Goal: Communication & Community: Ask a question

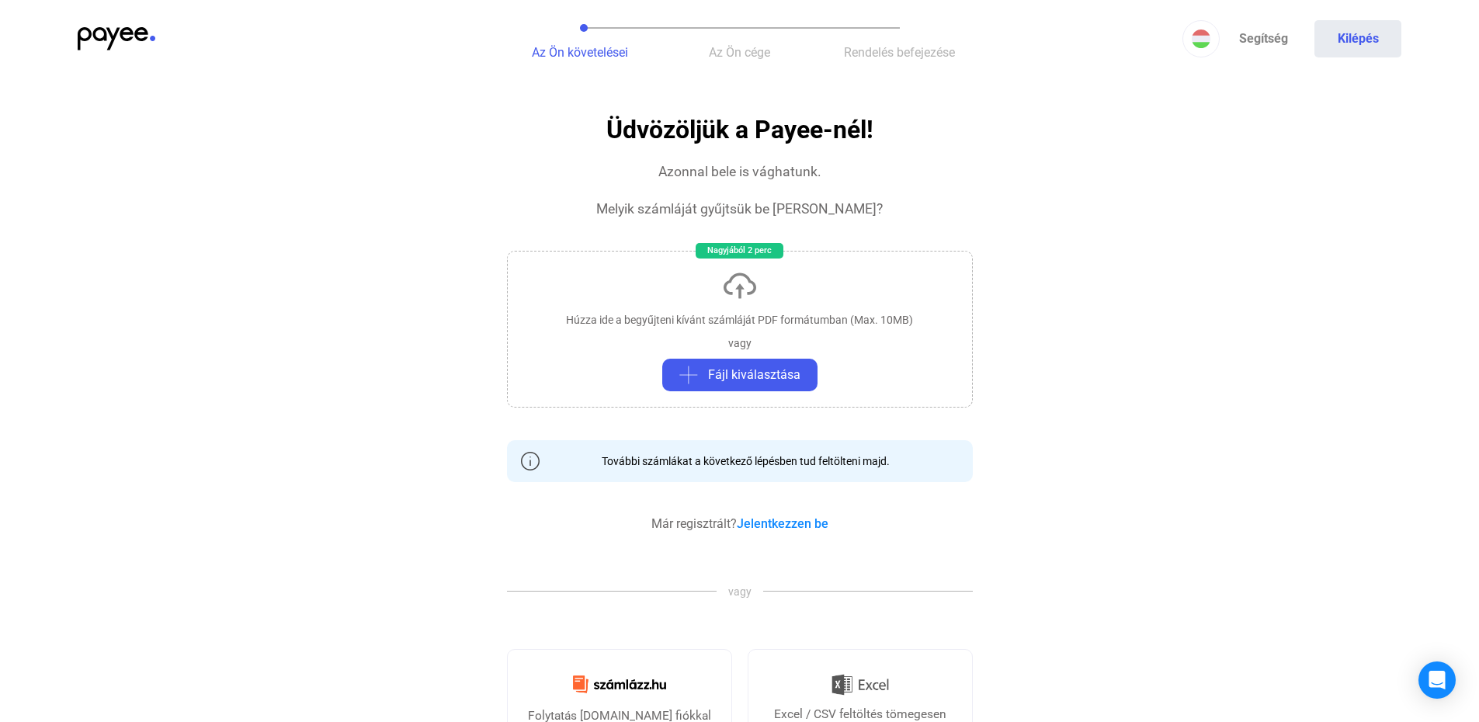
click at [99, 33] on img at bounding box center [117, 38] width 78 height 23
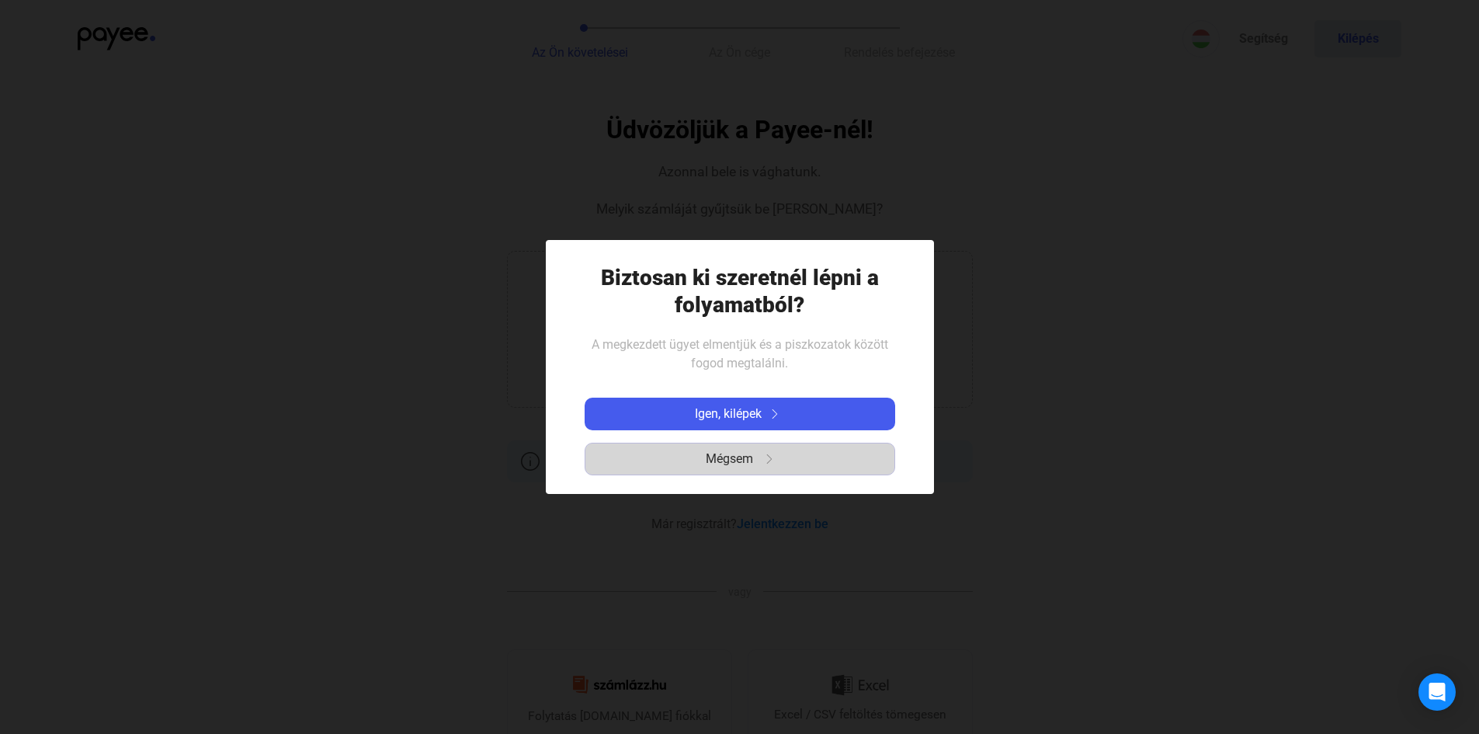
click at [729, 460] on span "Mégsem" at bounding box center [729, 458] width 47 height 19
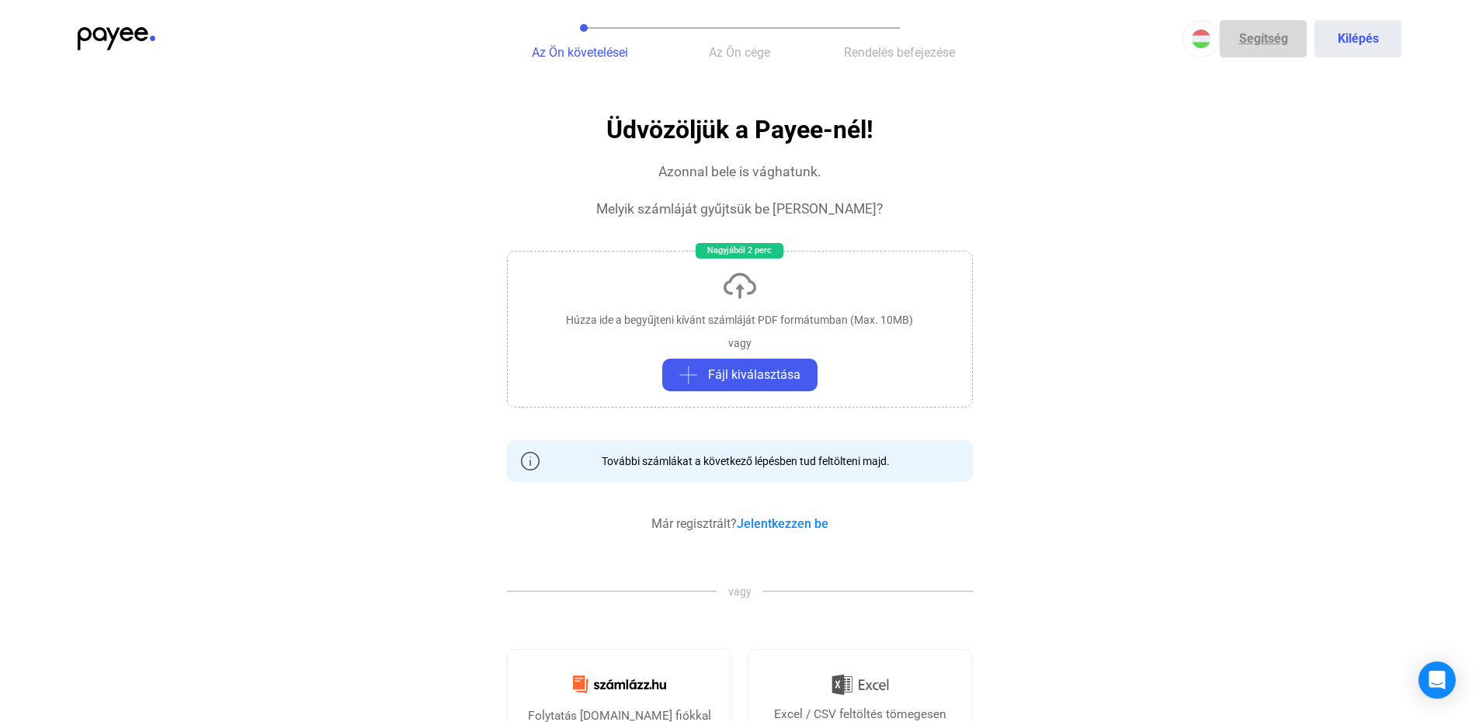
click at [1261, 42] on link "Segítség" at bounding box center [1263, 38] width 87 height 37
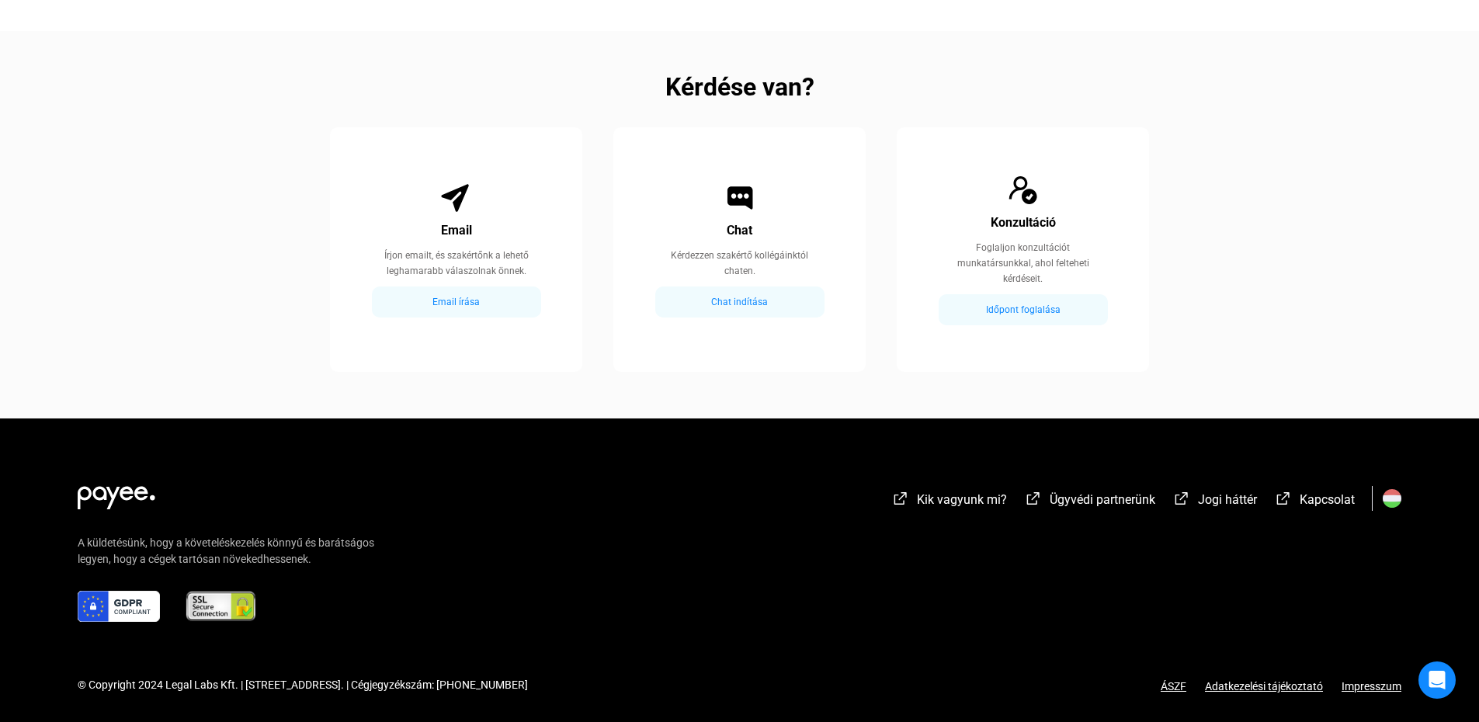
scroll to position [869, 0]
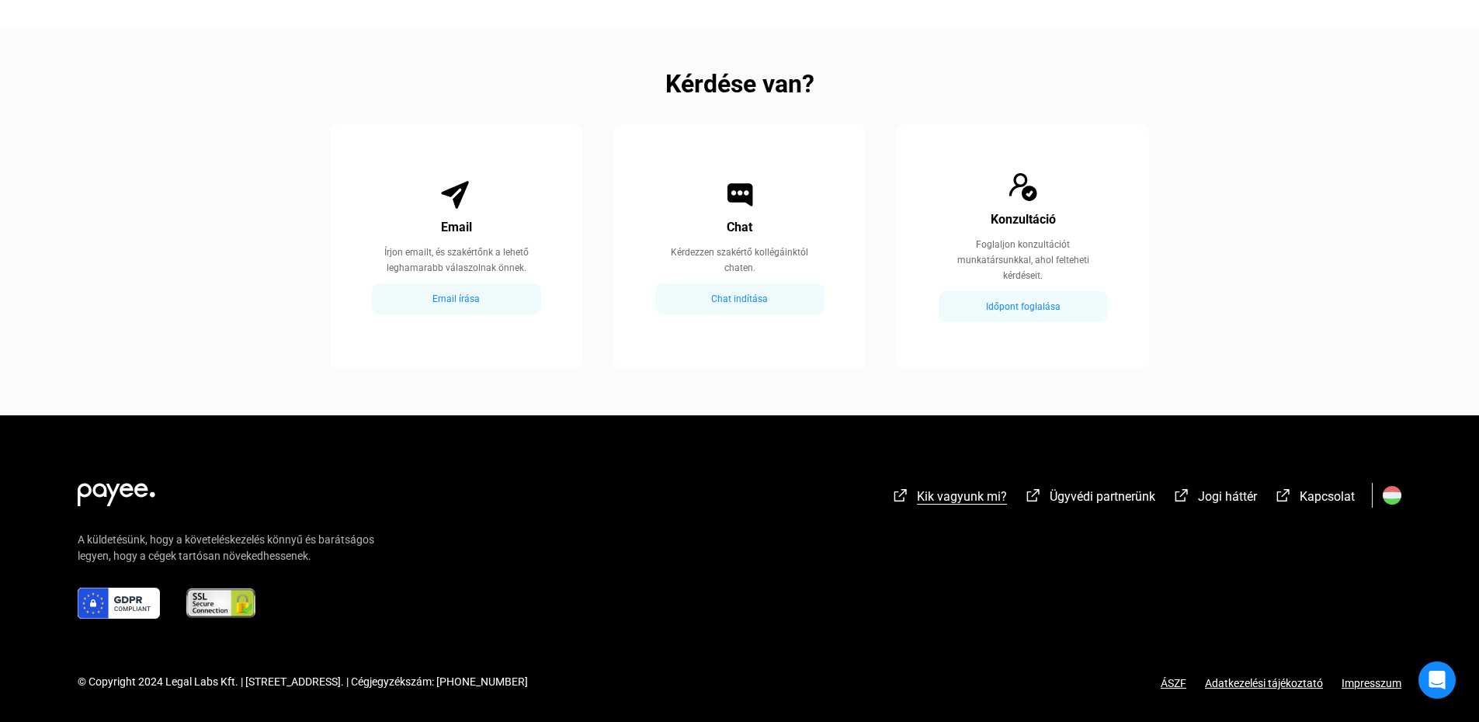
click at [967, 497] on span "Kik vagyunk mi?" at bounding box center [962, 496] width 90 height 15
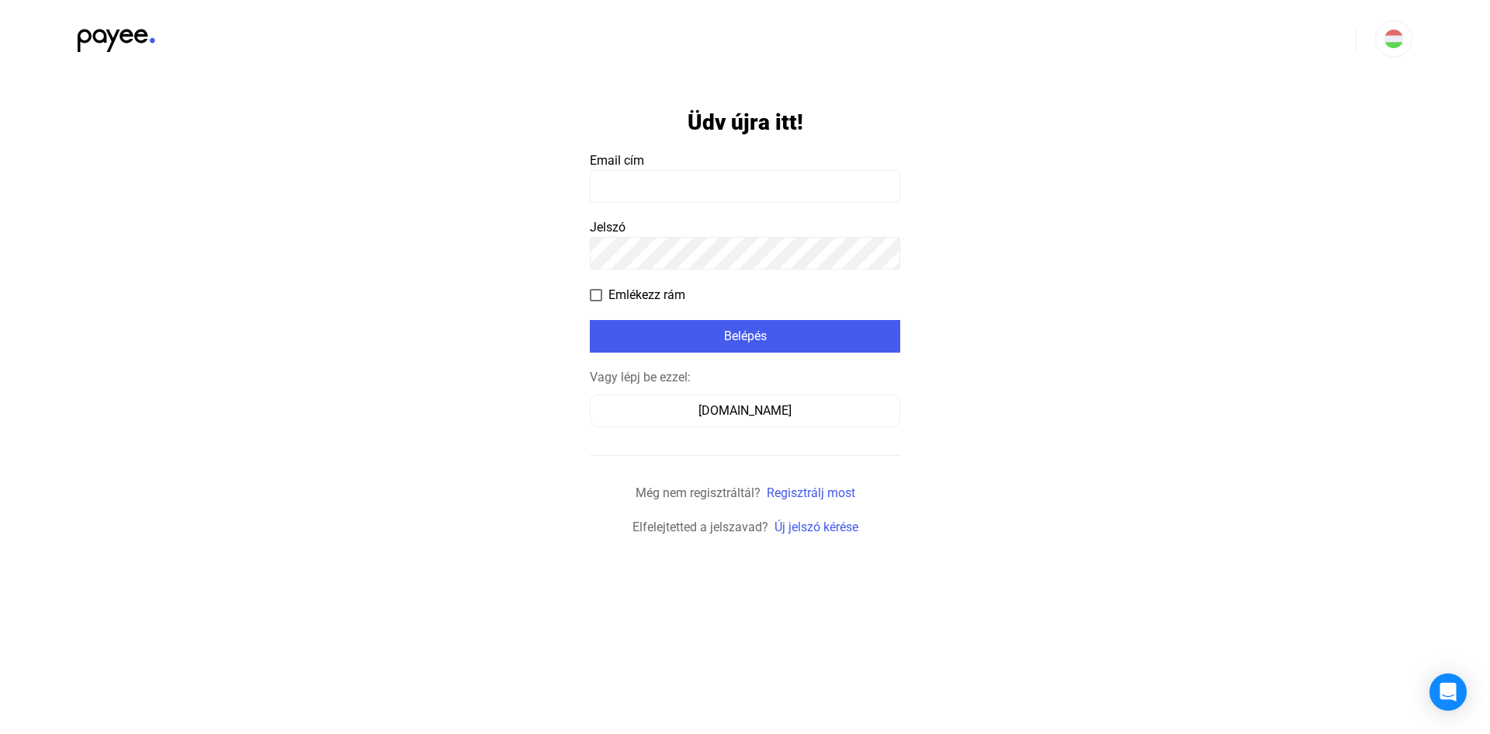
click at [653, 185] on input at bounding box center [745, 186] width 311 height 33
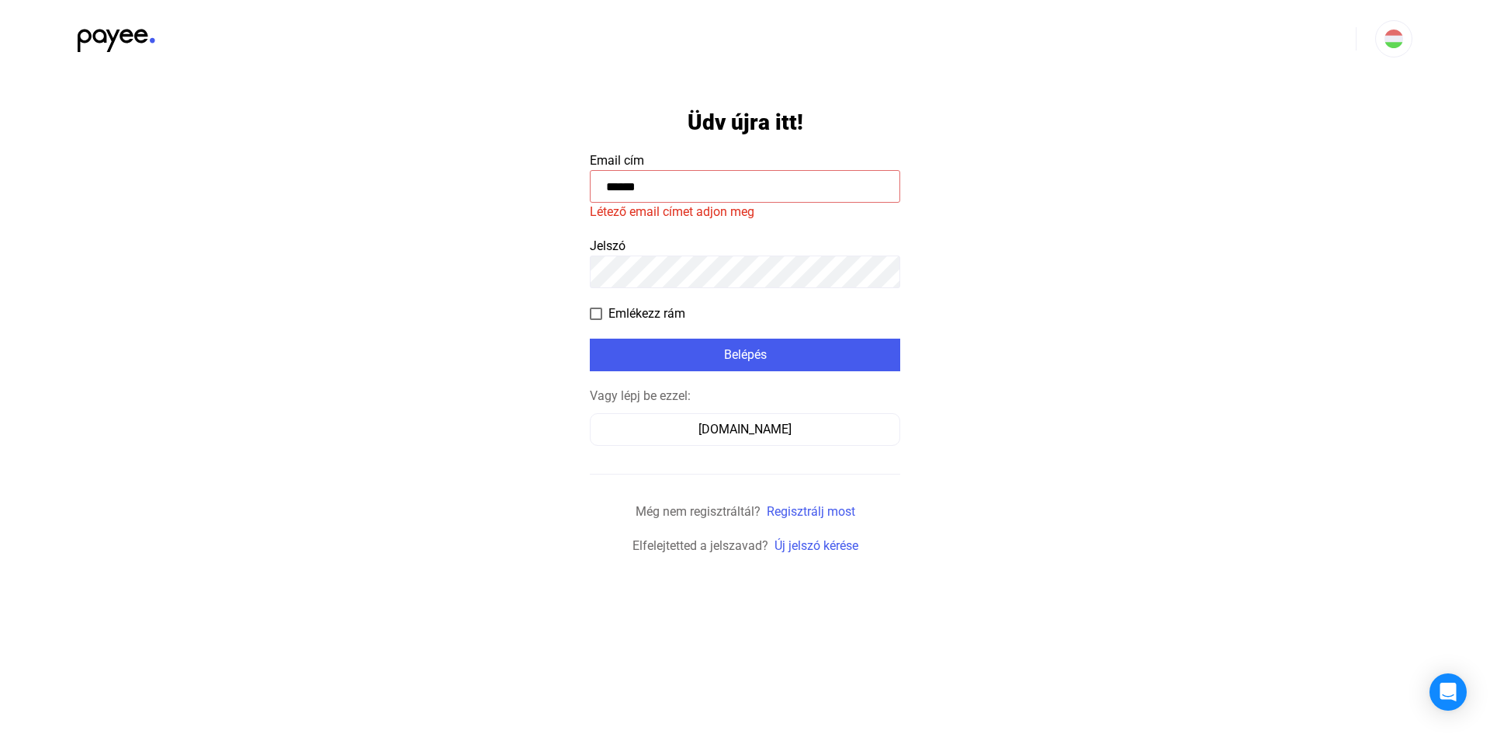
type input "******"
click at [109, 42] on img at bounding box center [117, 36] width 78 height 32
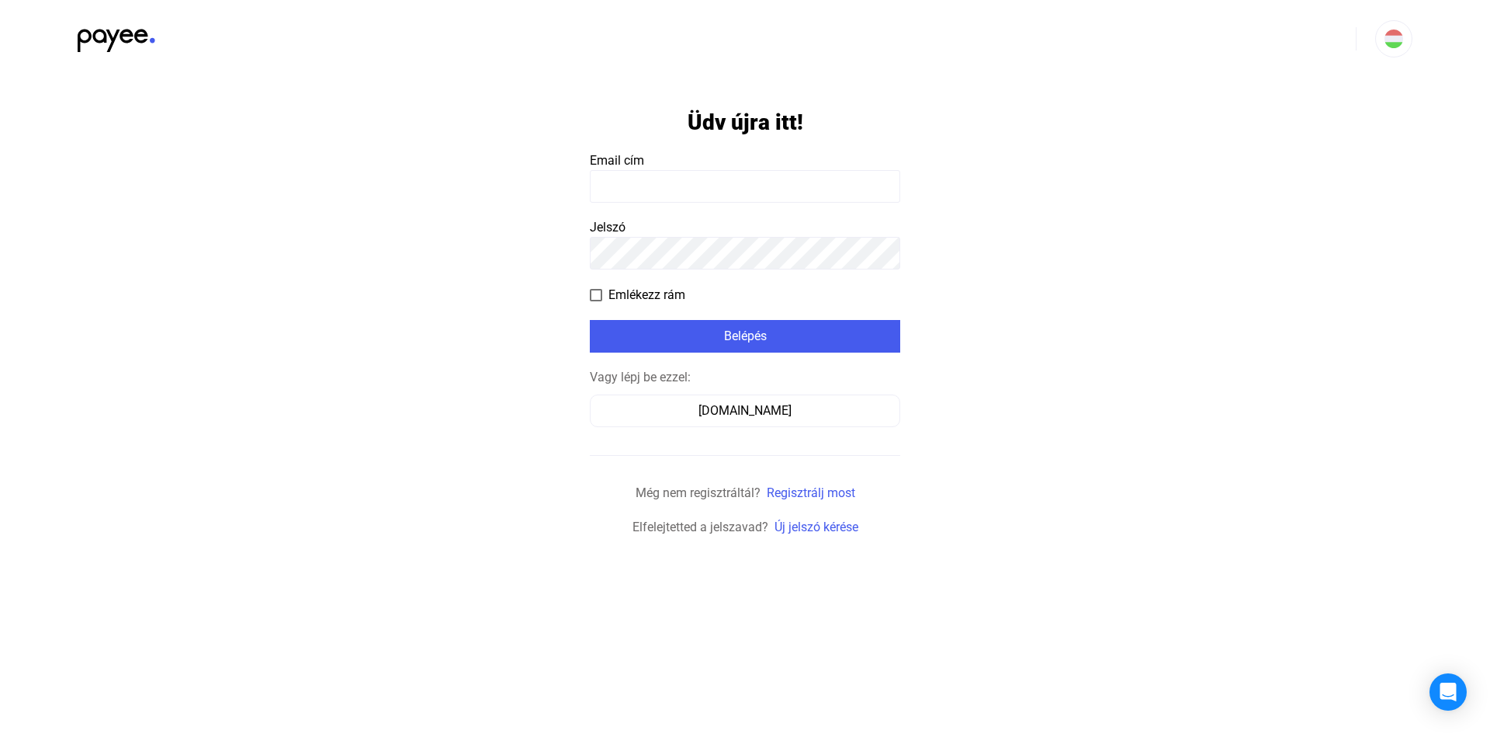
click at [662, 181] on input at bounding box center [745, 186] width 311 height 33
type input "**********"
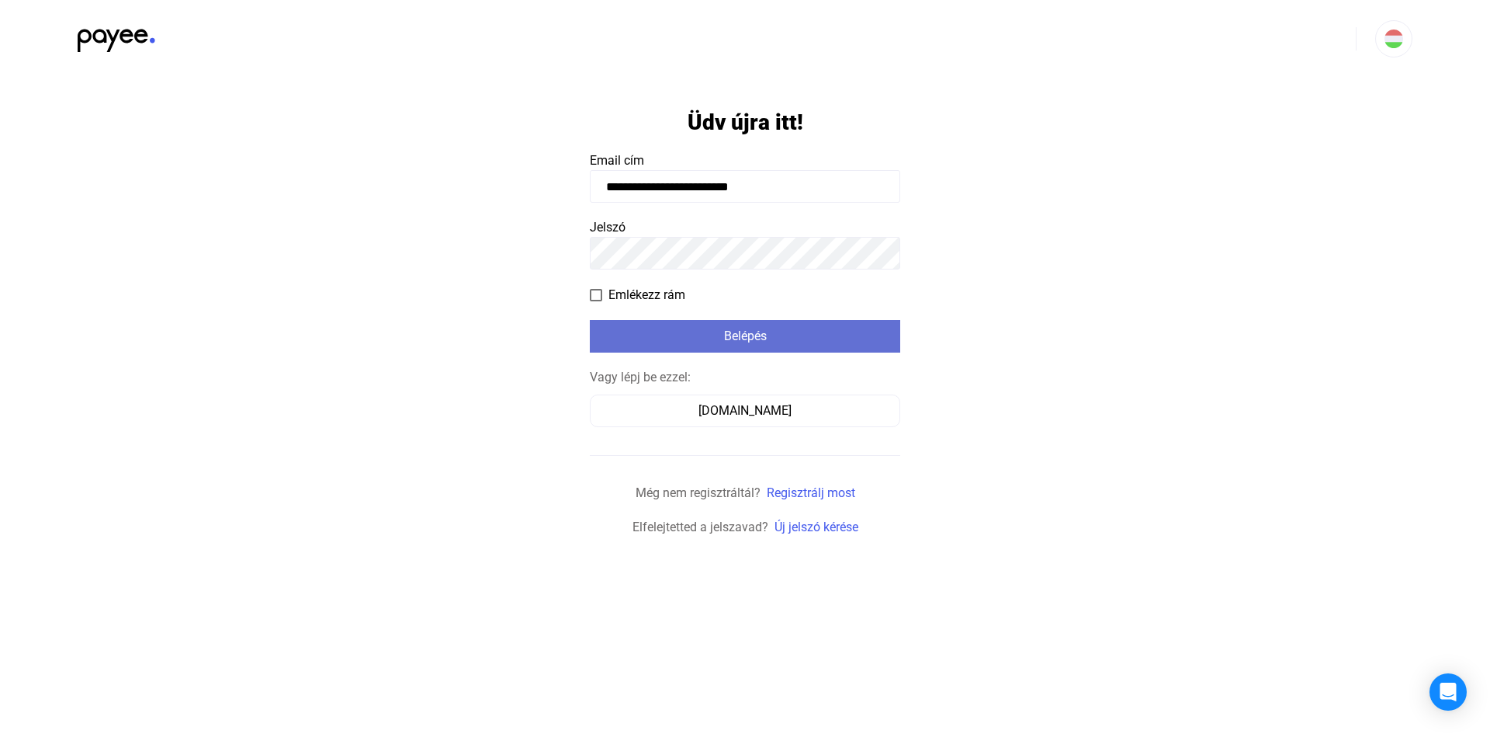
click at [718, 338] on div "Belépés" at bounding box center [745, 336] width 301 height 19
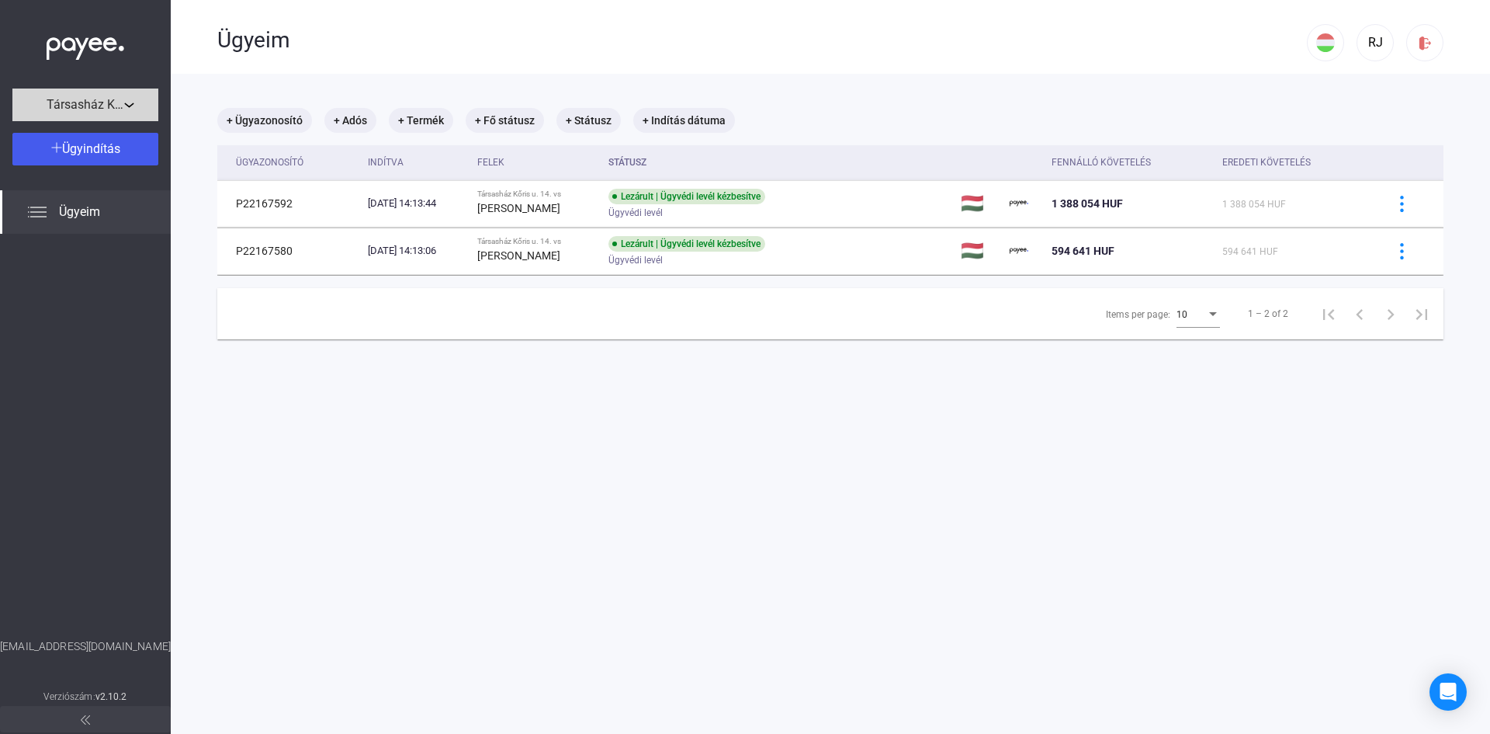
click at [130, 102] on div "Társasház Kőris u. 14." at bounding box center [85, 104] width 137 height 19
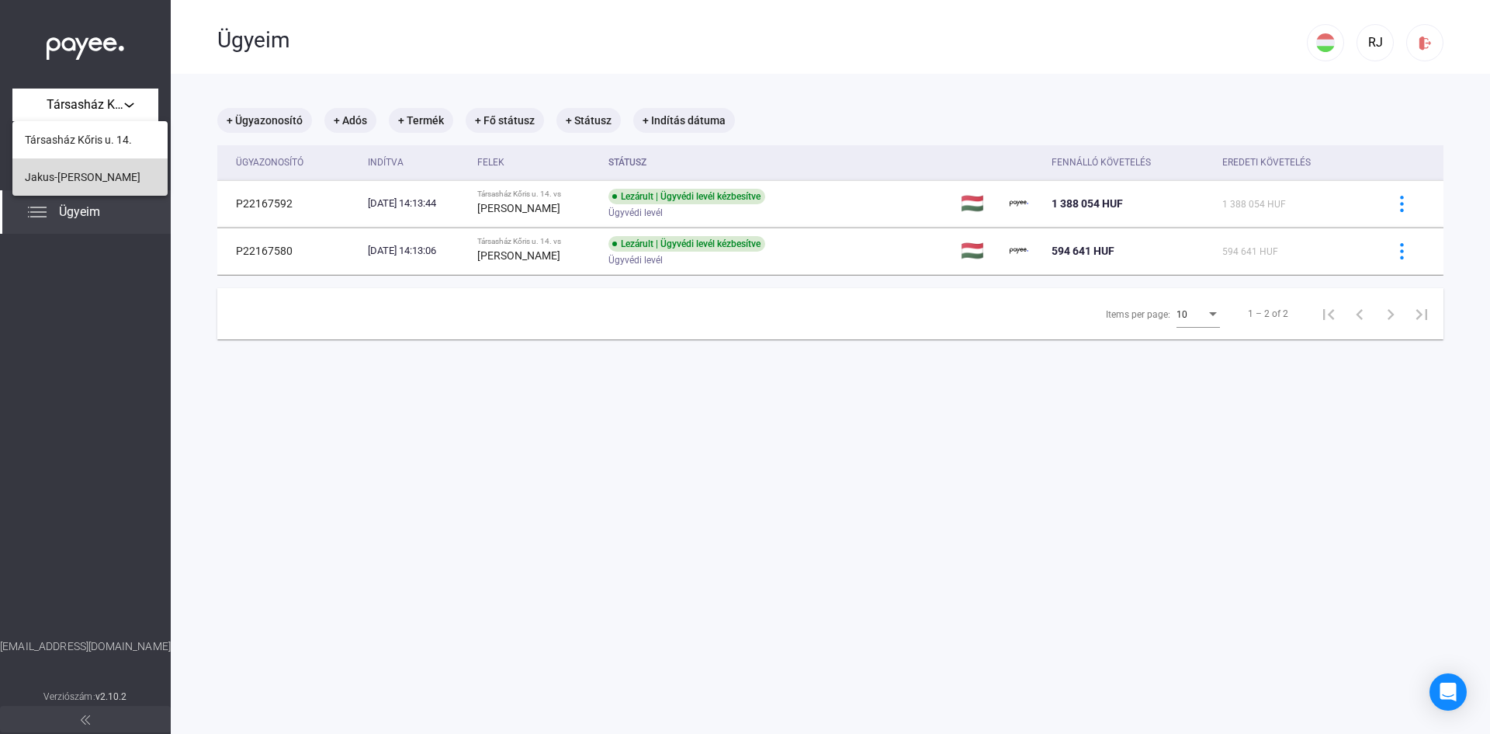
click at [66, 179] on span "Jakus-[PERSON_NAME]" at bounding box center [83, 177] width 116 height 19
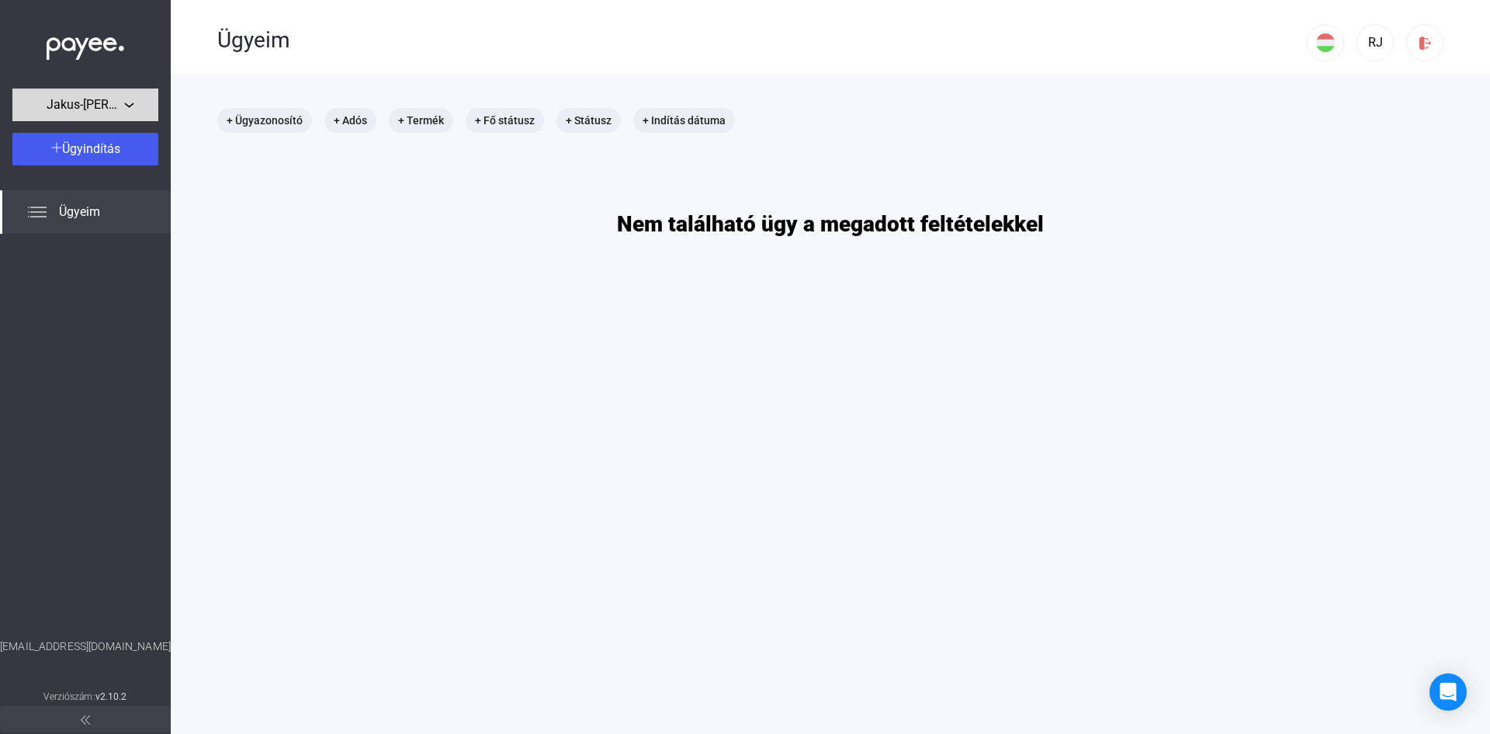
click at [128, 105] on div "Jakus-[PERSON_NAME]" at bounding box center [85, 104] width 137 height 19
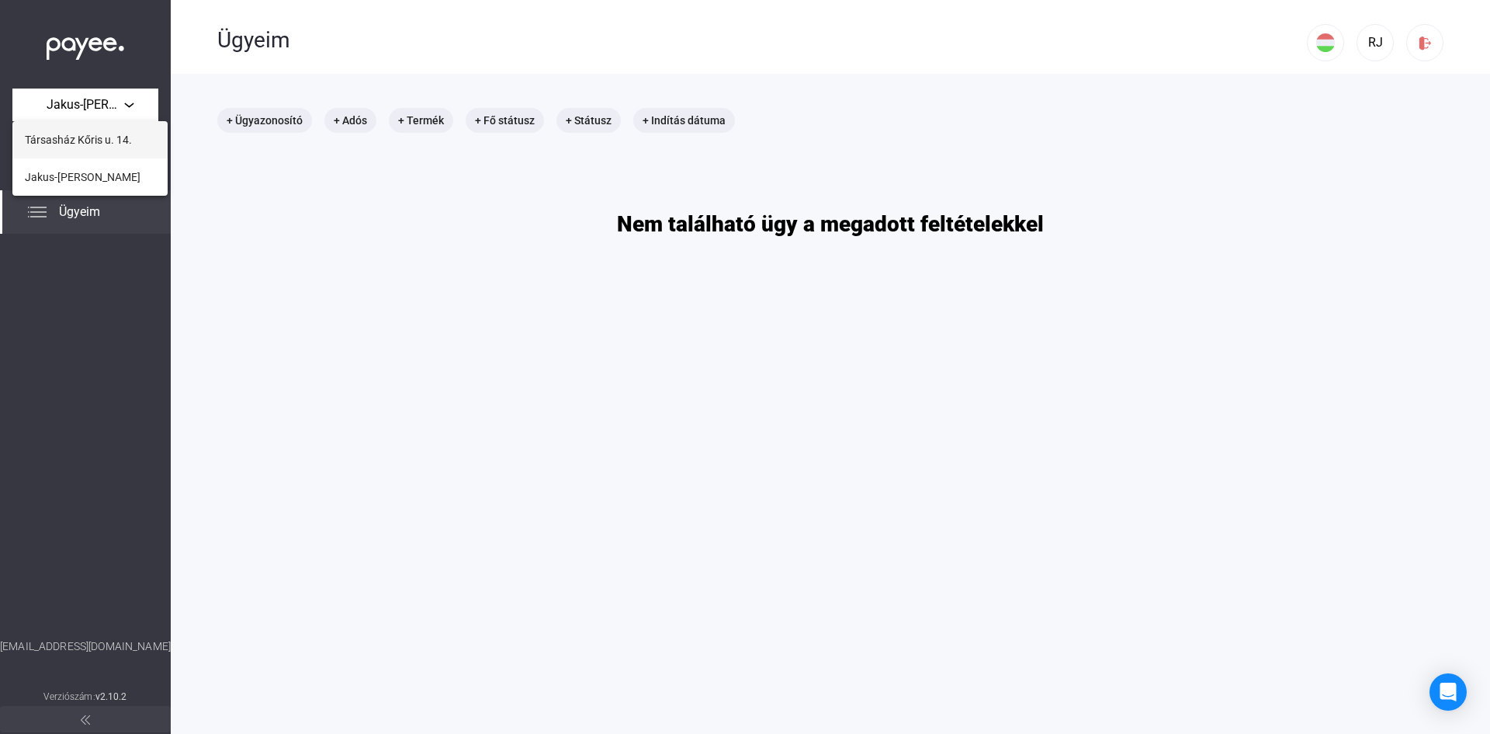
click at [78, 138] on span "Társasház Kőris u. 14." at bounding box center [78, 139] width 107 height 19
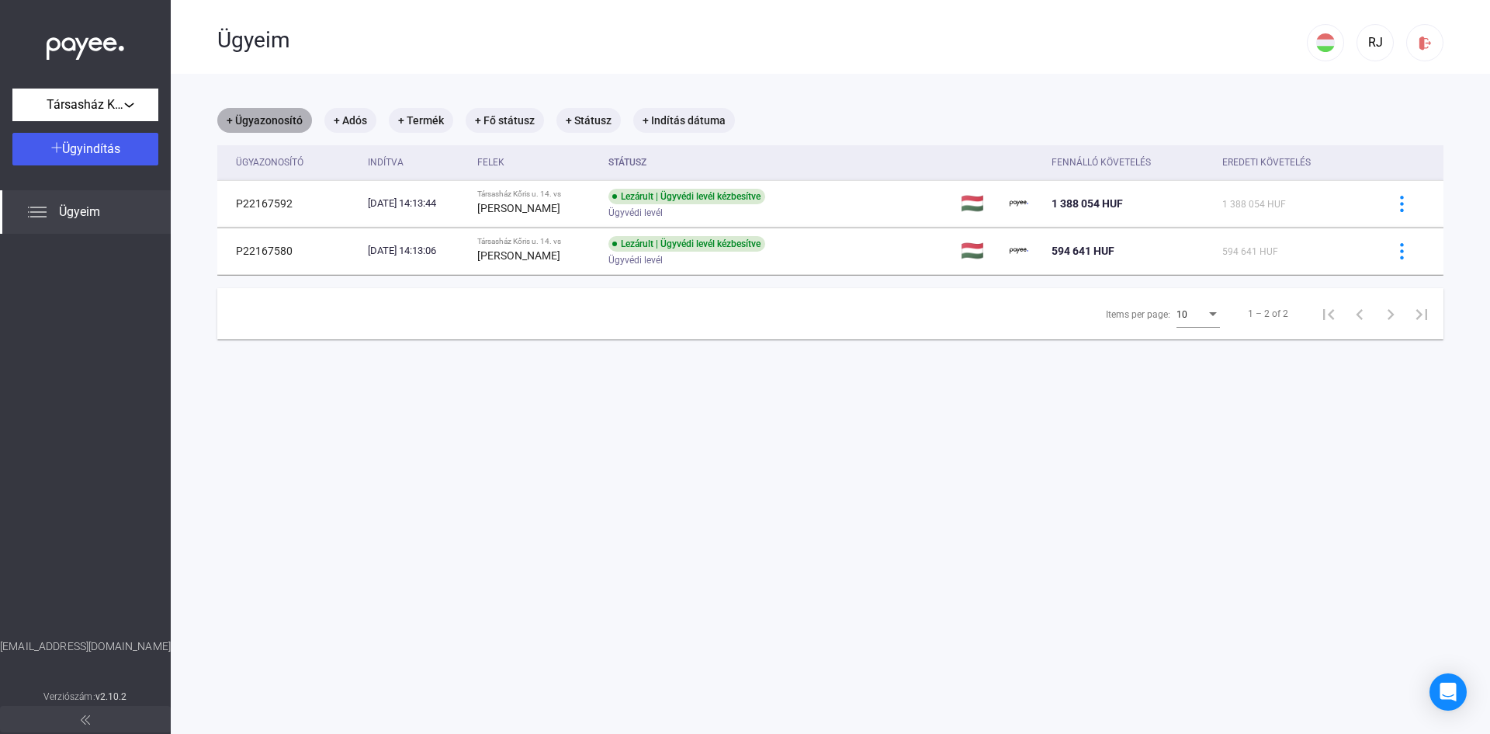
click at [272, 118] on mat-chip "+ Ügyazonosító" at bounding box center [264, 120] width 95 height 25
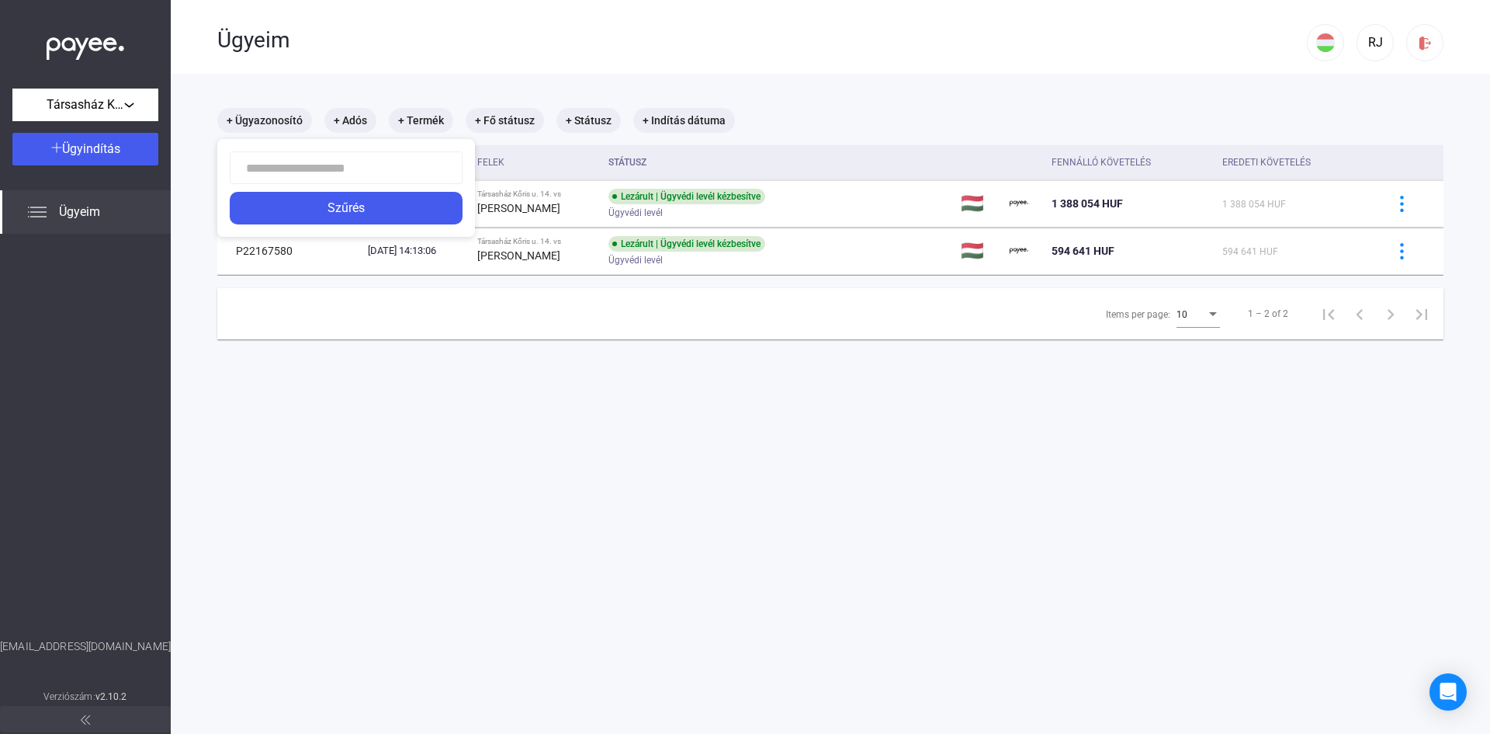
click at [347, 416] on div at bounding box center [745, 367] width 1490 height 734
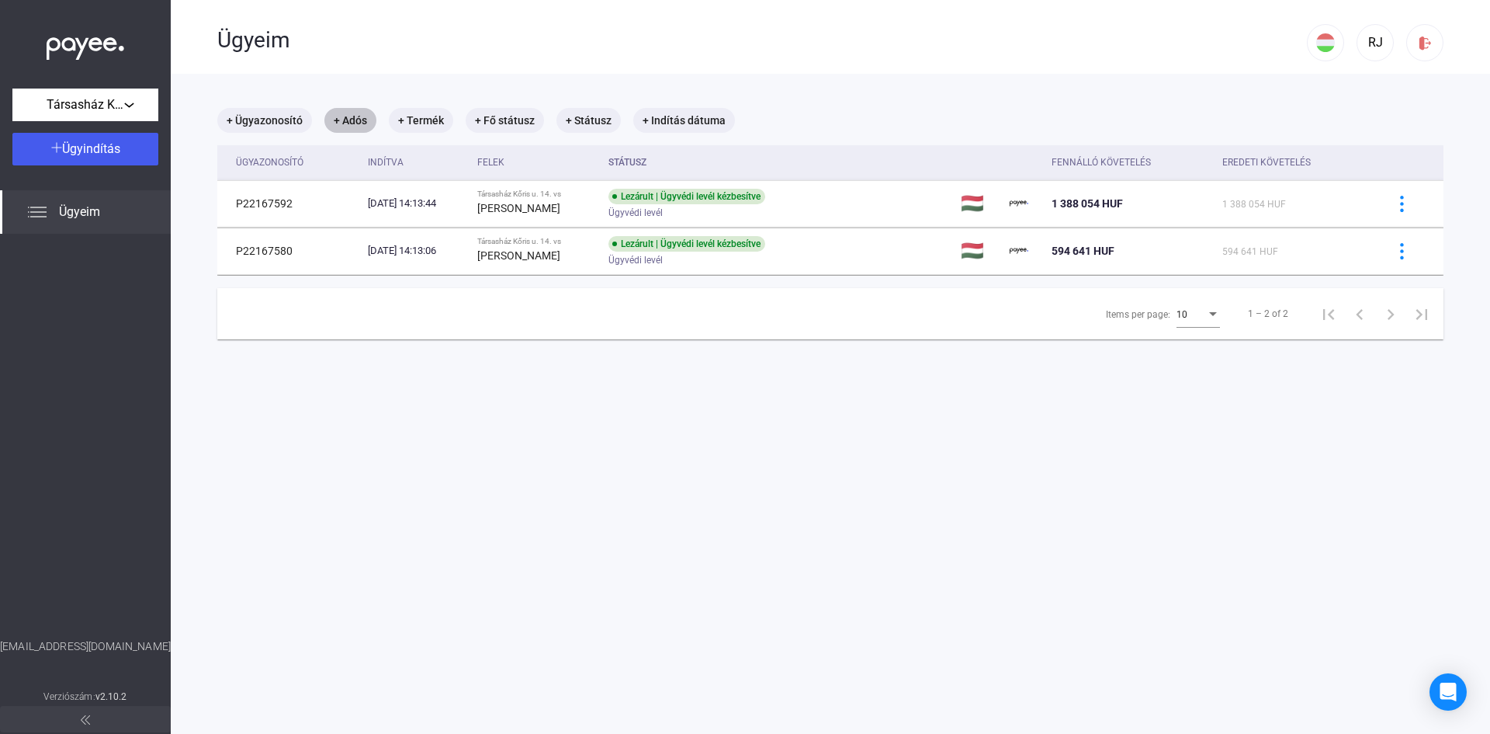
click at [349, 119] on mat-chip "+ Adós" at bounding box center [350, 120] width 52 height 25
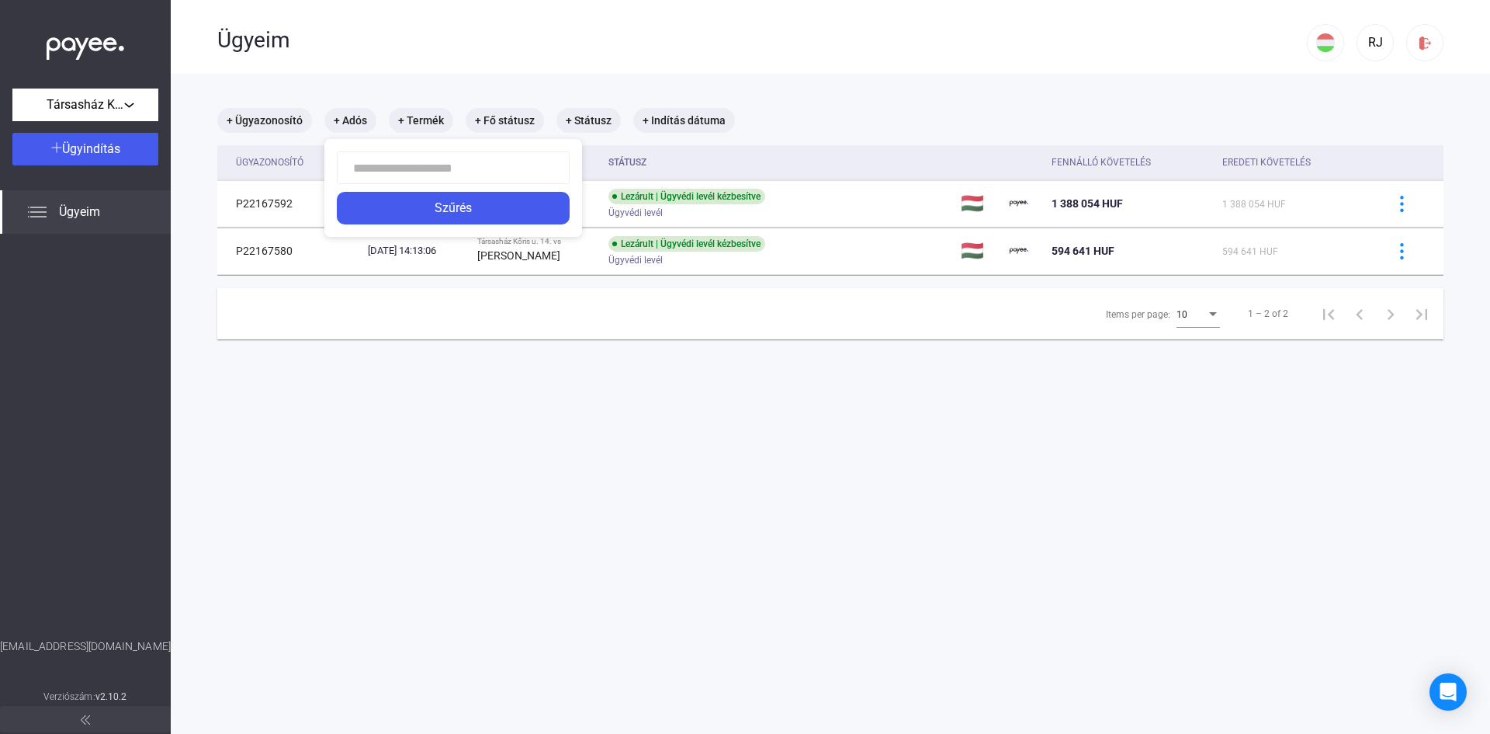
click at [583, 369] on div at bounding box center [745, 367] width 1490 height 734
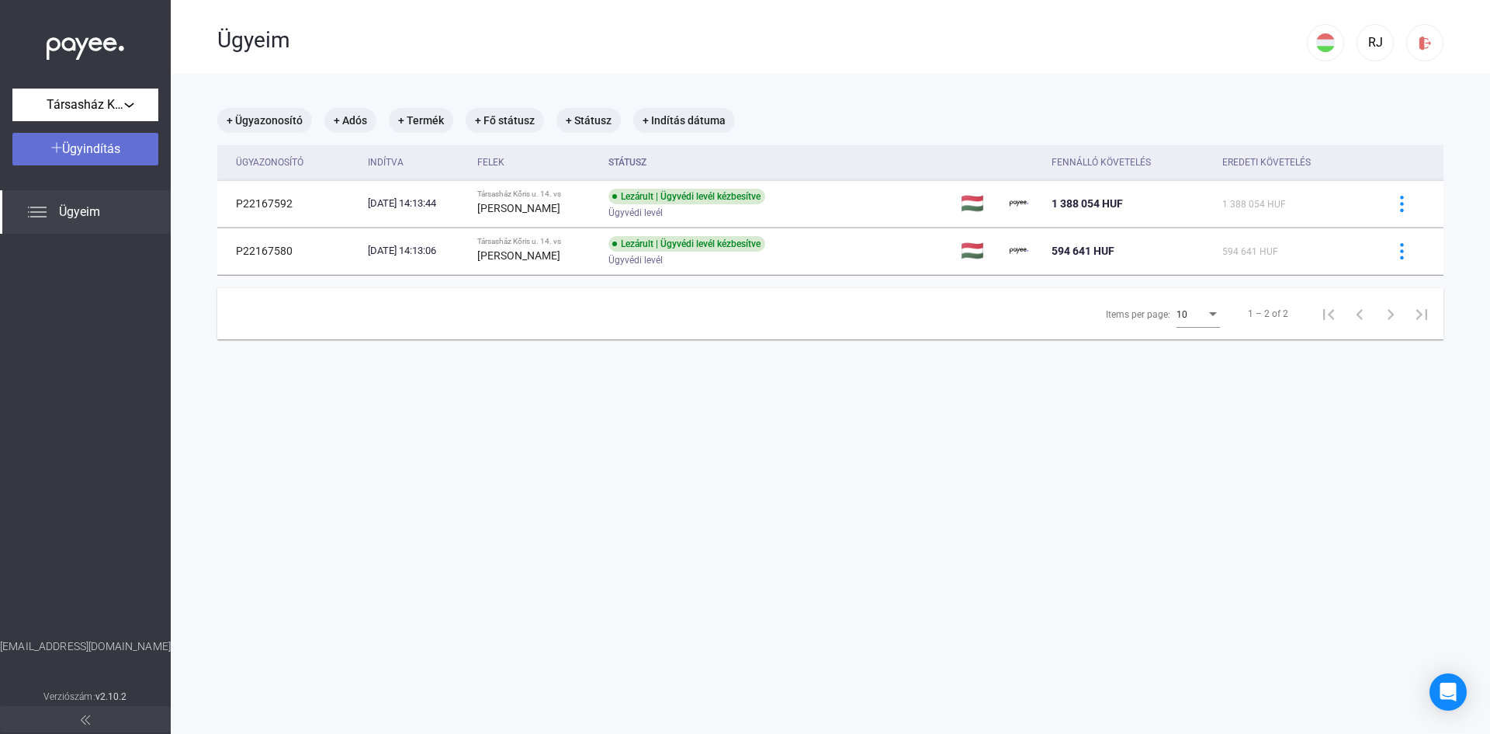
click at [85, 152] on span "Ügyindítás" at bounding box center [91, 148] width 58 height 15
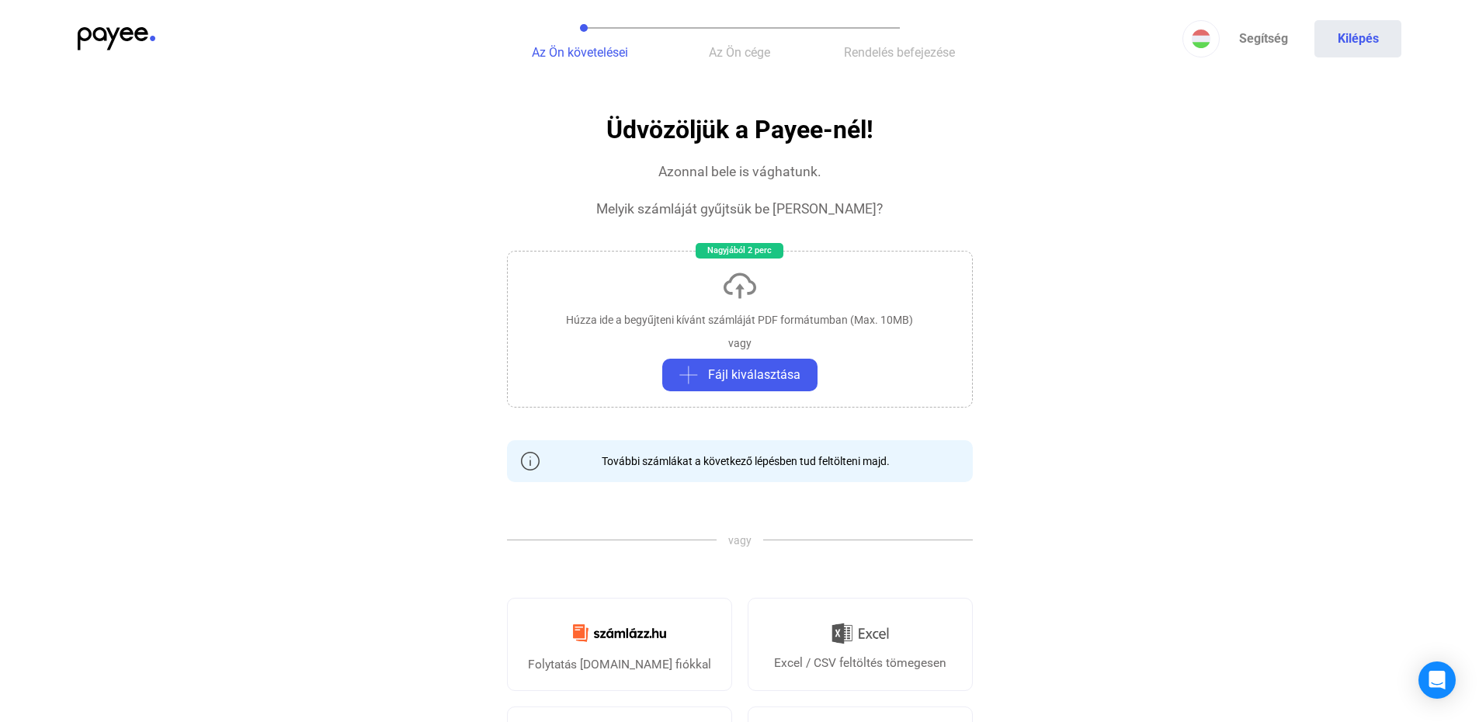
click at [111, 33] on img at bounding box center [117, 38] width 78 height 23
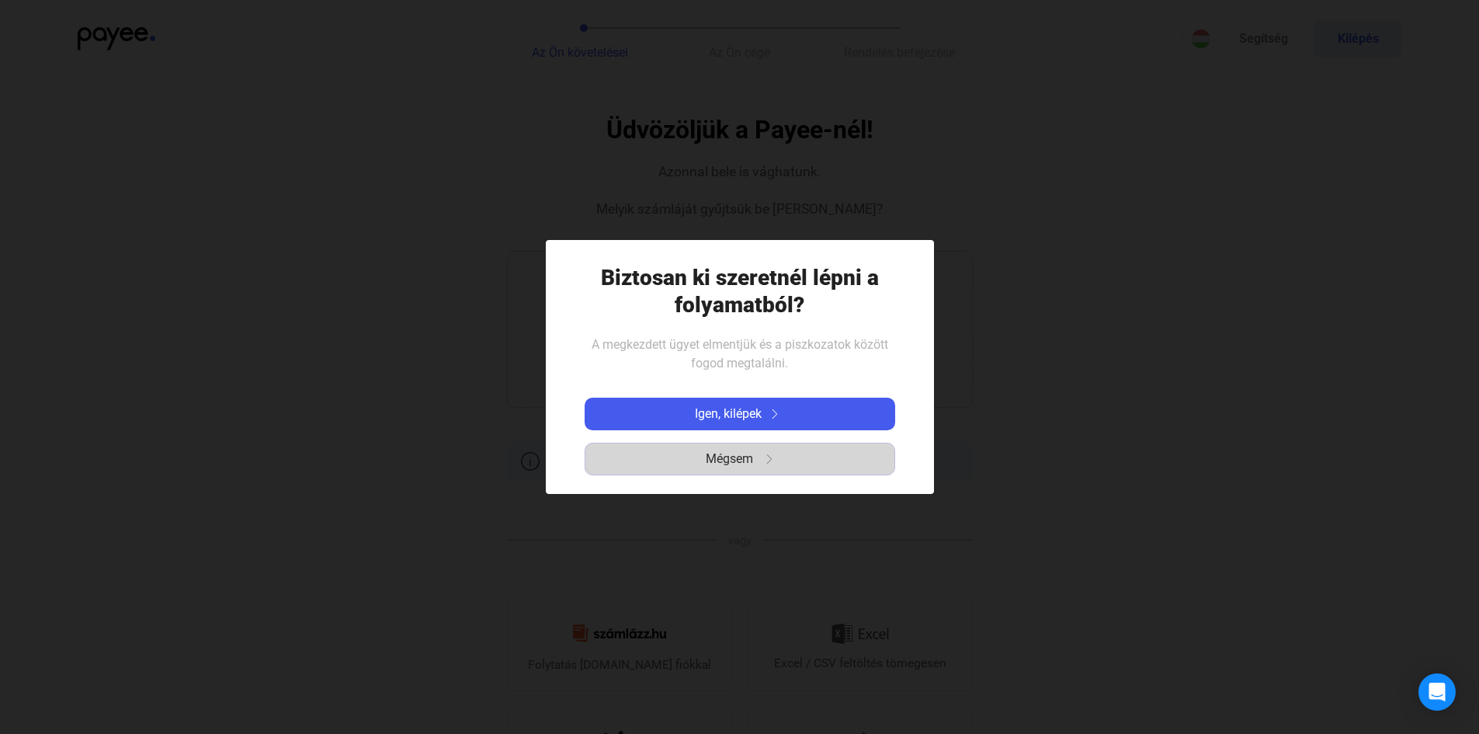
click at [734, 456] on span "Mégsem" at bounding box center [729, 458] width 47 height 19
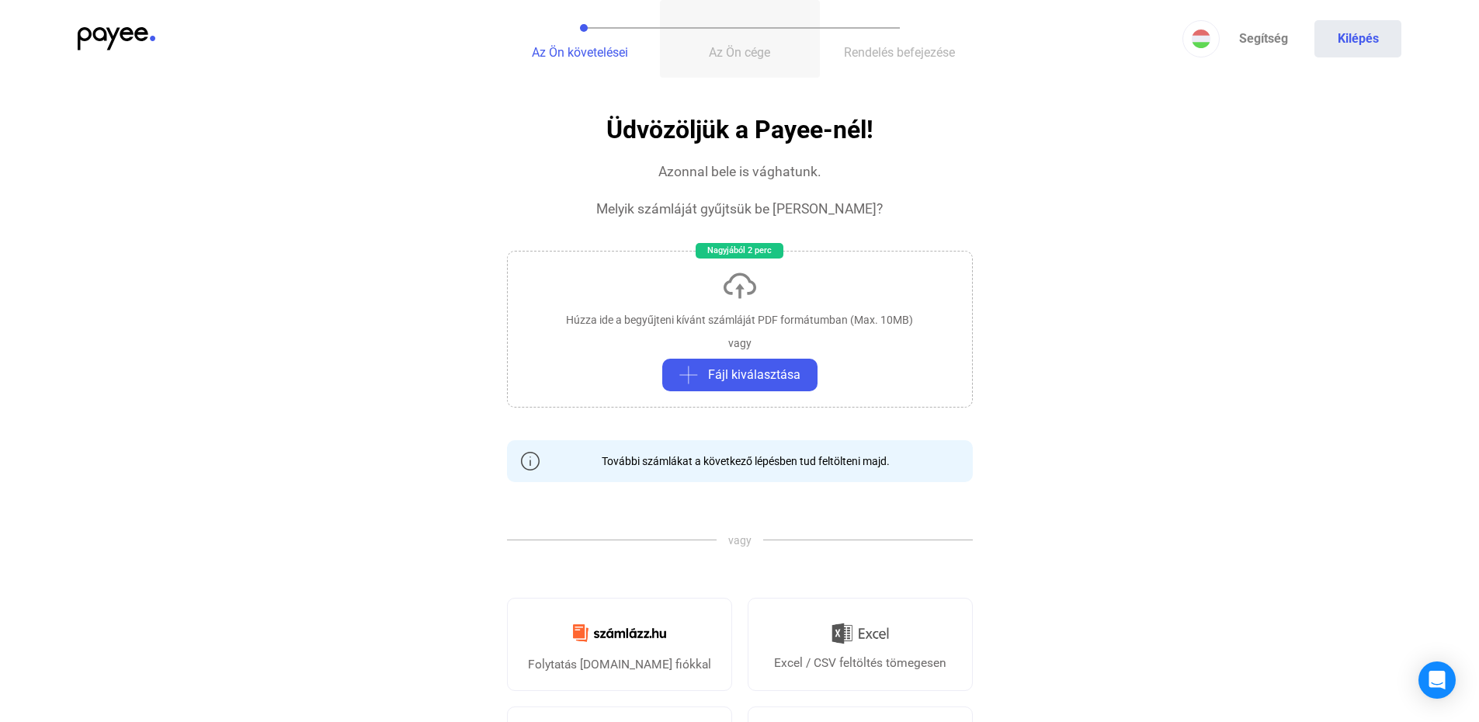
click at [730, 52] on span "Az Ön cége" at bounding box center [739, 52] width 61 height 15
click at [747, 376] on span "Fájl kiválasztása" at bounding box center [754, 375] width 92 height 19
click at [99, 41] on img at bounding box center [117, 38] width 78 height 23
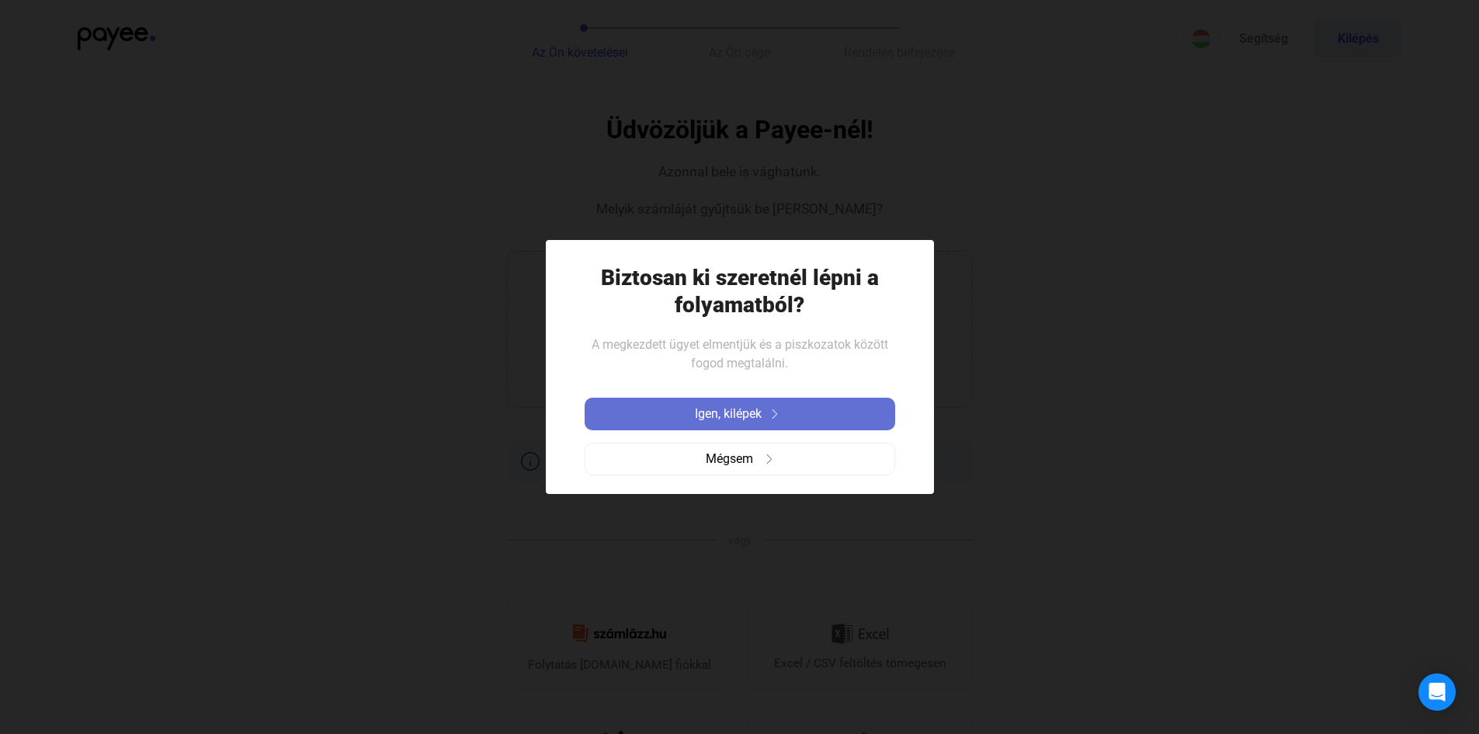
click at [734, 411] on span "Igen, kilépek" at bounding box center [728, 413] width 67 height 19
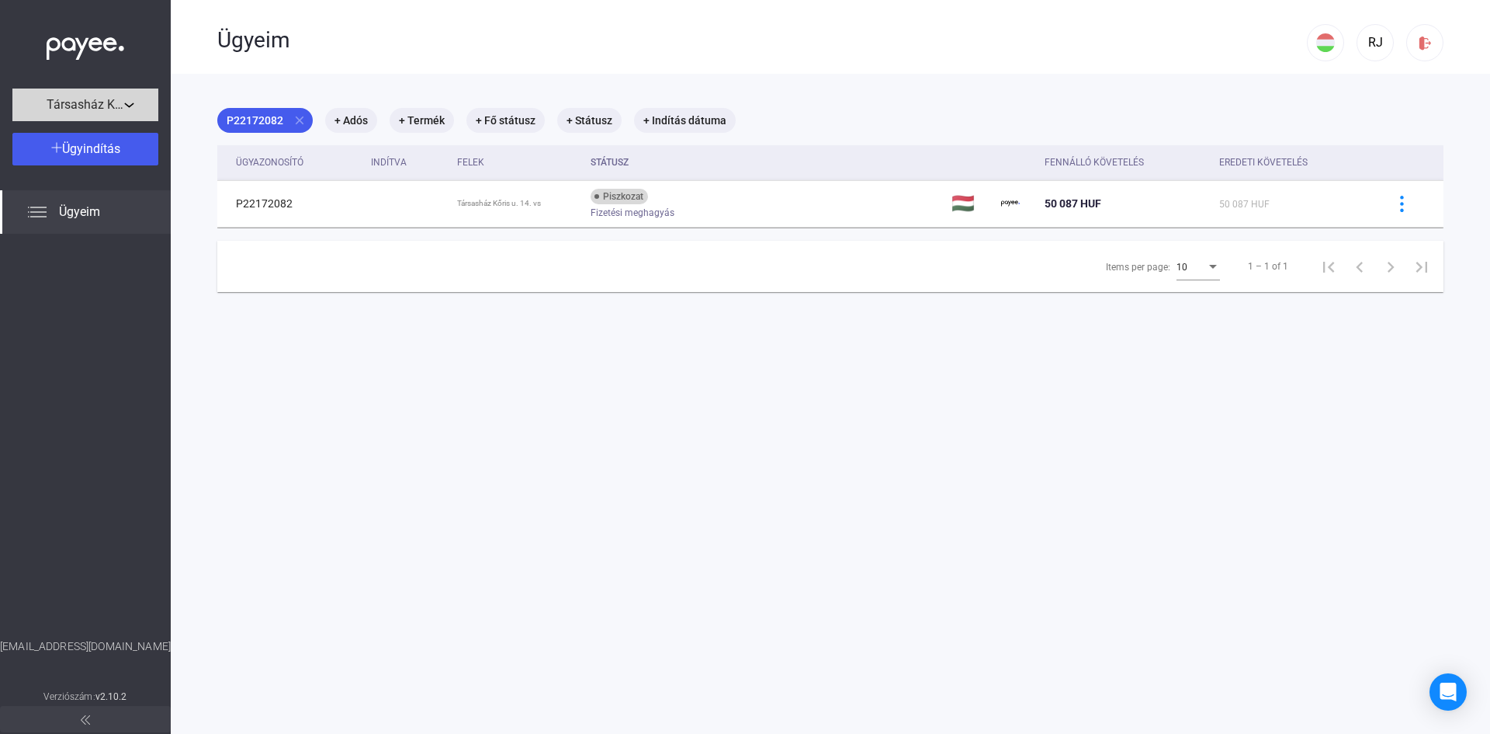
click at [111, 103] on span "Társasház Kőris u. 14." at bounding box center [86, 104] width 78 height 19
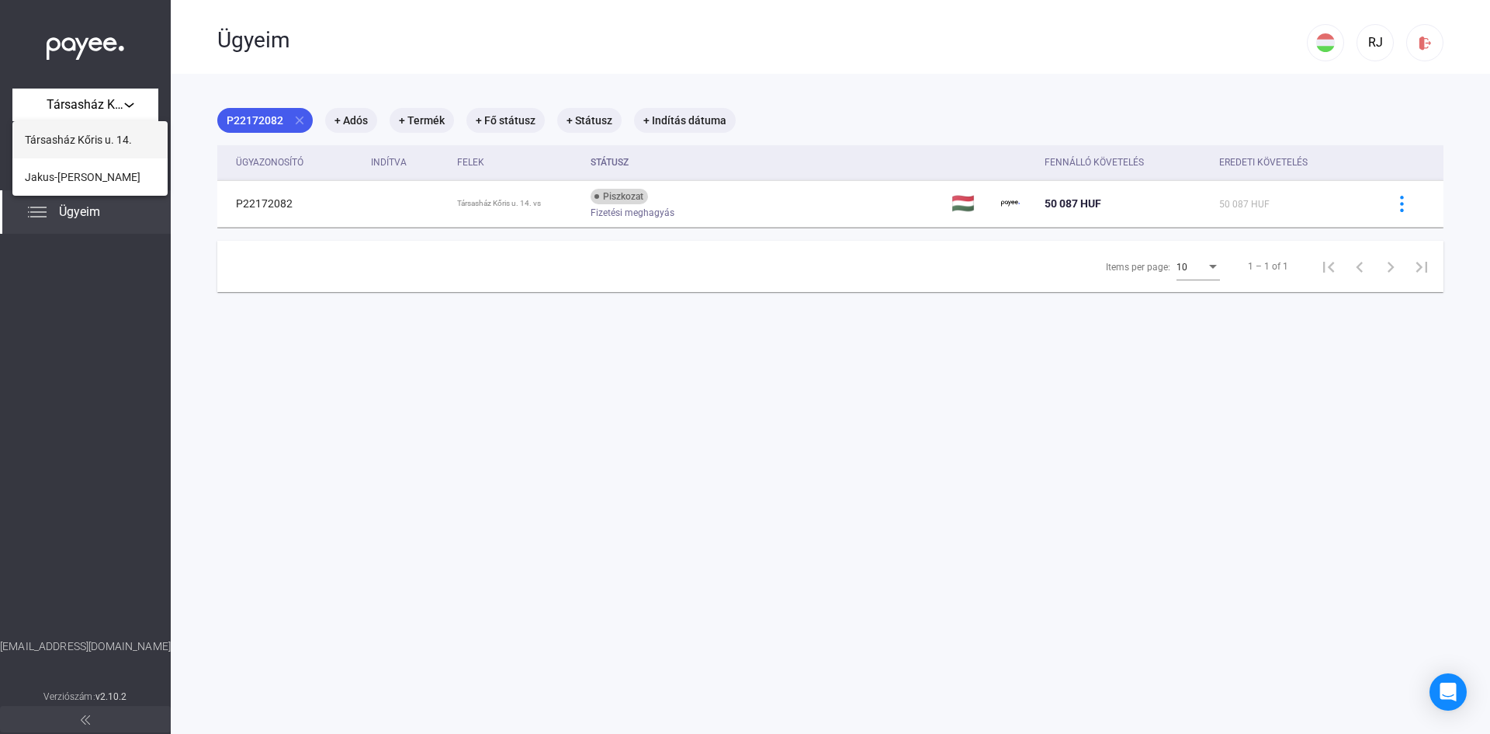
click at [95, 134] on span "Társasház Kőris u. 14." at bounding box center [78, 139] width 107 height 19
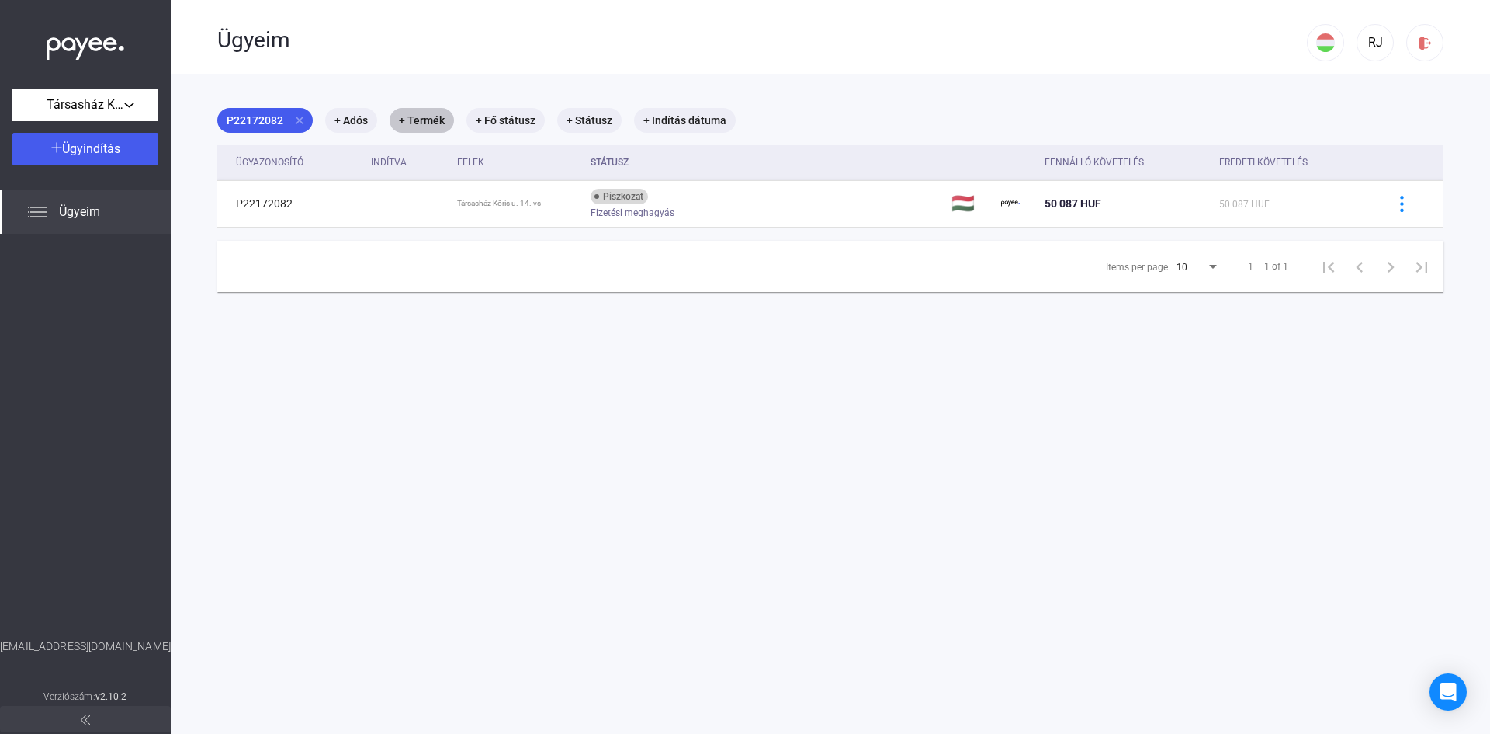
click at [420, 119] on mat-chip "+ Termék" at bounding box center [422, 120] width 64 height 25
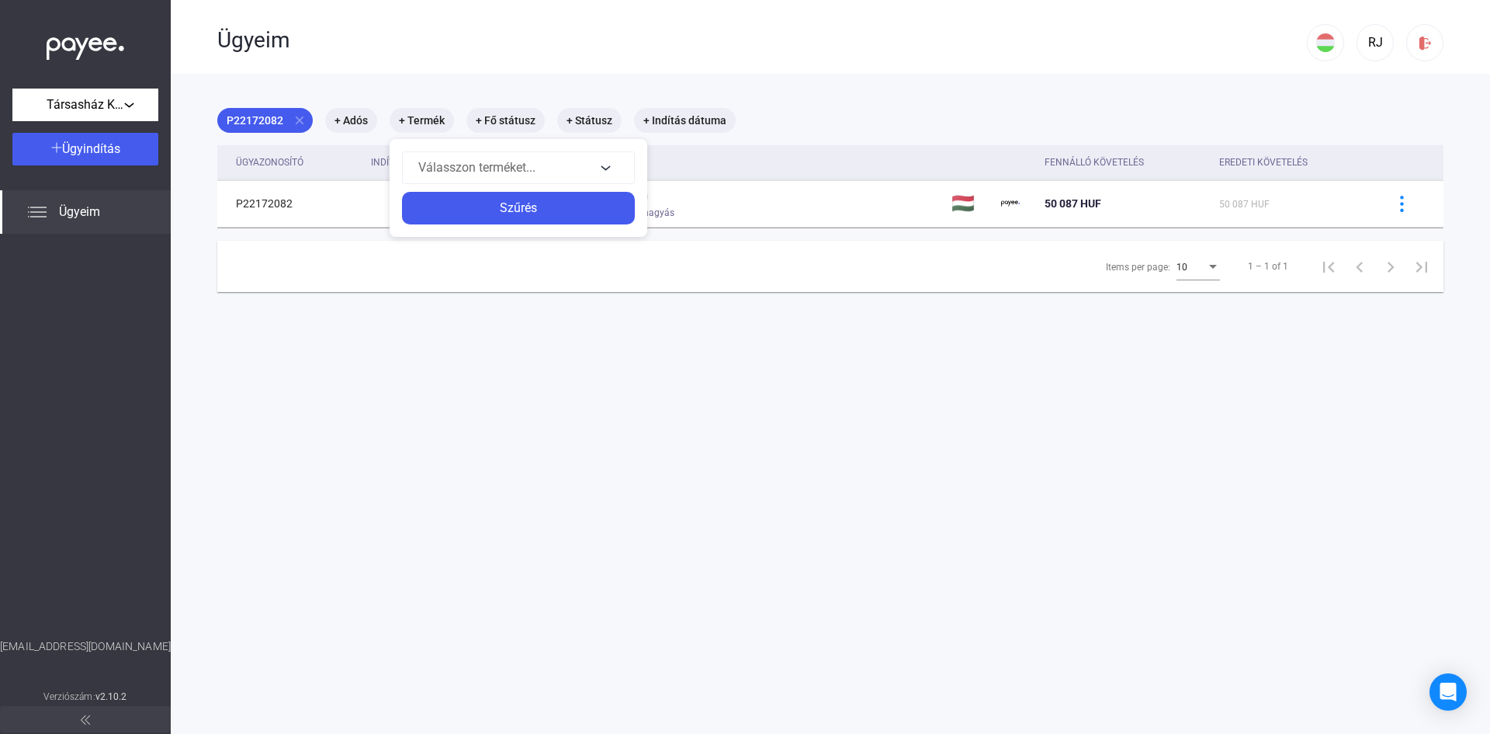
click at [1362, 40] on div at bounding box center [745, 367] width 1490 height 734
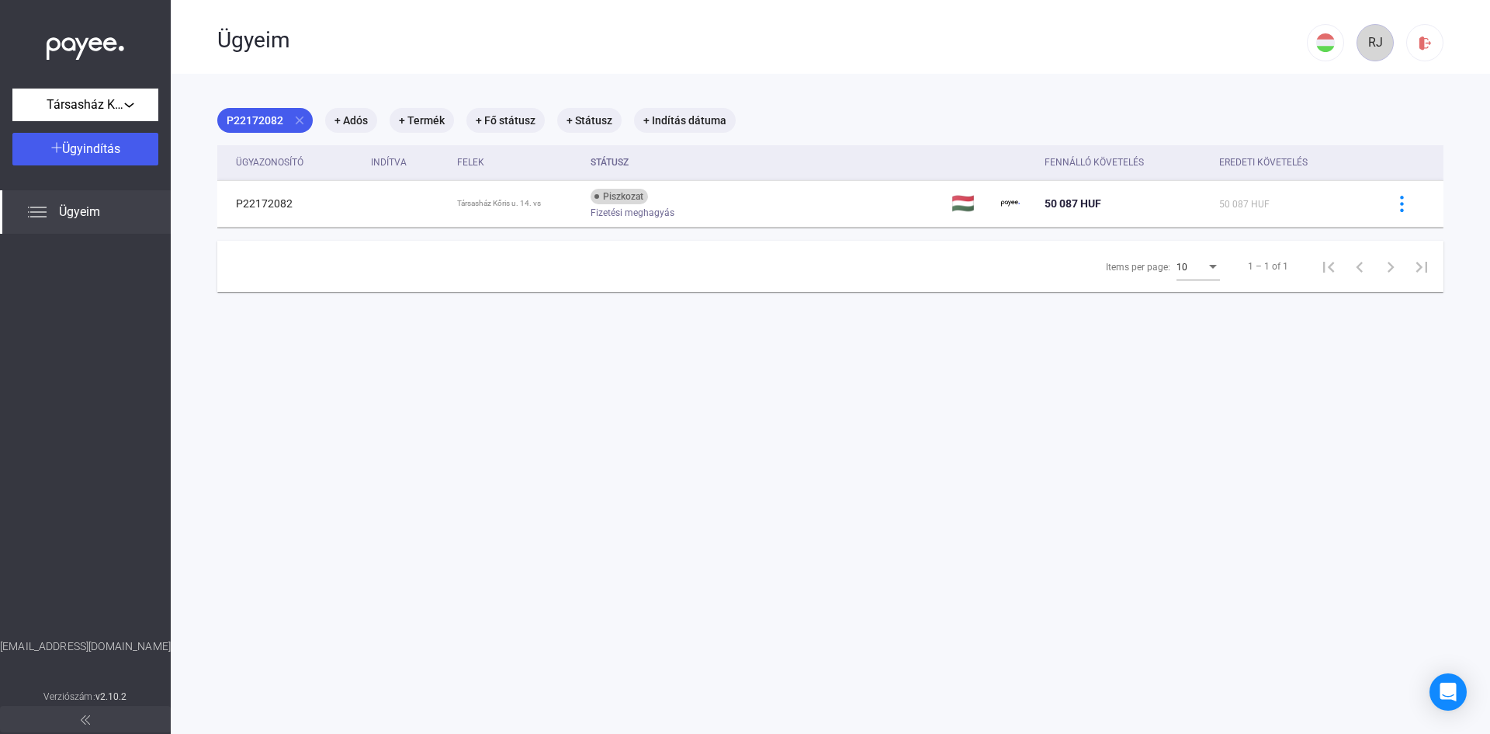
click at [1363, 43] on div "RJ" at bounding box center [1375, 42] width 26 height 19
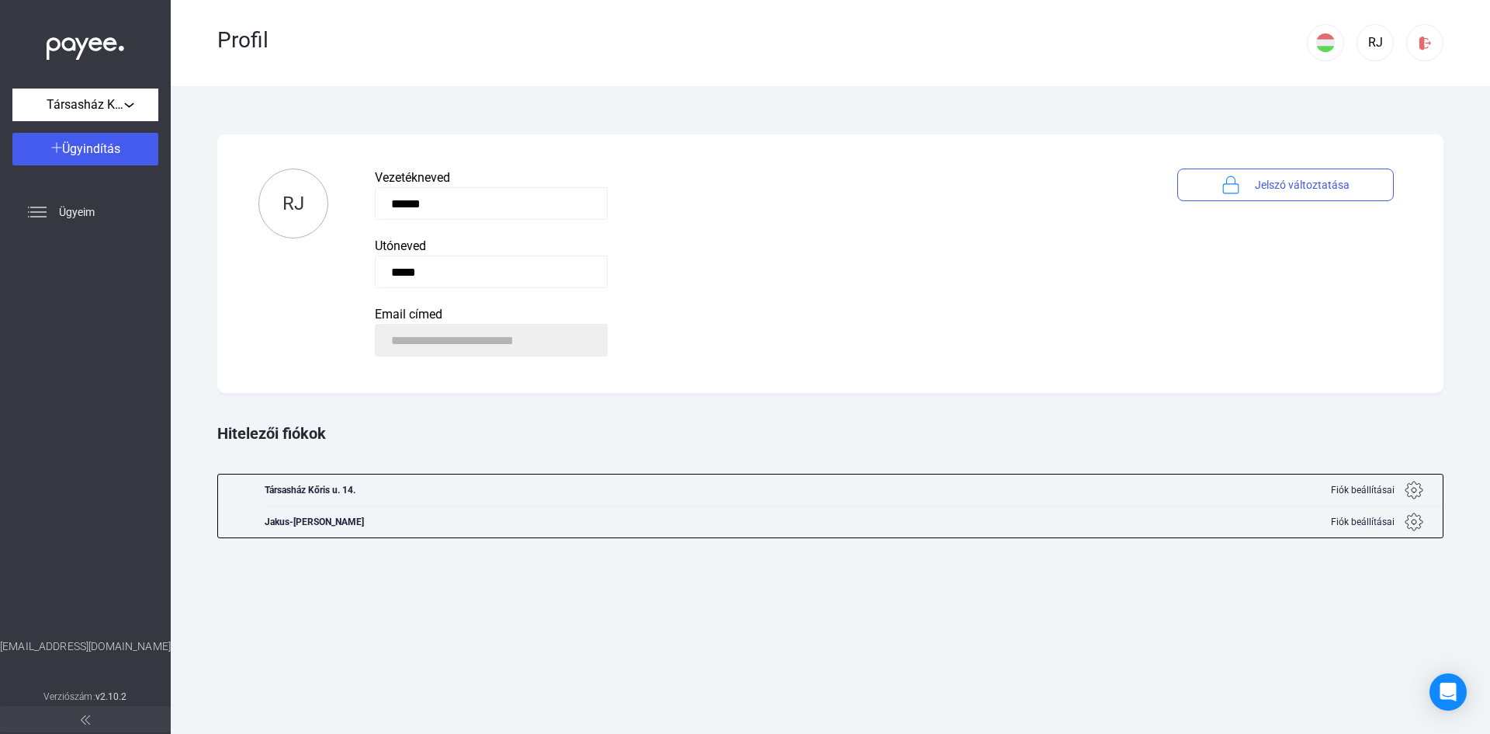
click at [1364, 492] on span "Fiók beállításai" at bounding box center [1363, 490] width 64 height 19
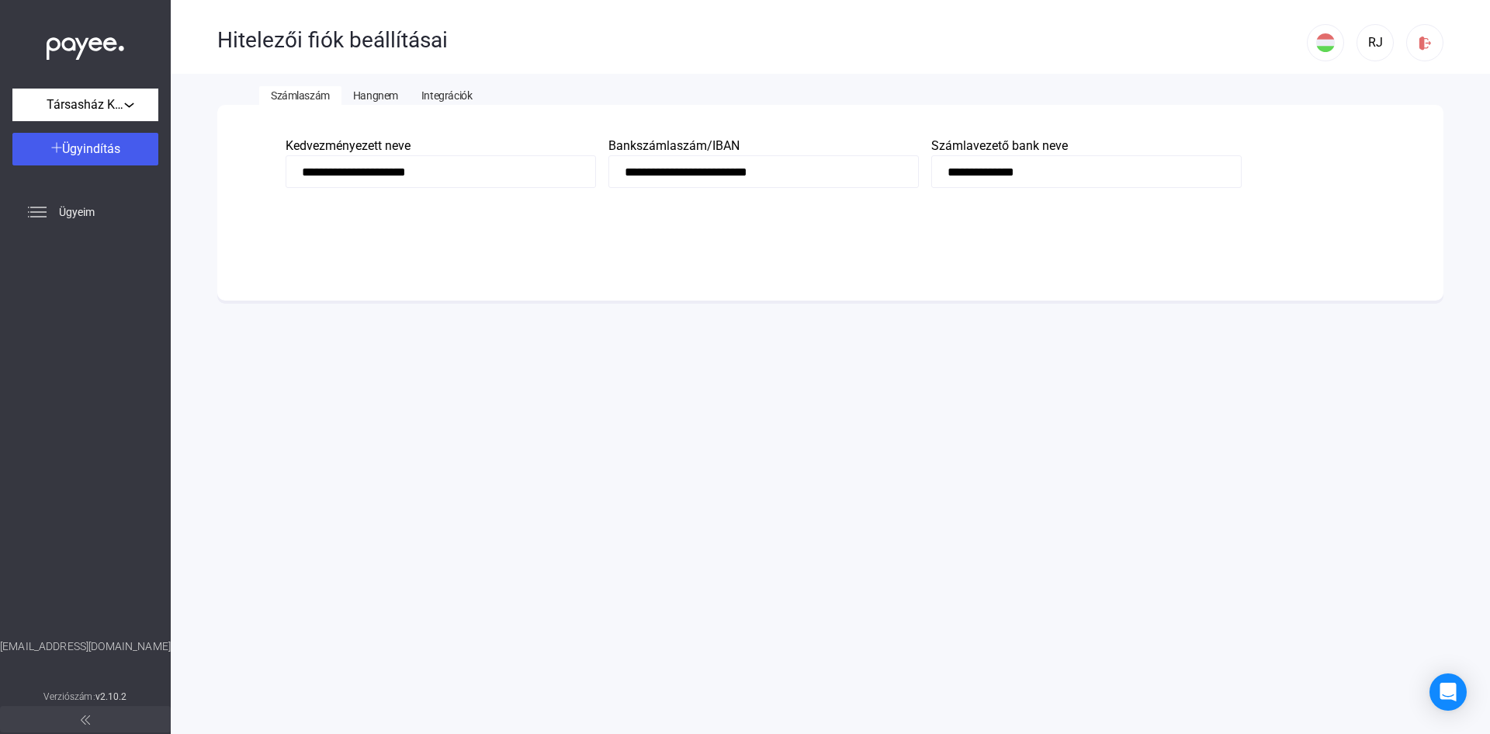
click at [377, 95] on span "Hangnem" at bounding box center [375, 95] width 45 height 12
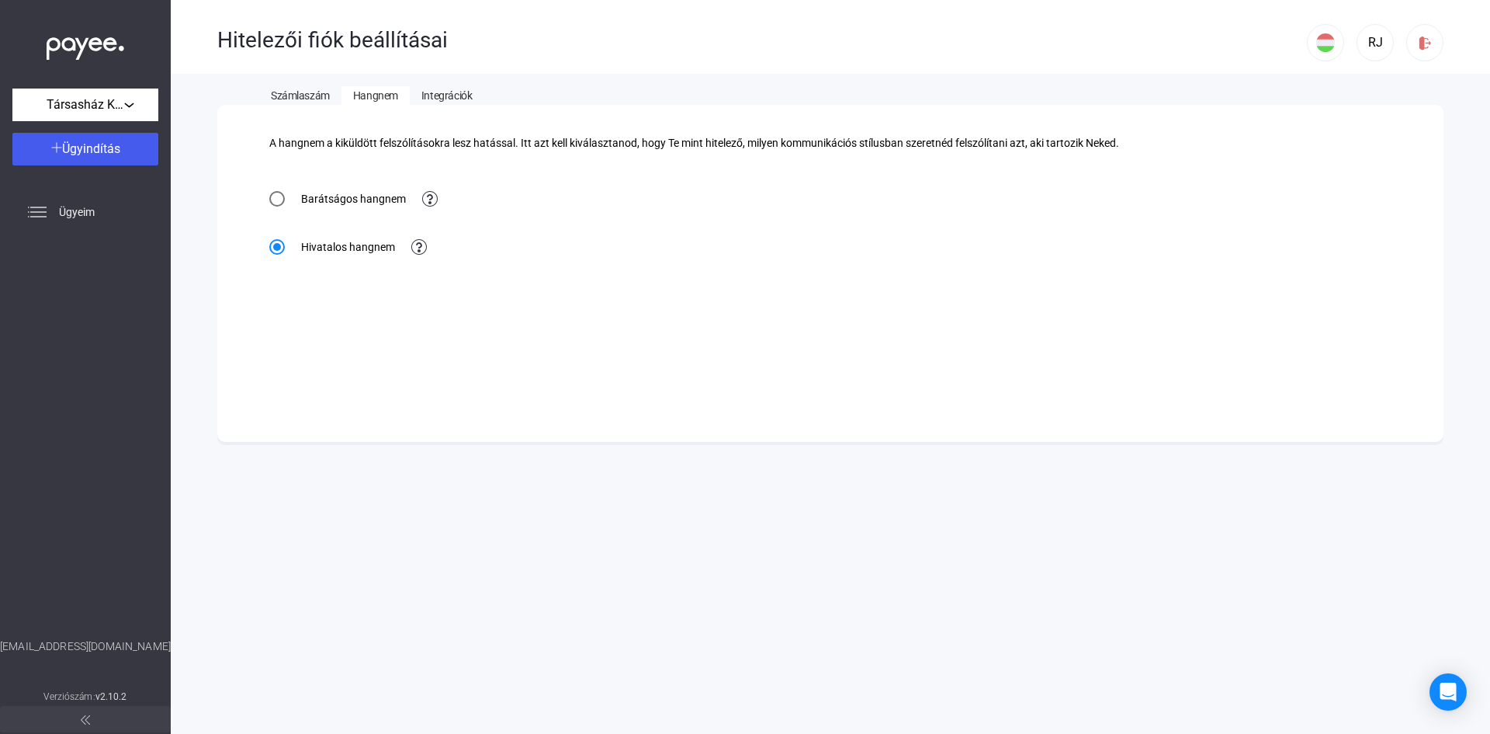
click at [446, 93] on span "Integrációk" at bounding box center [447, 95] width 50 height 12
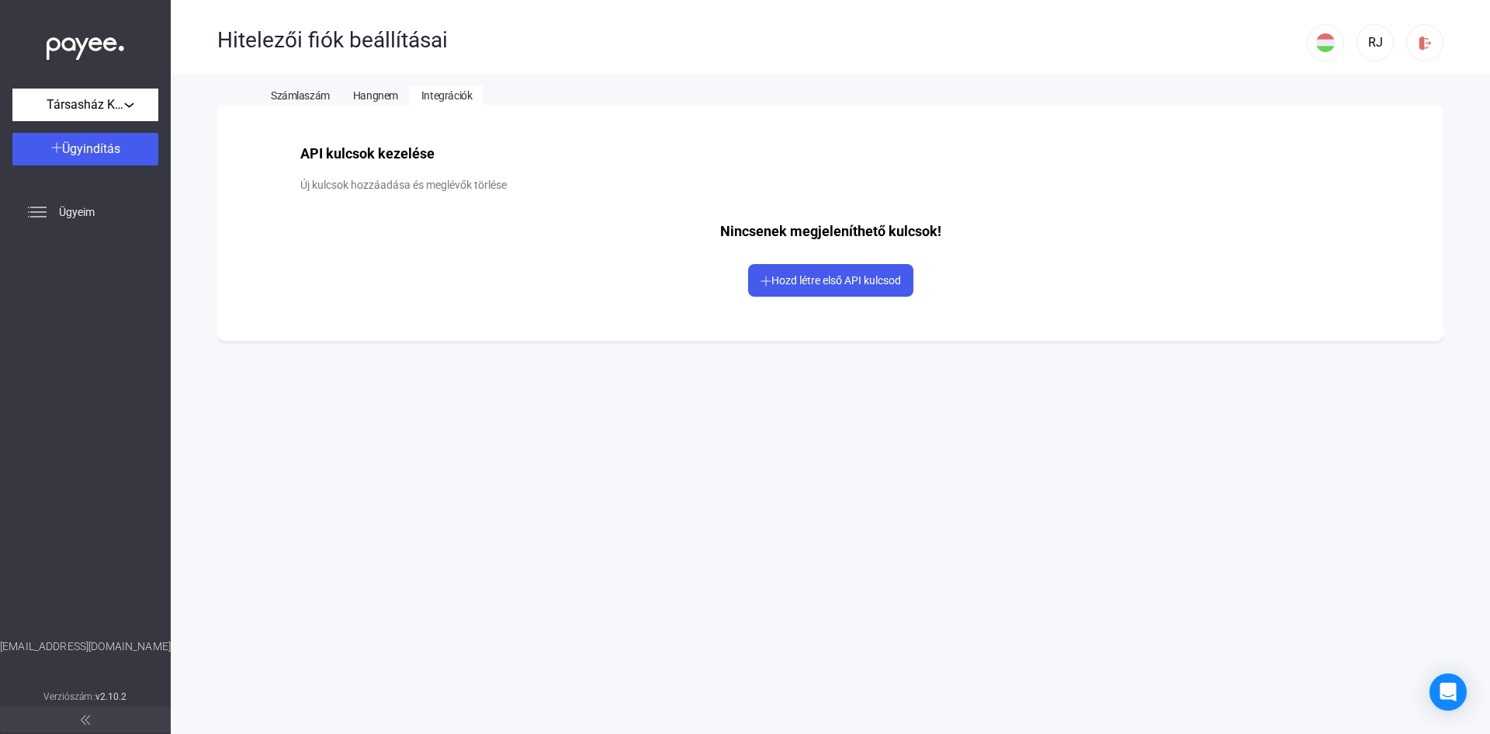
click at [299, 92] on span "Számlaszám" at bounding box center [300, 95] width 59 height 12
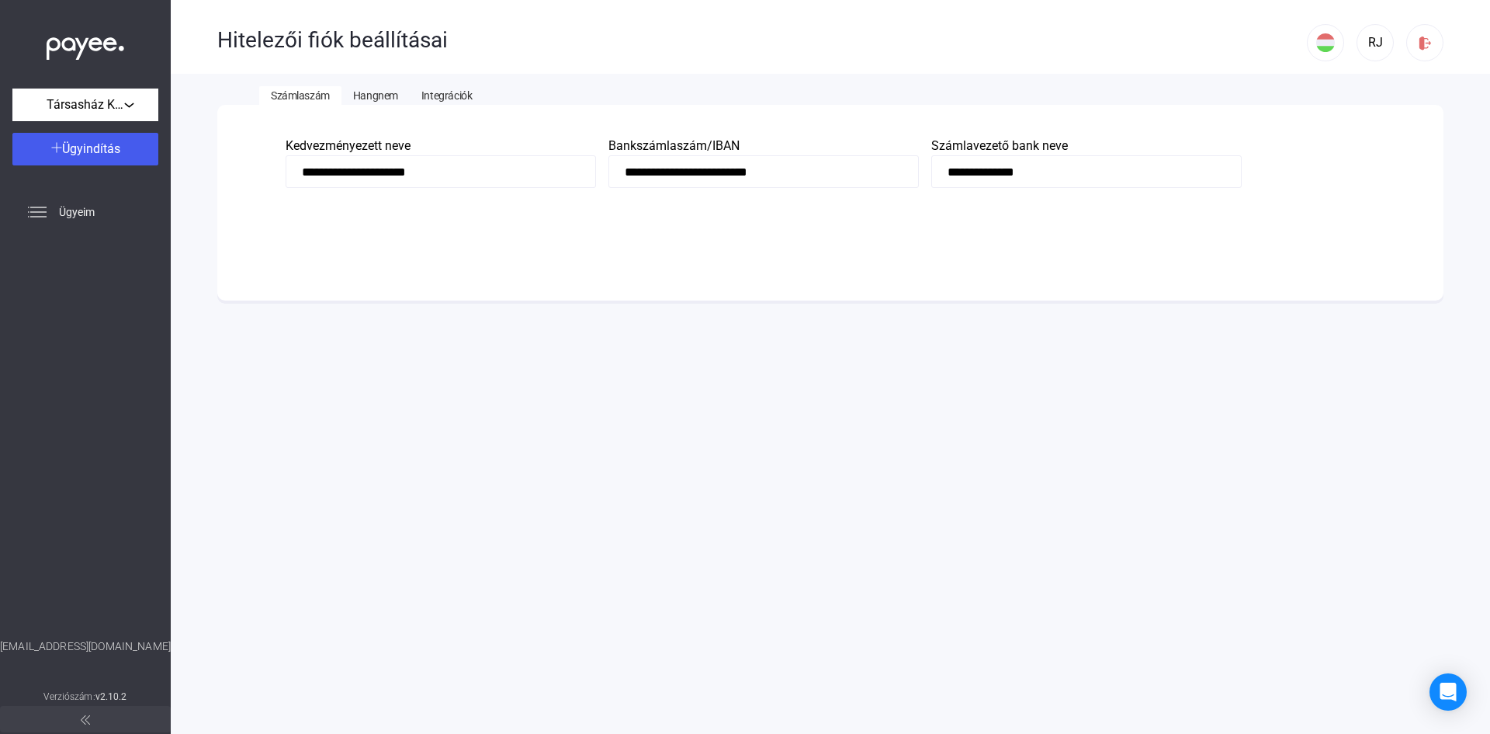
click at [80, 719] on button at bounding box center [85, 719] width 171 height 26
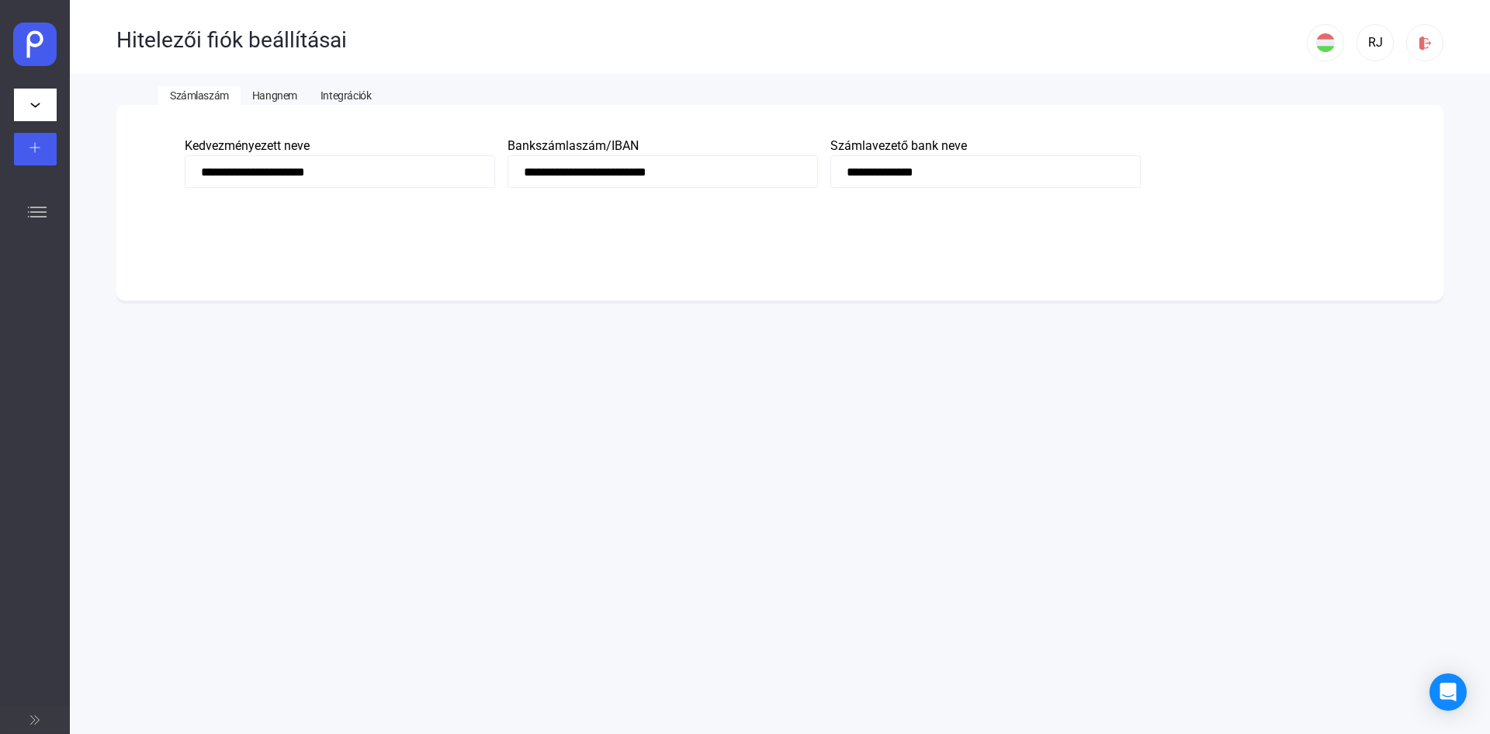
click at [30, 719] on img at bounding box center [34, 719] width 9 height 9
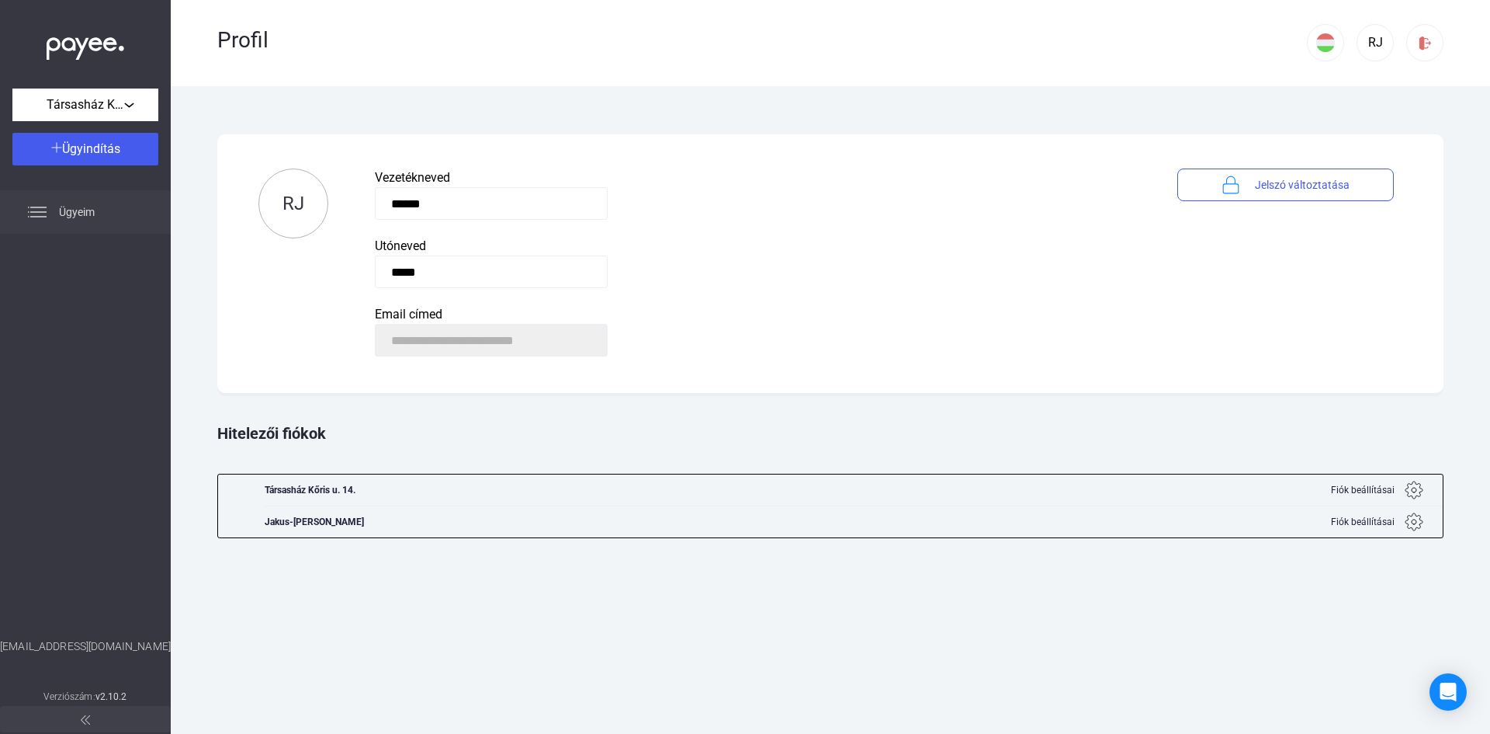
click at [66, 210] on span "Ügyeim" at bounding box center [77, 212] width 36 height 19
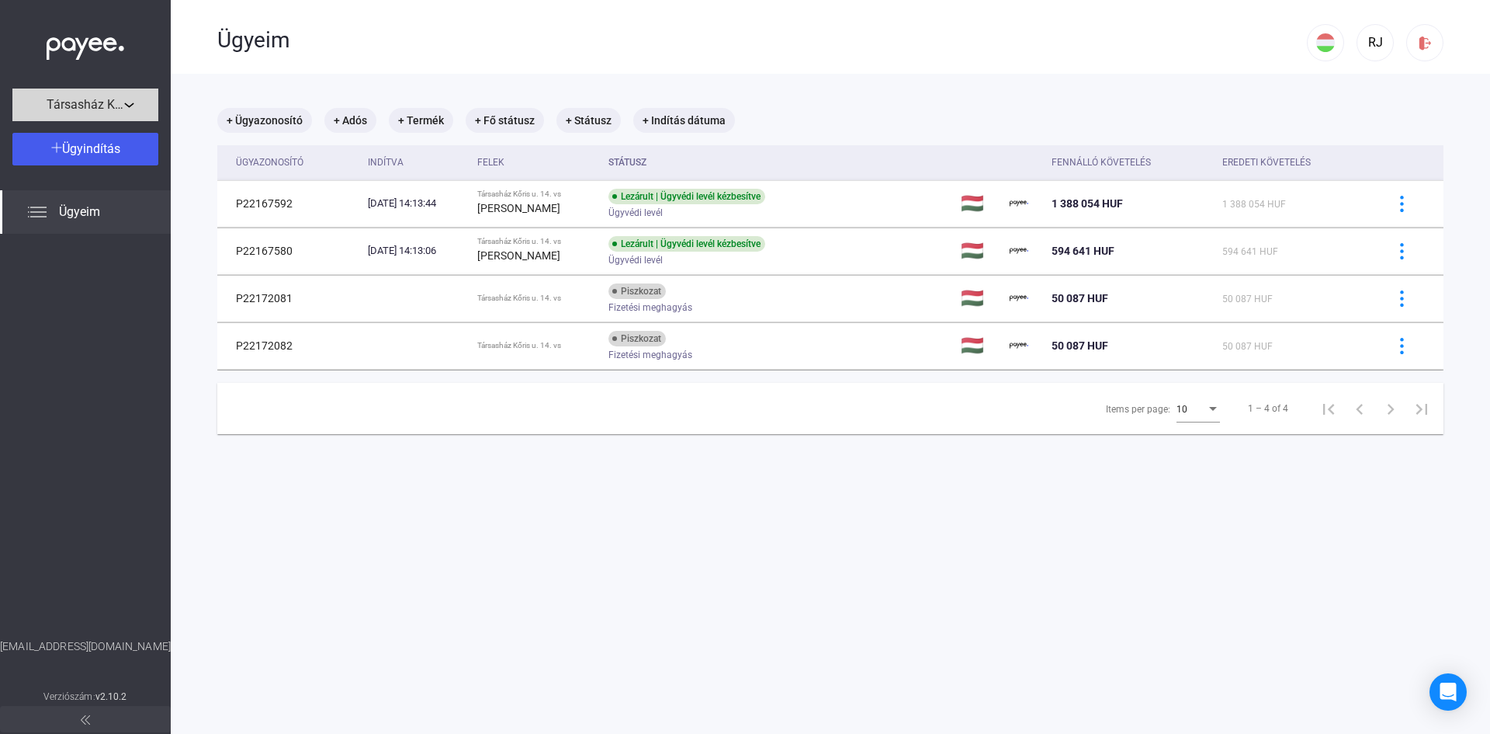
click at [112, 105] on span "Társasház Kőris u. 14." at bounding box center [86, 104] width 78 height 19
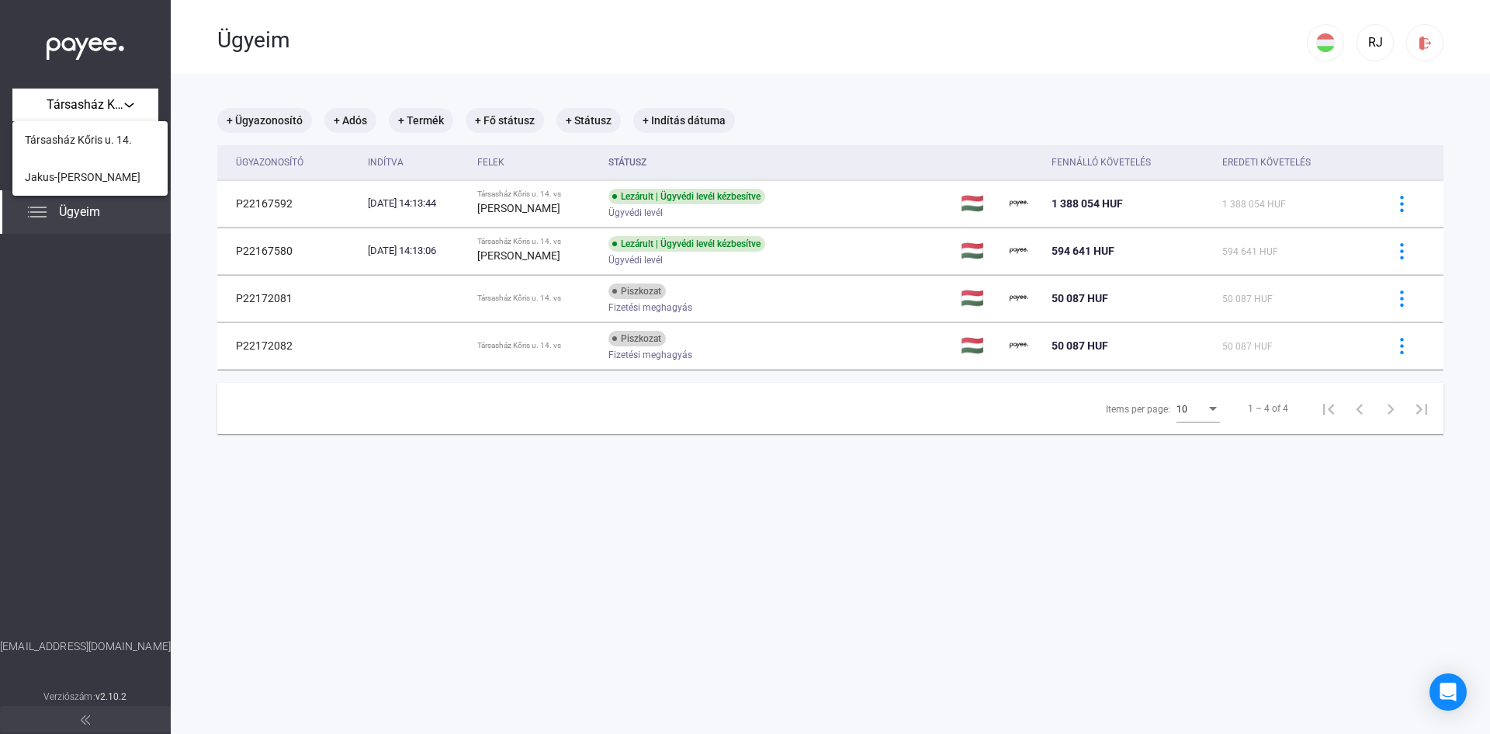
click at [77, 279] on div at bounding box center [745, 367] width 1490 height 734
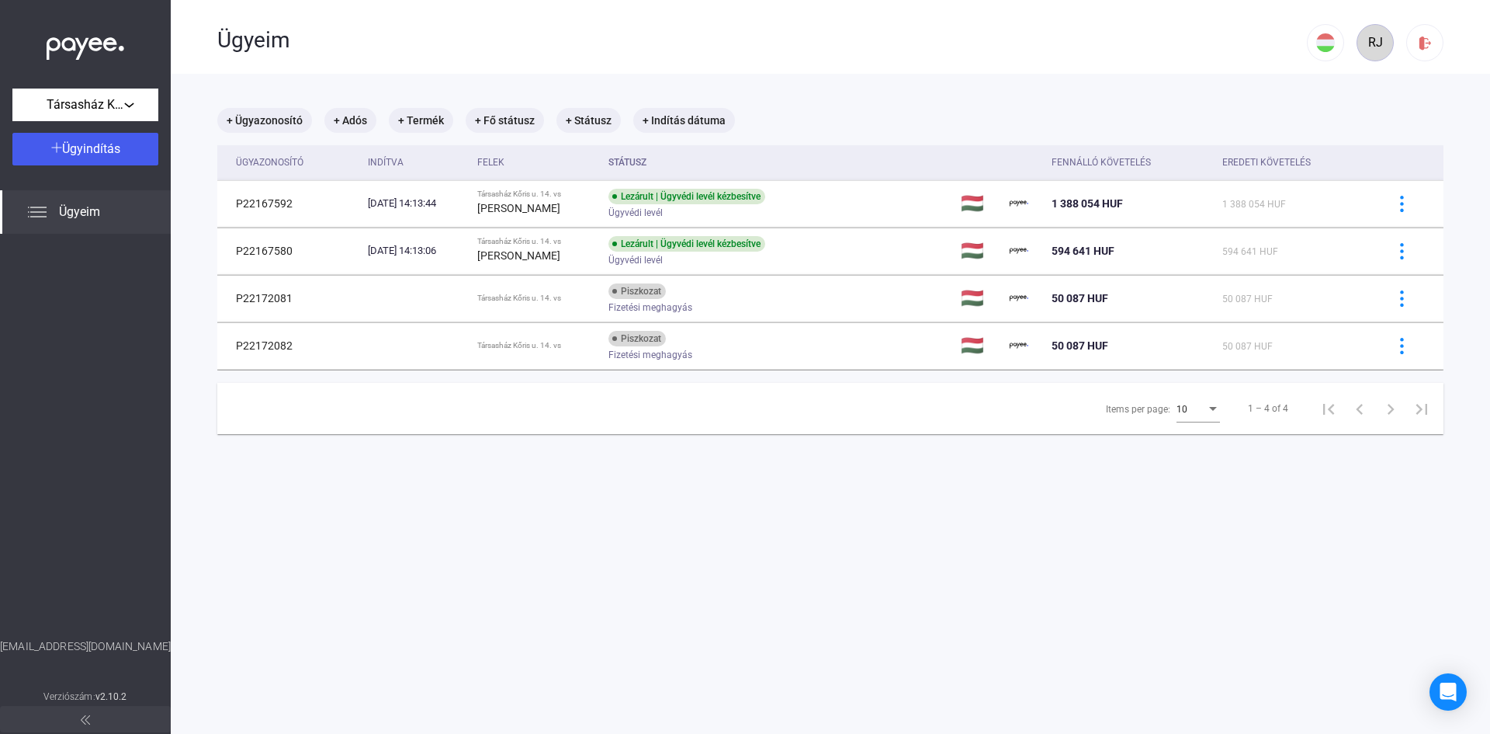
click at [1362, 41] on div "RJ" at bounding box center [1375, 42] width 26 height 19
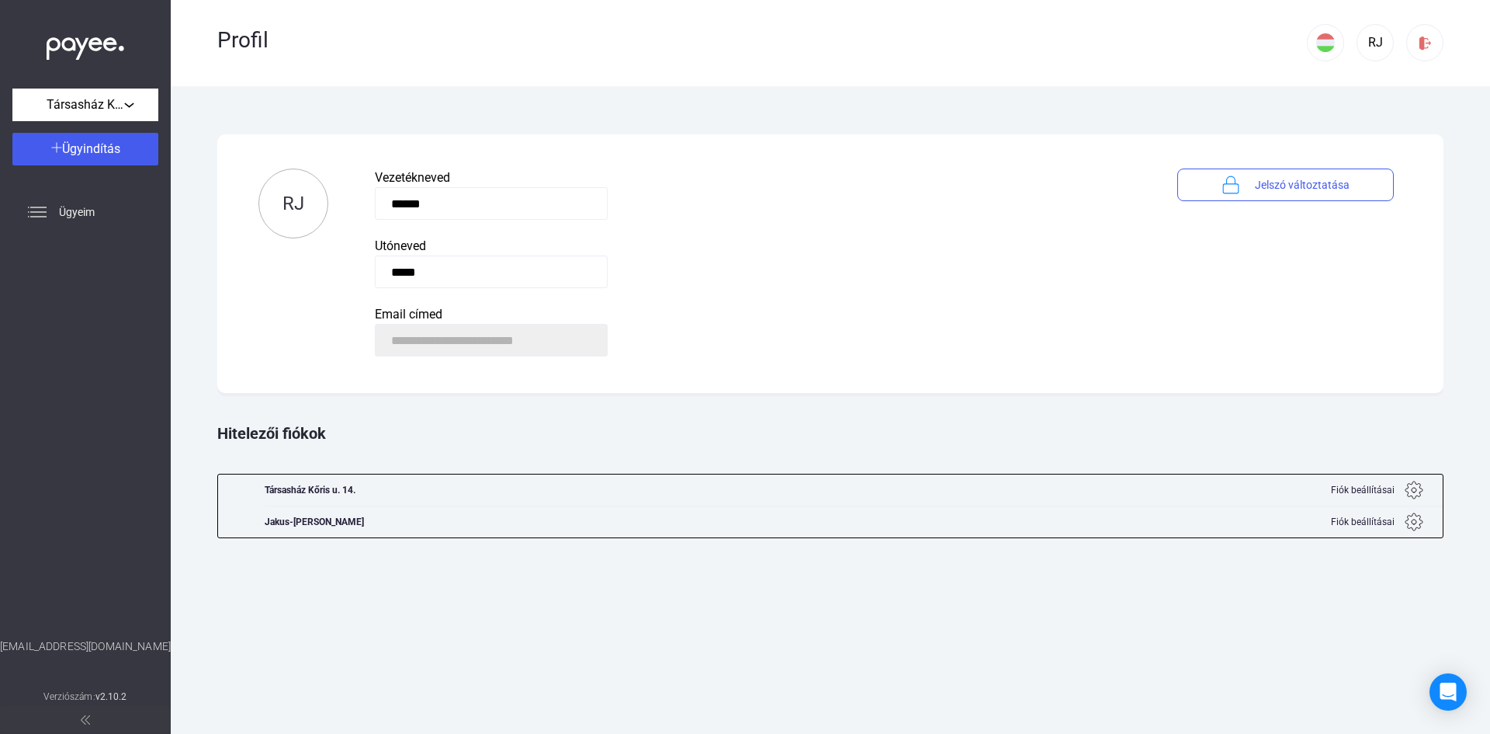
click at [83, 723] on img at bounding box center [85, 719] width 9 height 9
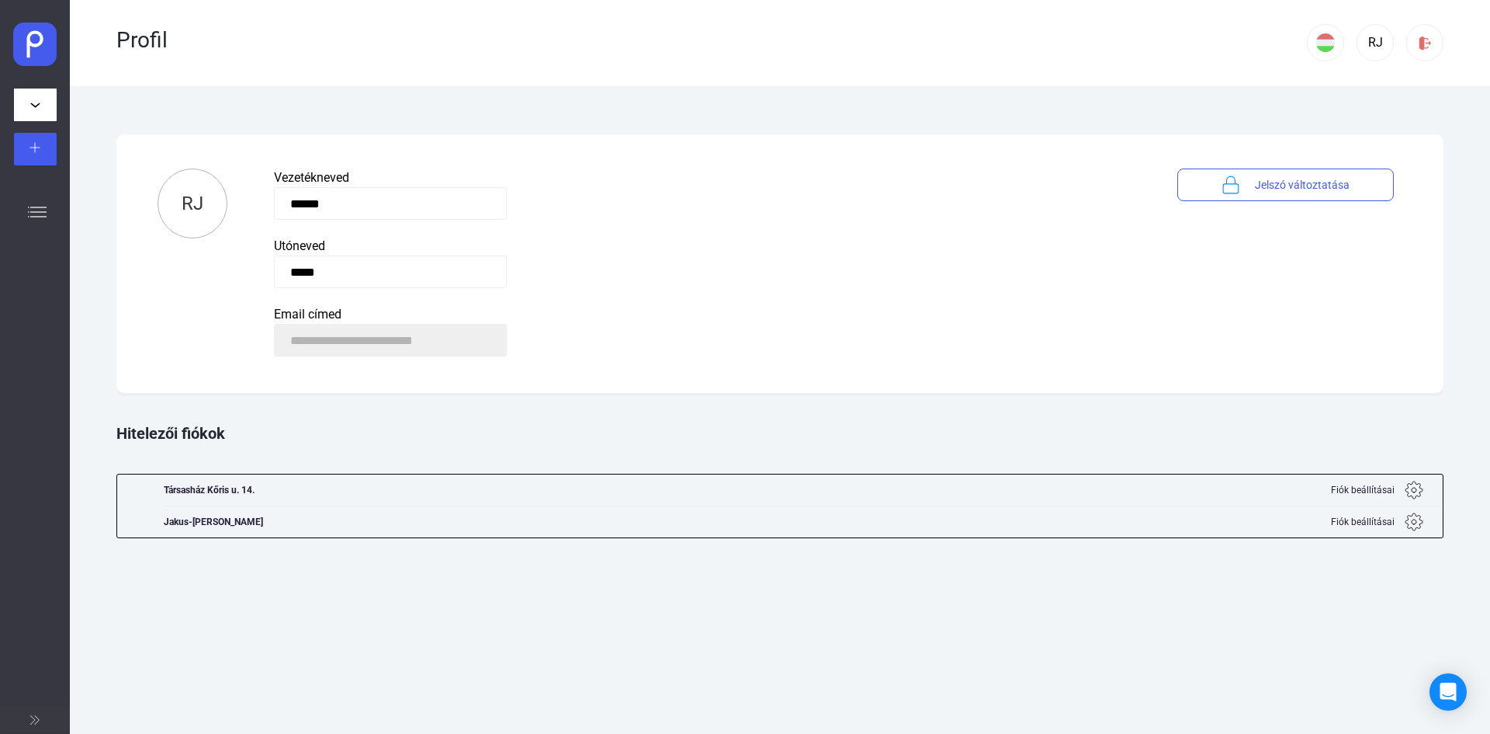
click at [31, 717] on img at bounding box center [34, 719] width 9 height 9
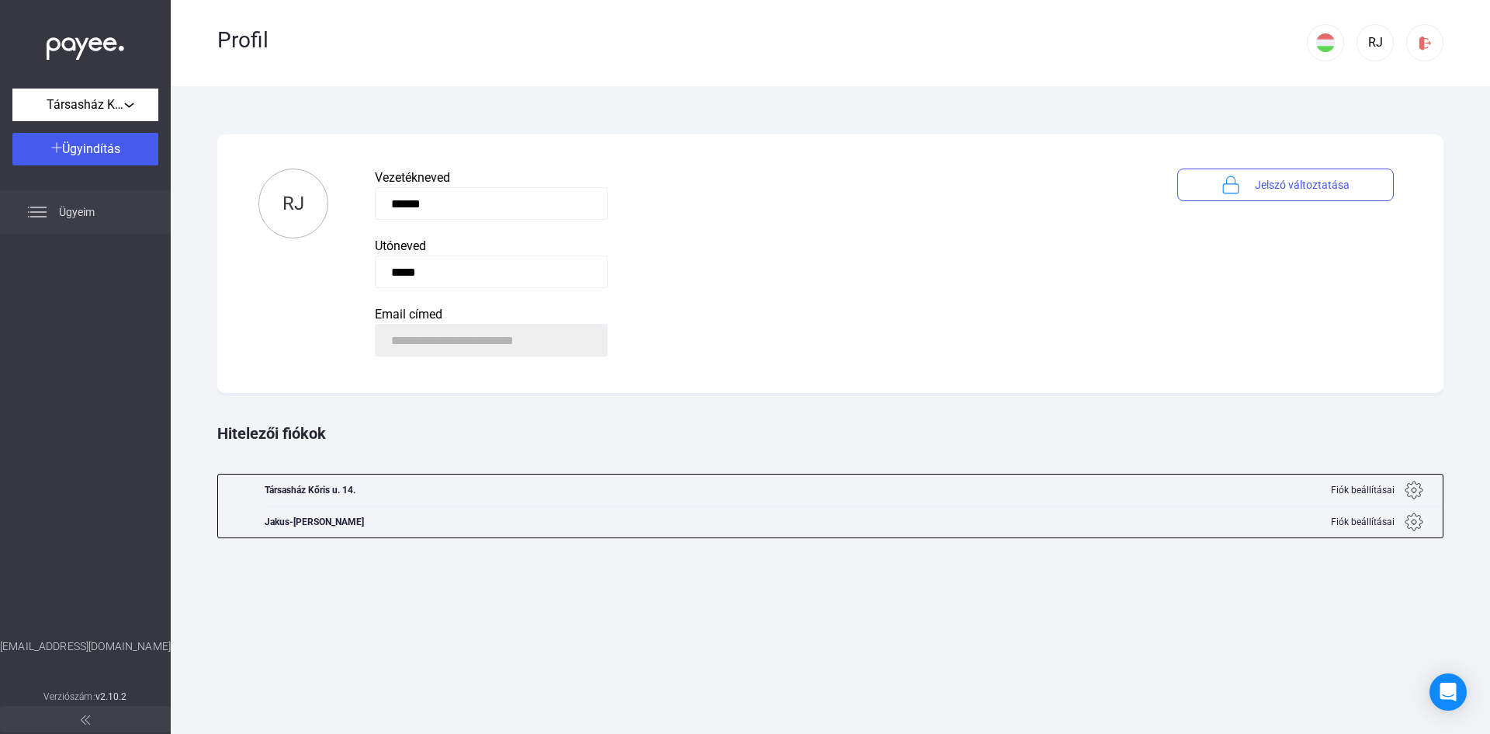
click at [72, 213] on span "Ügyeim" at bounding box center [77, 212] width 36 height 19
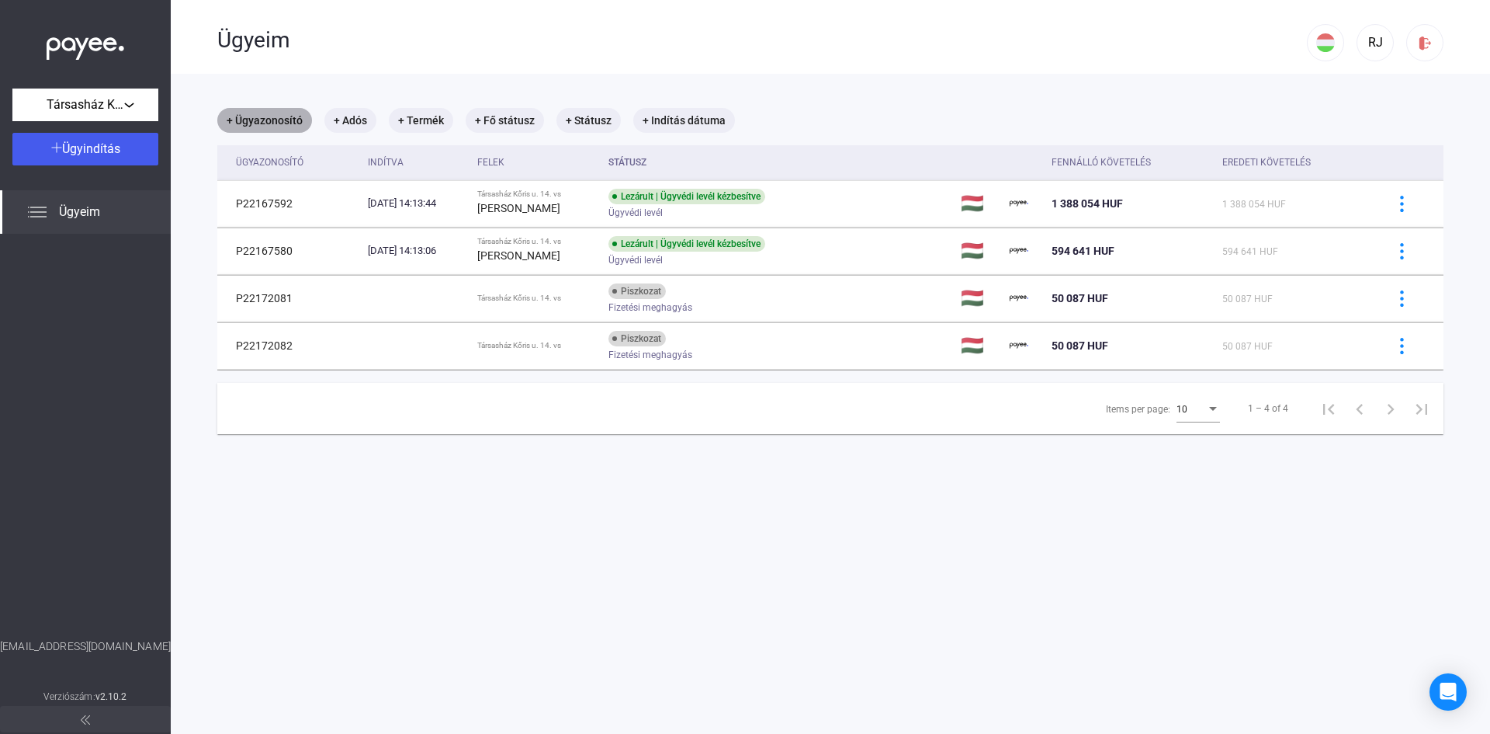
click at [264, 118] on mat-chip "+ Ügyazonosító" at bounding box center [264, 120] width 95 height 25
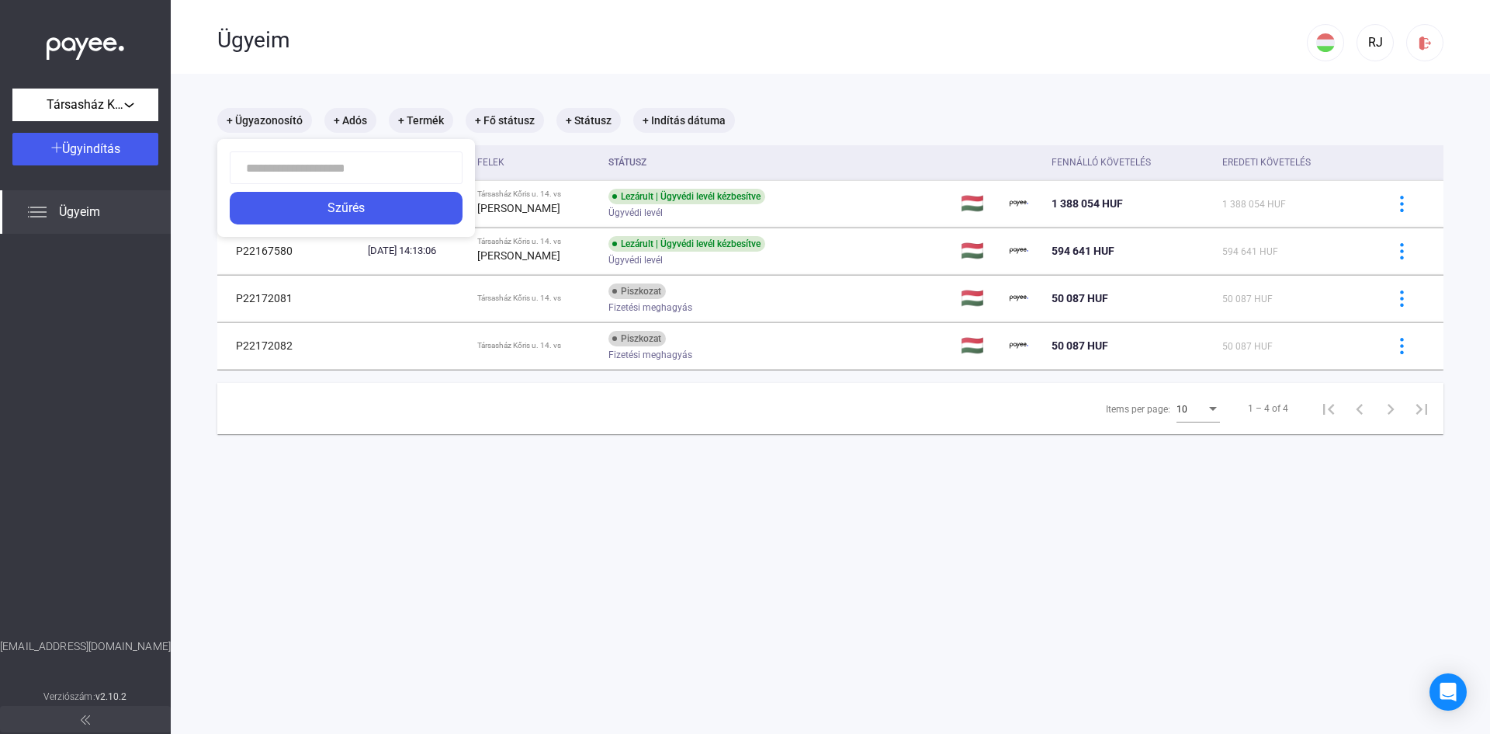
click at [351, 120] on div at bounding box center [745, 367] width 1490 height 734
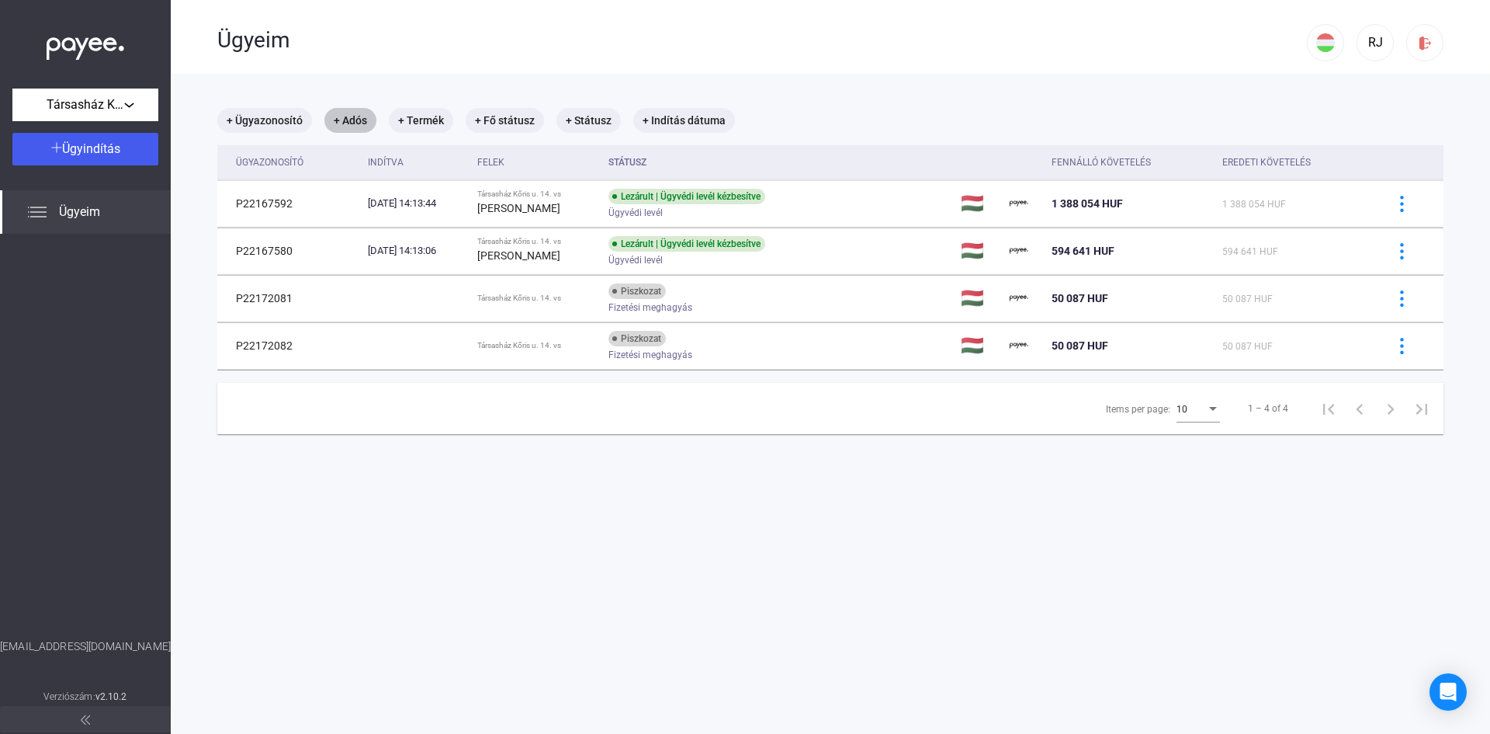
click at [351, 120] on mat-chip "+ Adós" at bounding box center [350, 120] width 52 height 25
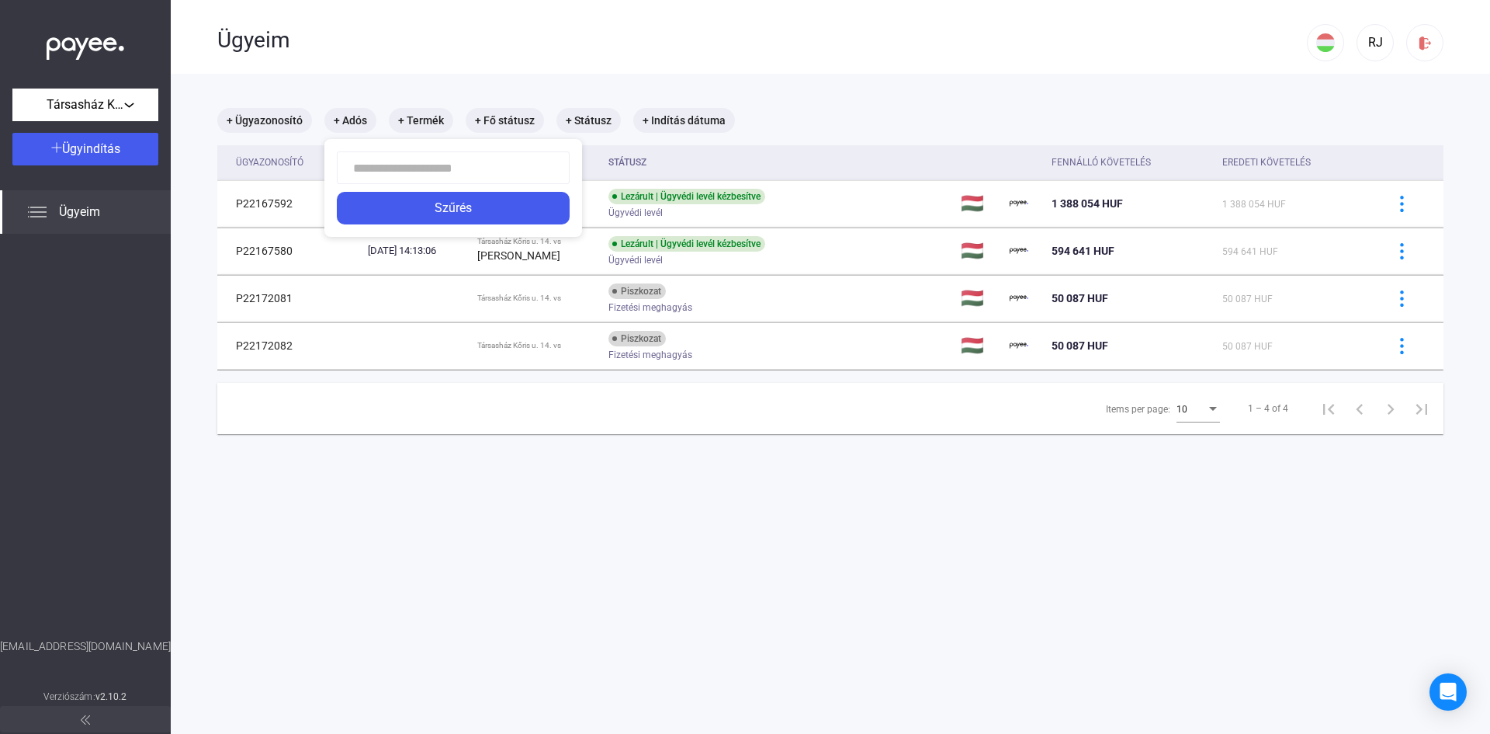
click at [688, 116] on div at bounding box center [745, 367] width 1490 height 734
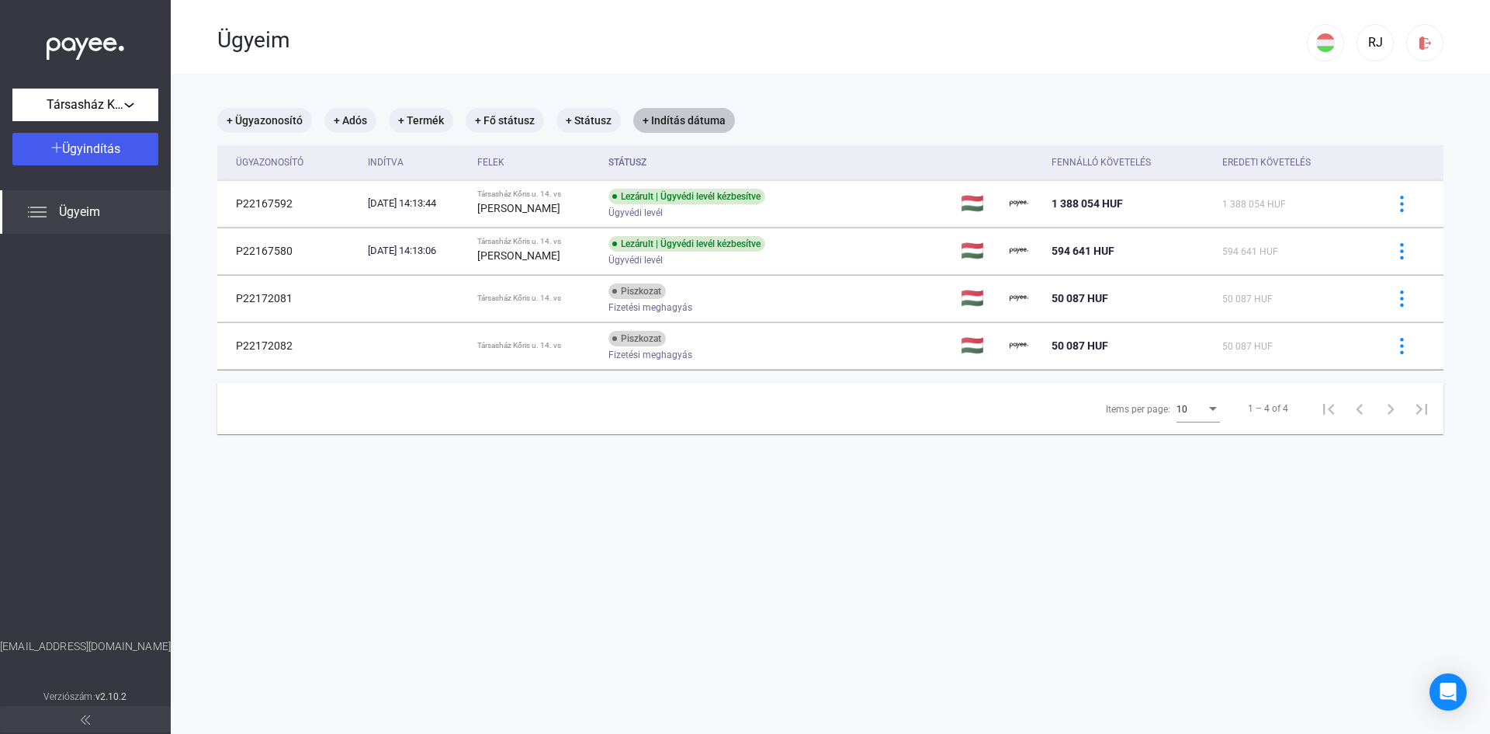
click at [688, 116] on mat-chip "+ Indítás dátuma" at bounding box center [684, 120] width 102 height 25
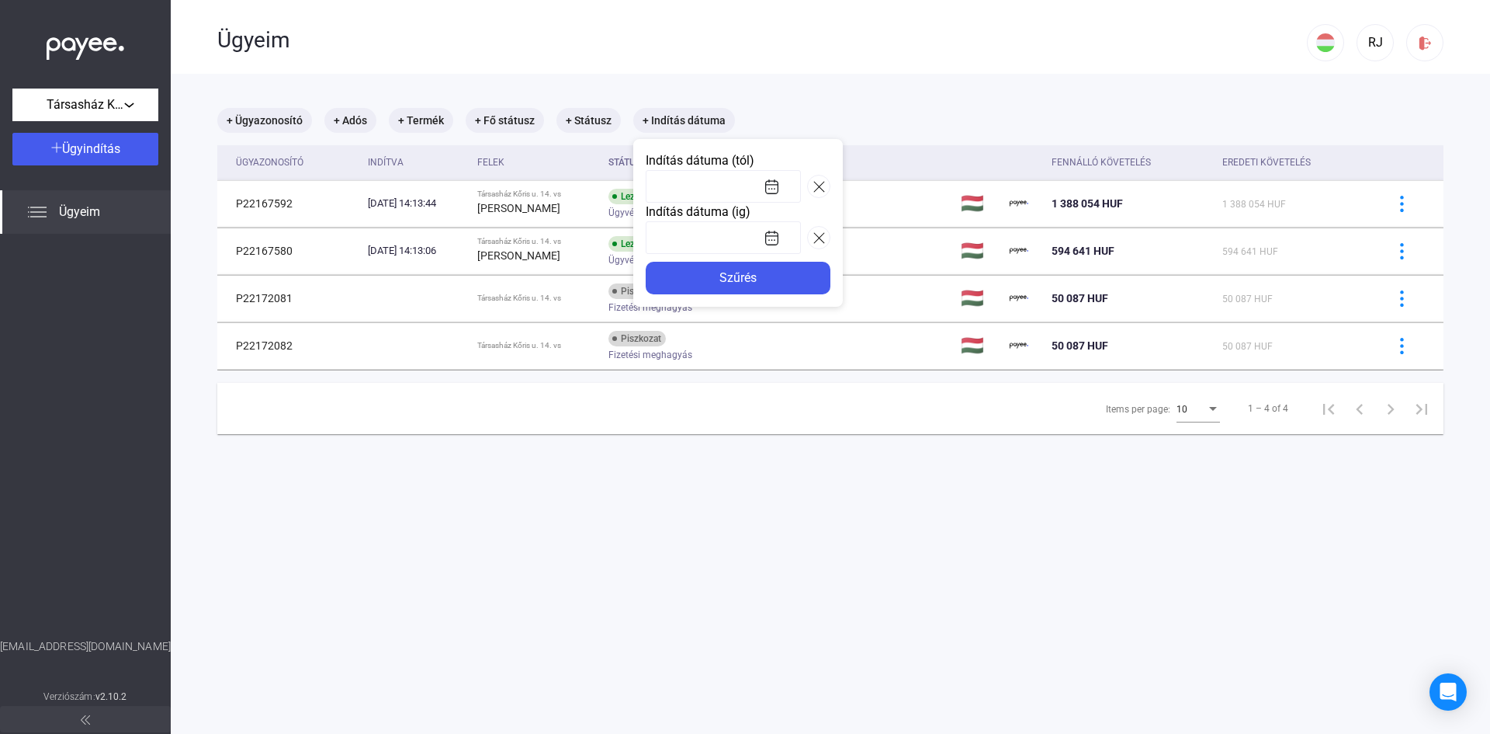
click at [688, 116] on div at bounding box center [745, 367] width 1490 height 734
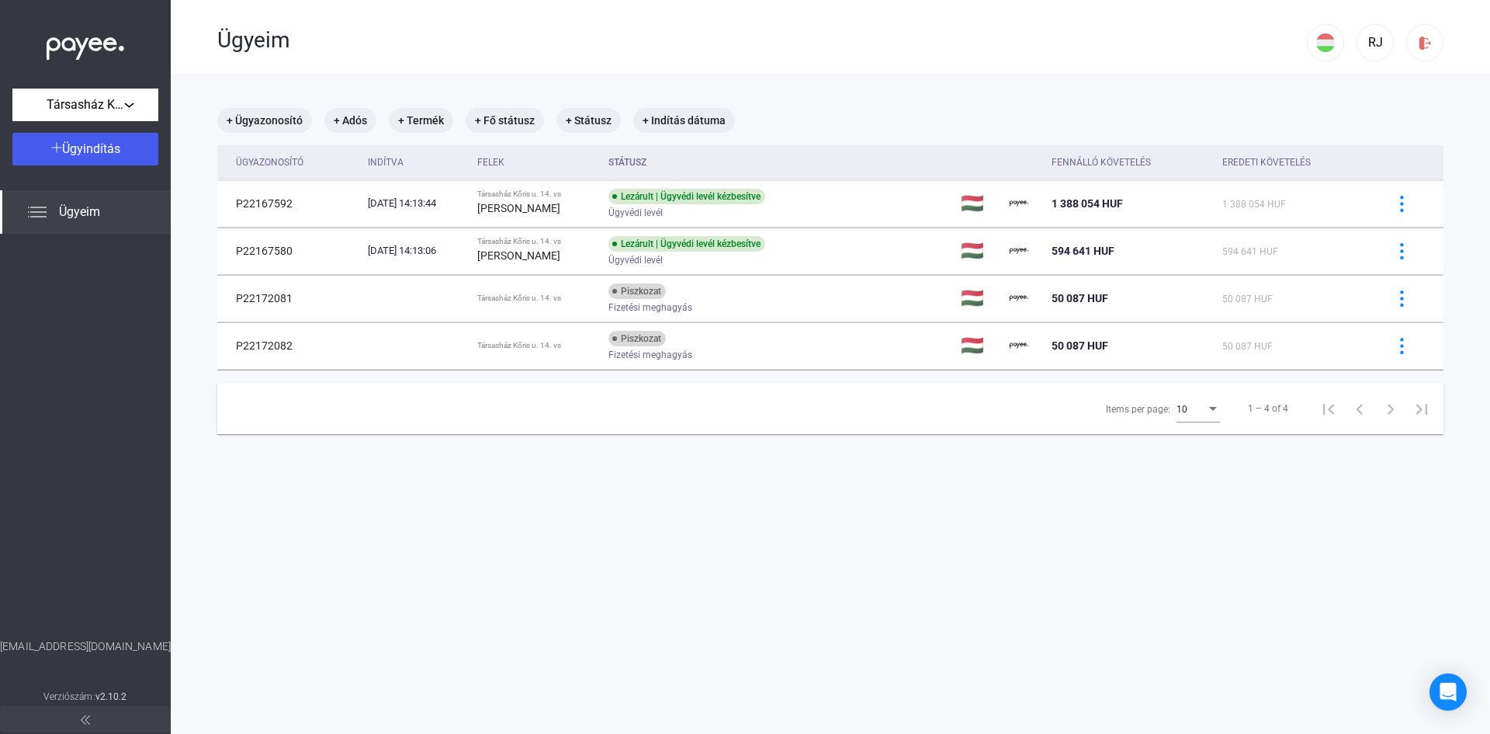
click at [80, 48] on img at bounding box center [86, 45] width 78 height 32
click at [70, 43] on img at bounding box center [86, 45] width 78 height 32
click at [50, 43] on img at bounding box center [86, 45] width 78 height 32
click at [1317, 45] on img at bounding box center [1326, 42] width 19 height 19
click at [1309, 45] on div at bounding box center [745, 367] width 1490 height 734
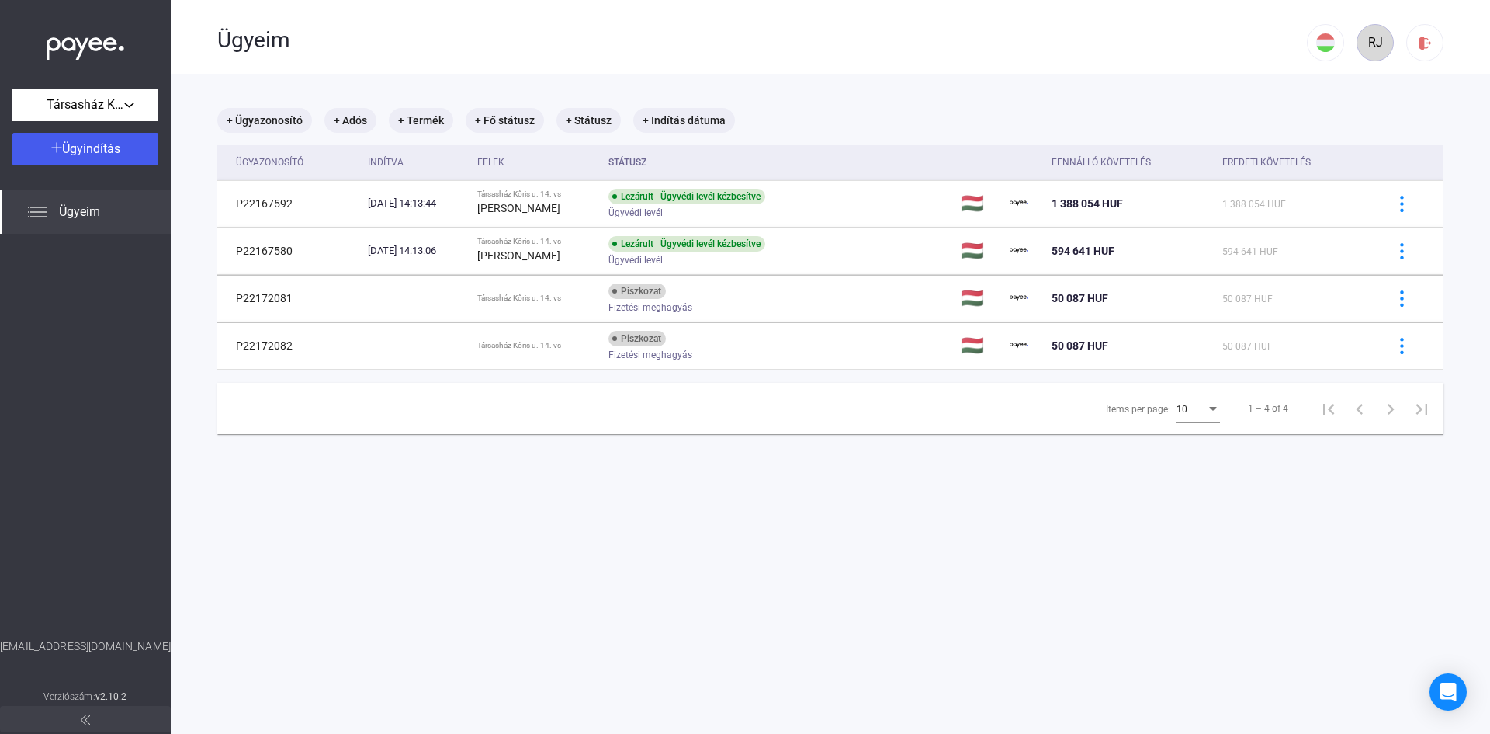
click at [1362, 44] on div "RJ" at bounding box center [1375, 42] width 26 height 19
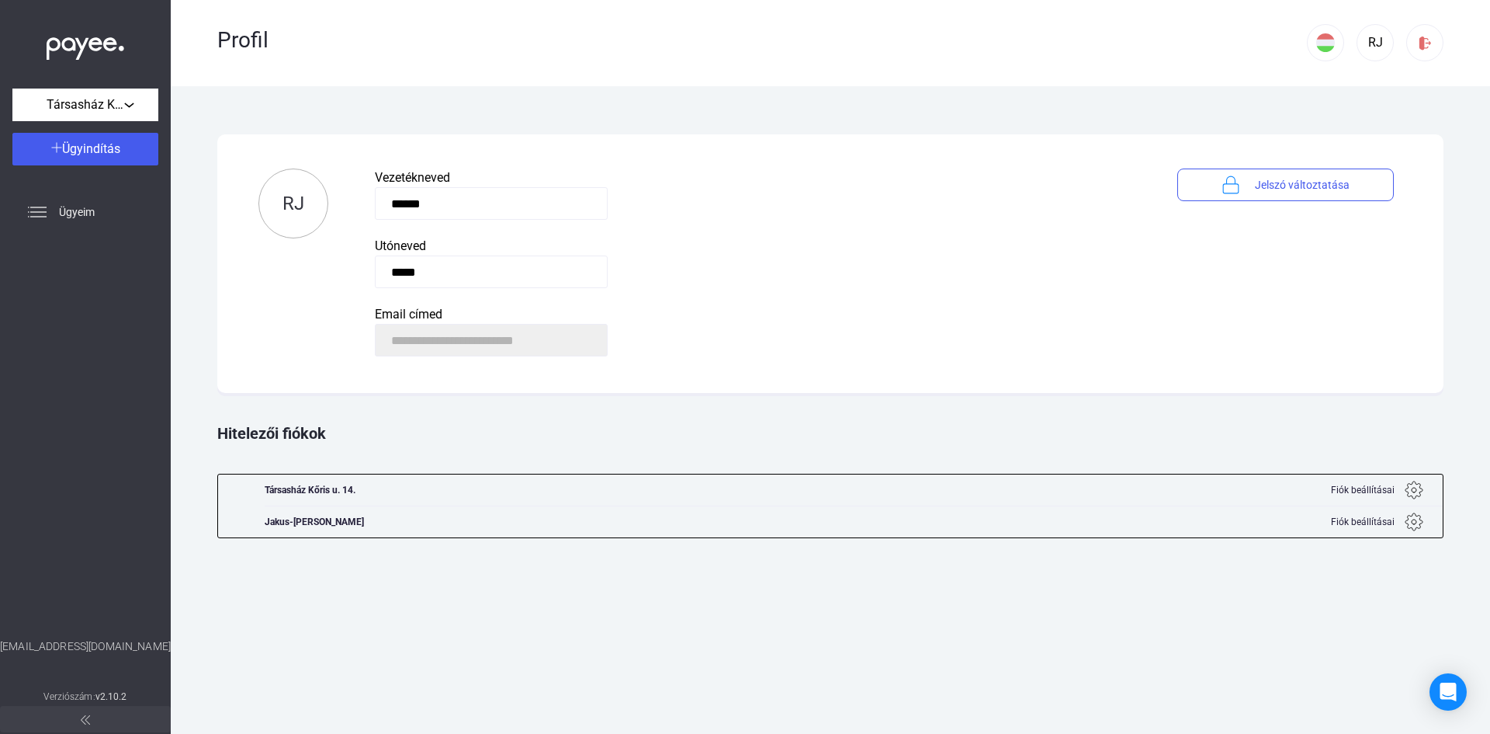
click at [1414, 491] on img at bounding box center [1414, 490] width 19 height 19
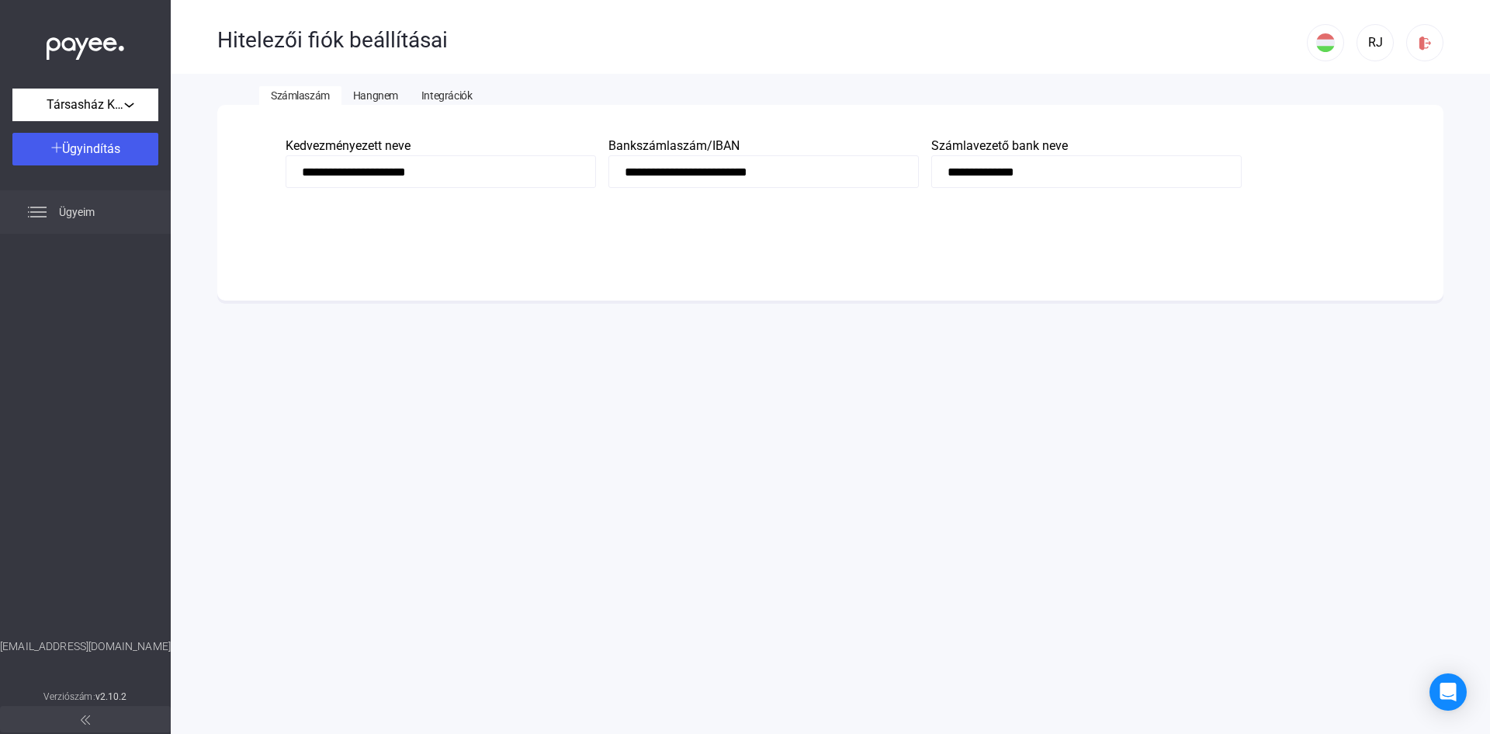
click at [82, 210] on span "Ügyeim" at bounding box center [77, 212] width 36 height 19
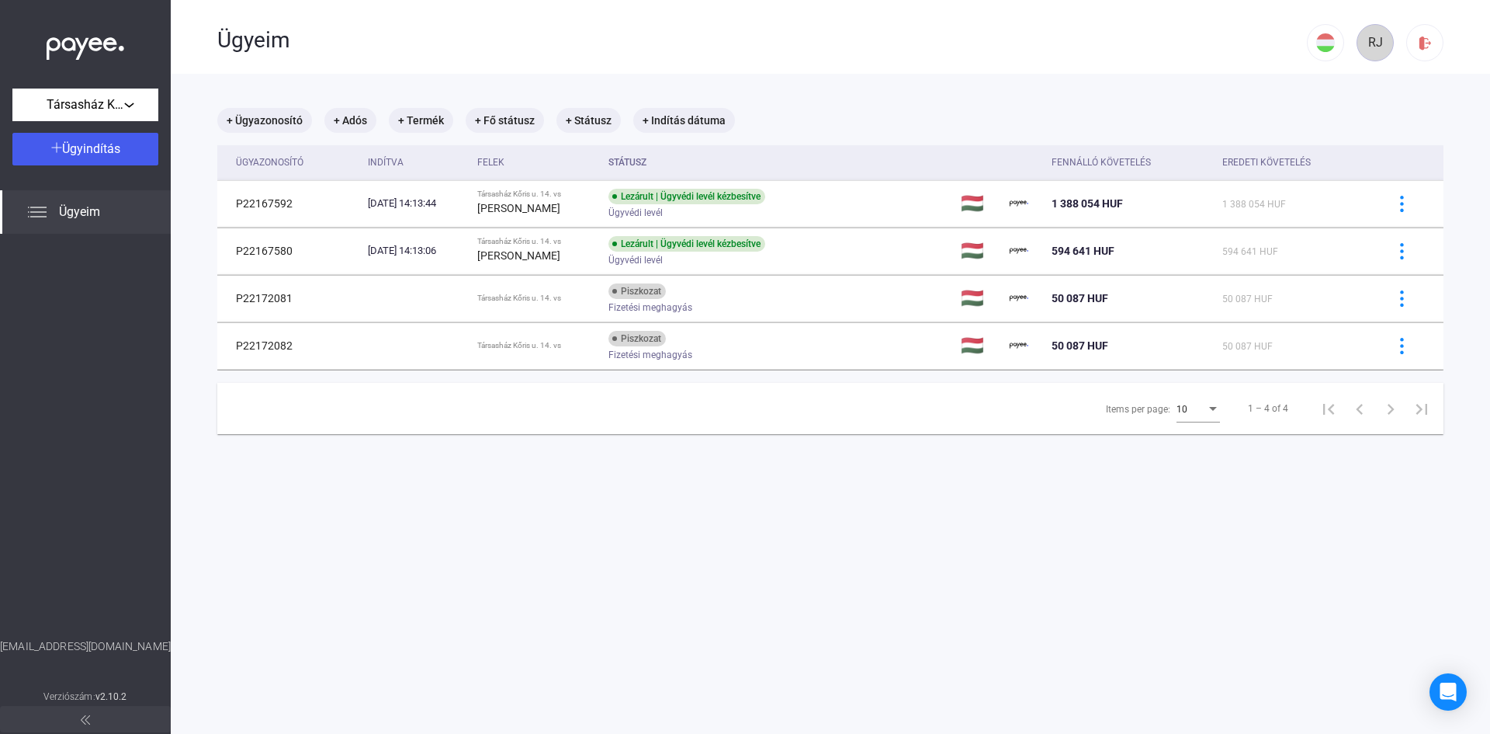
click at [1362, 41] on div "RJ" at bounding box center [1375, 42] width 26 height 19
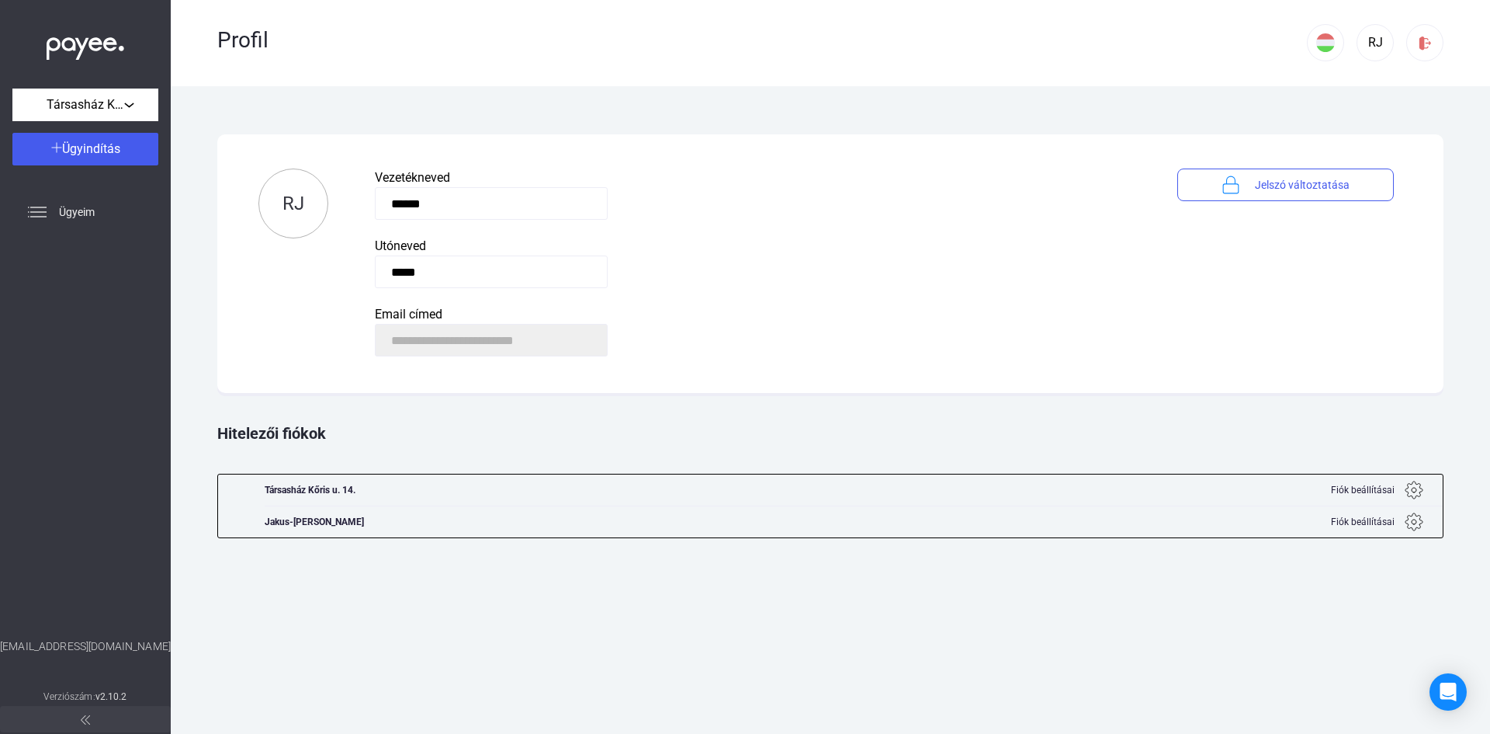
click at [255, 432] on div "Hitelezői fiókok" at bounding box center [830, 433] width 1227 height 65
click at [108, 102] on span "Társasház Kőris u. 14." at bounding box center [86, 104] width 78 height 19
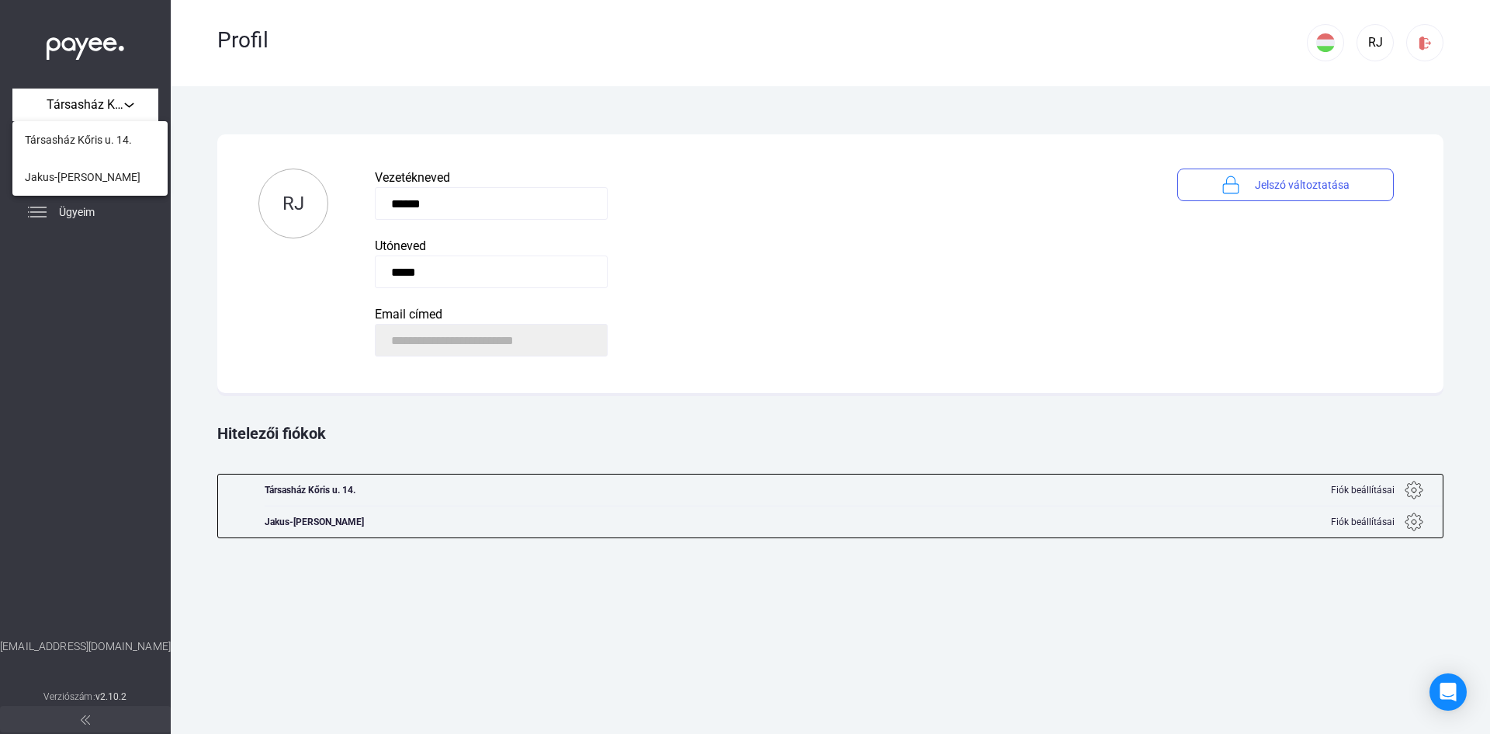
click at [380, 439] on div at bounding box center [745, 367] width 1490 height 734
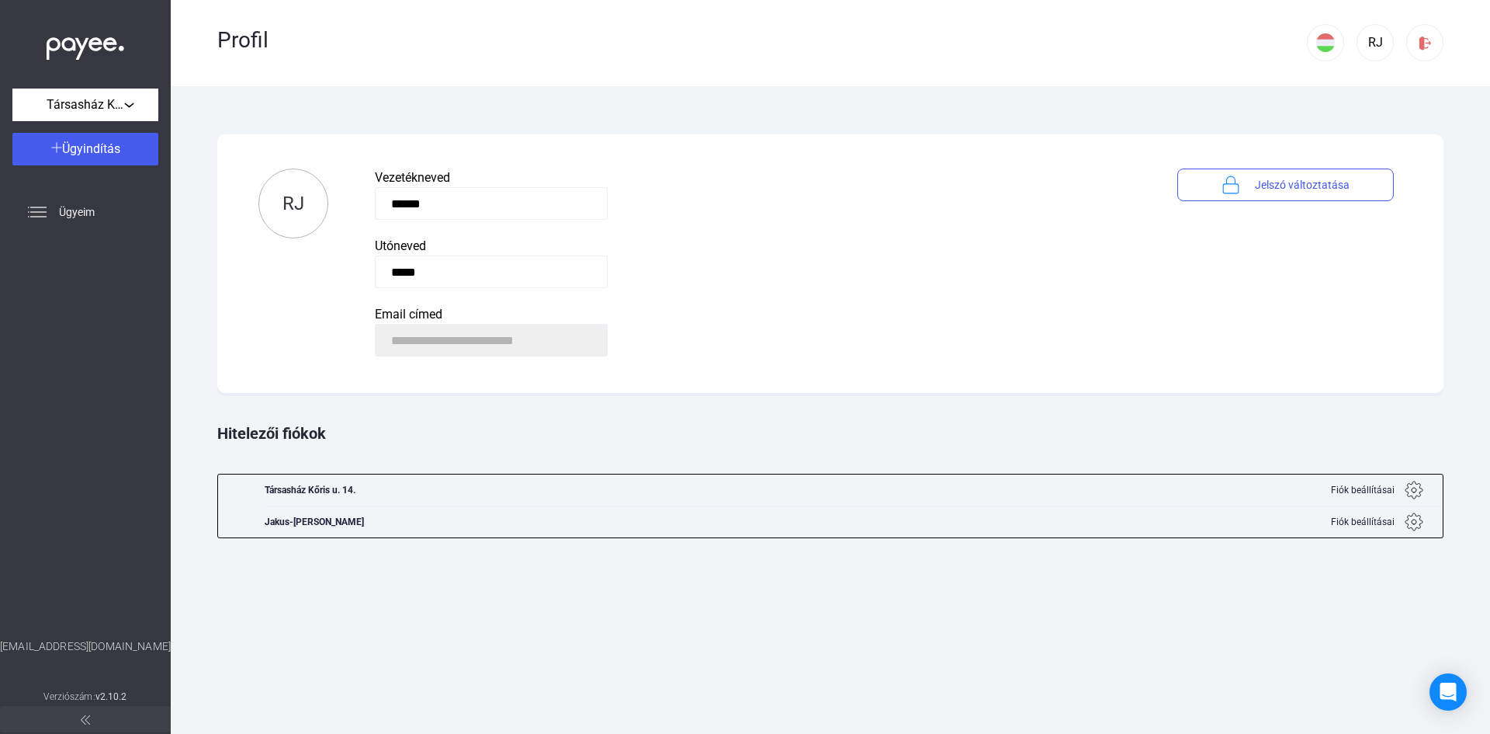
click at [86, 43] on img at bounding box center [86, 45] width 78 height 32
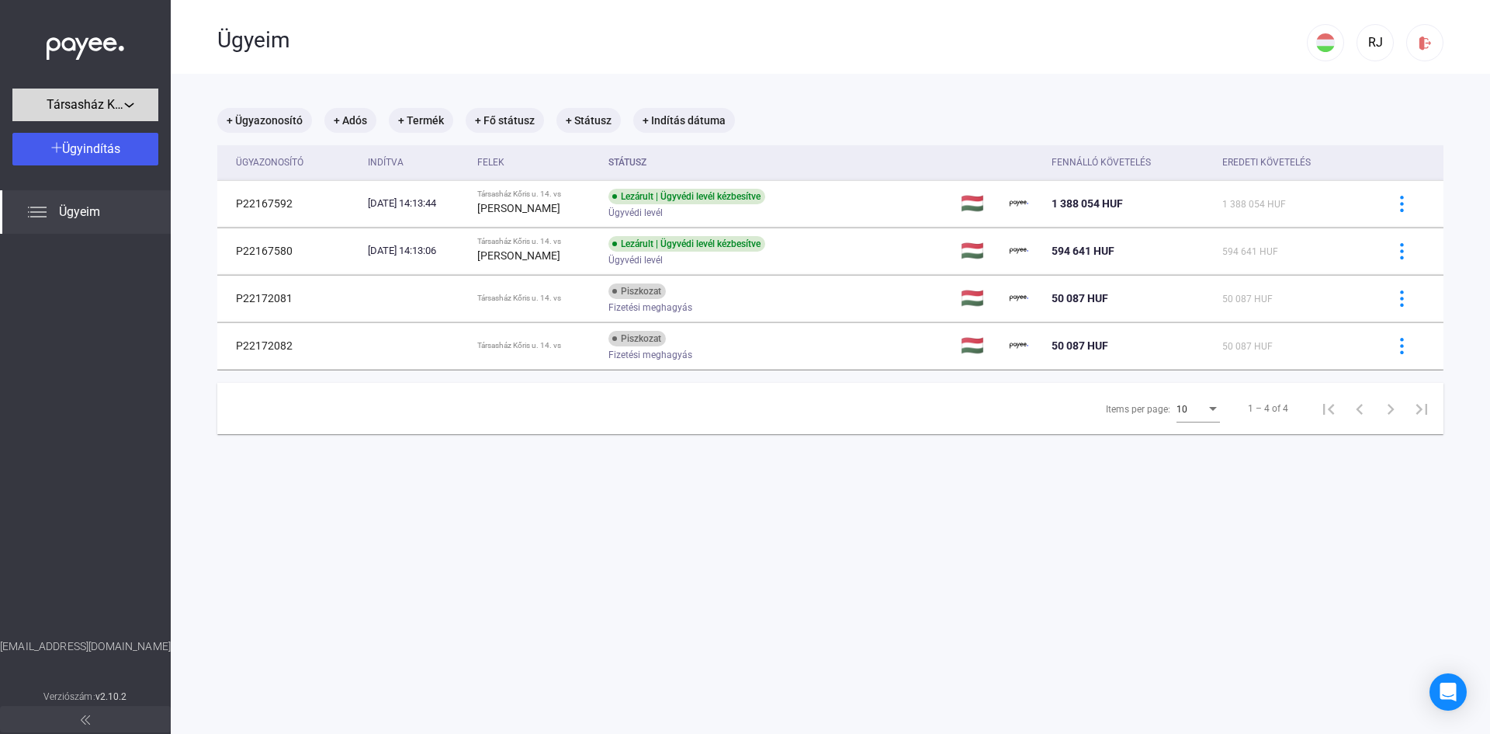
click at [127, 100] on div "Társasház Kőris u. 14." at bounding box center [85, 104] width 137 height 19
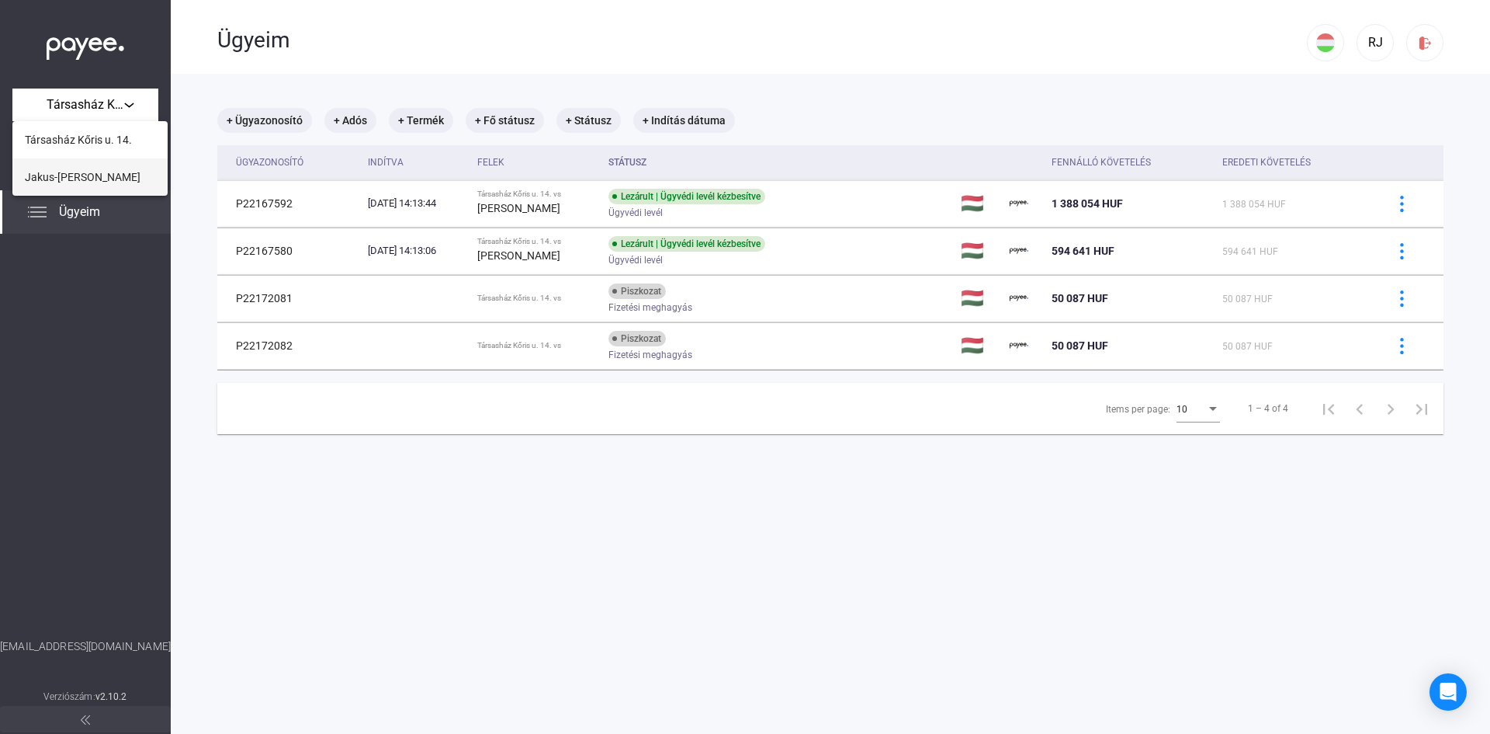
click at [87, 179] on span "Jakus-[PERSON_NAME]" at bounding box center [83, 177] width 116 height 19
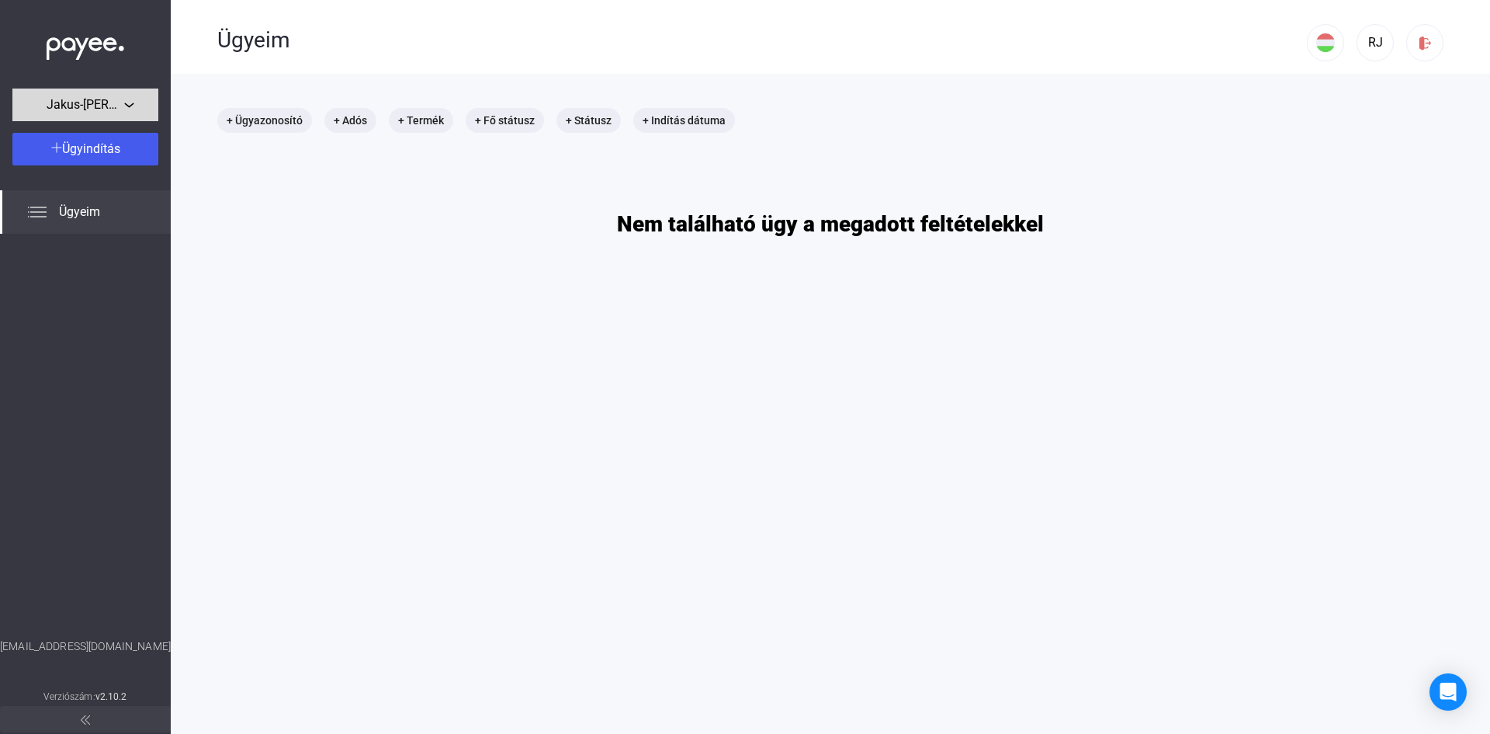
click at [97, 107] on span "Jakus-[PERSON_NAME]" at bounding box center [86, 104] width 78 height 19
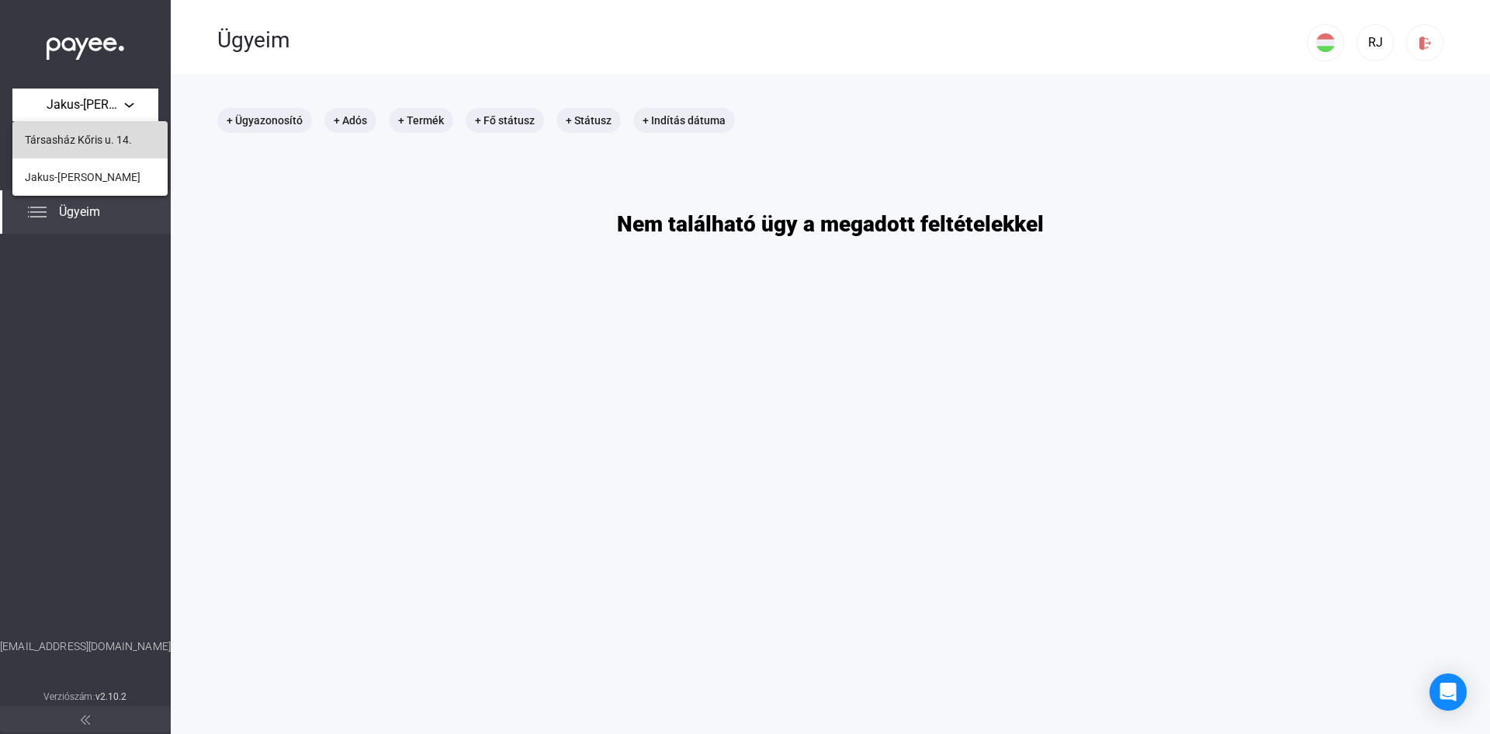
click at [89, 137] on span "Társasház Kőris u. 14." at bounding box center [78, 139] width 107 height 19
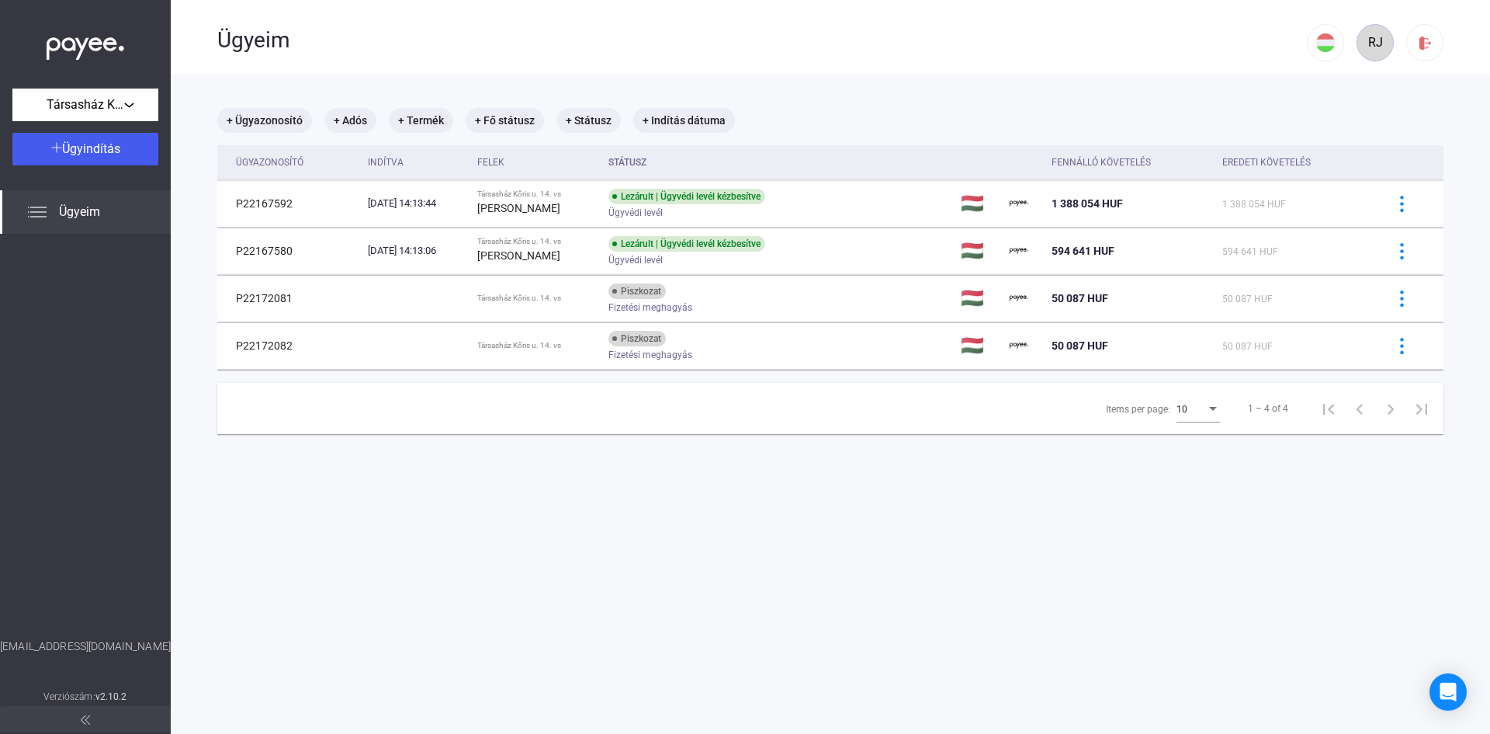
click at [1362, 40] on div "RJ" at bounding box center [1375, 42] width 26 height 19
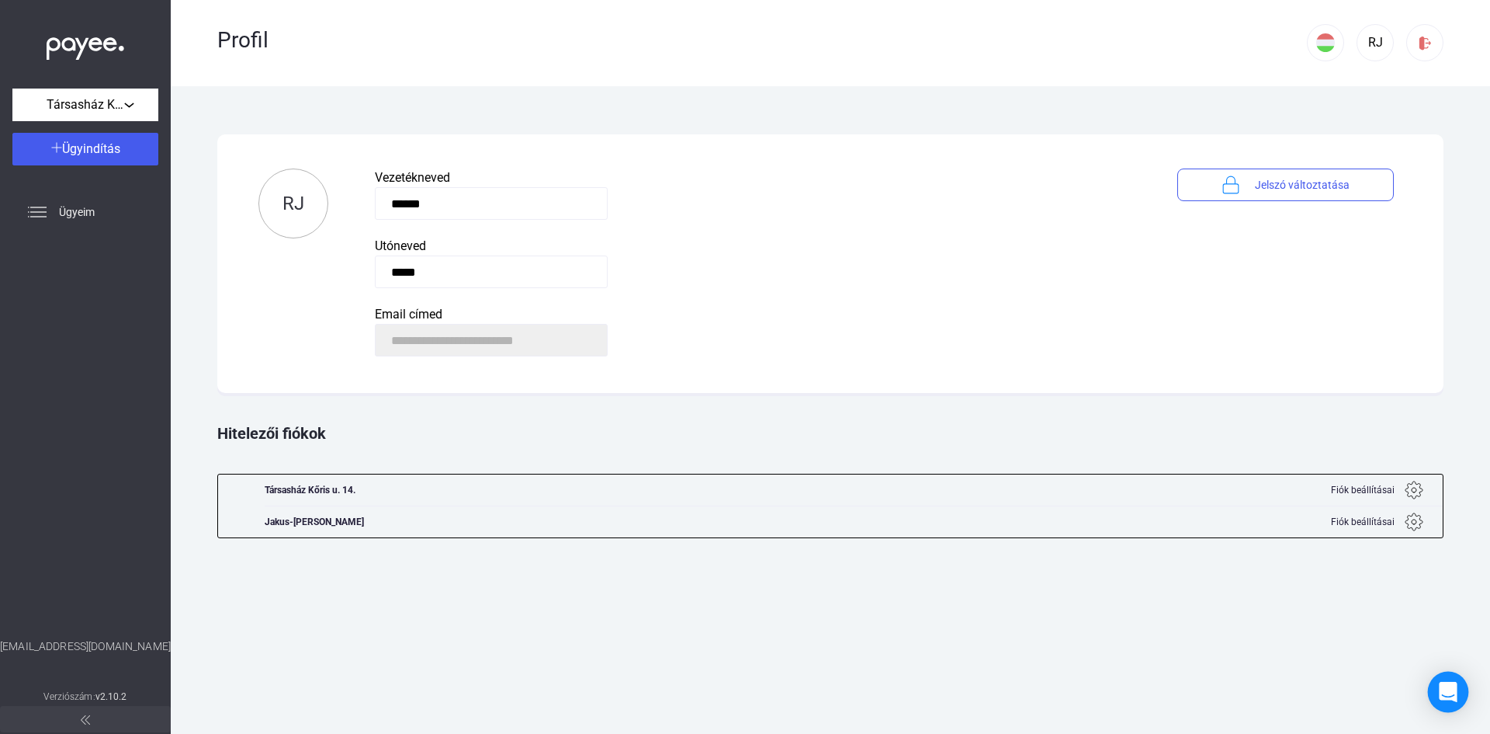
click at [1444, 689] on icon "Open Intercom Messenger" at bounding box center [1448, 692] width 18 height 20
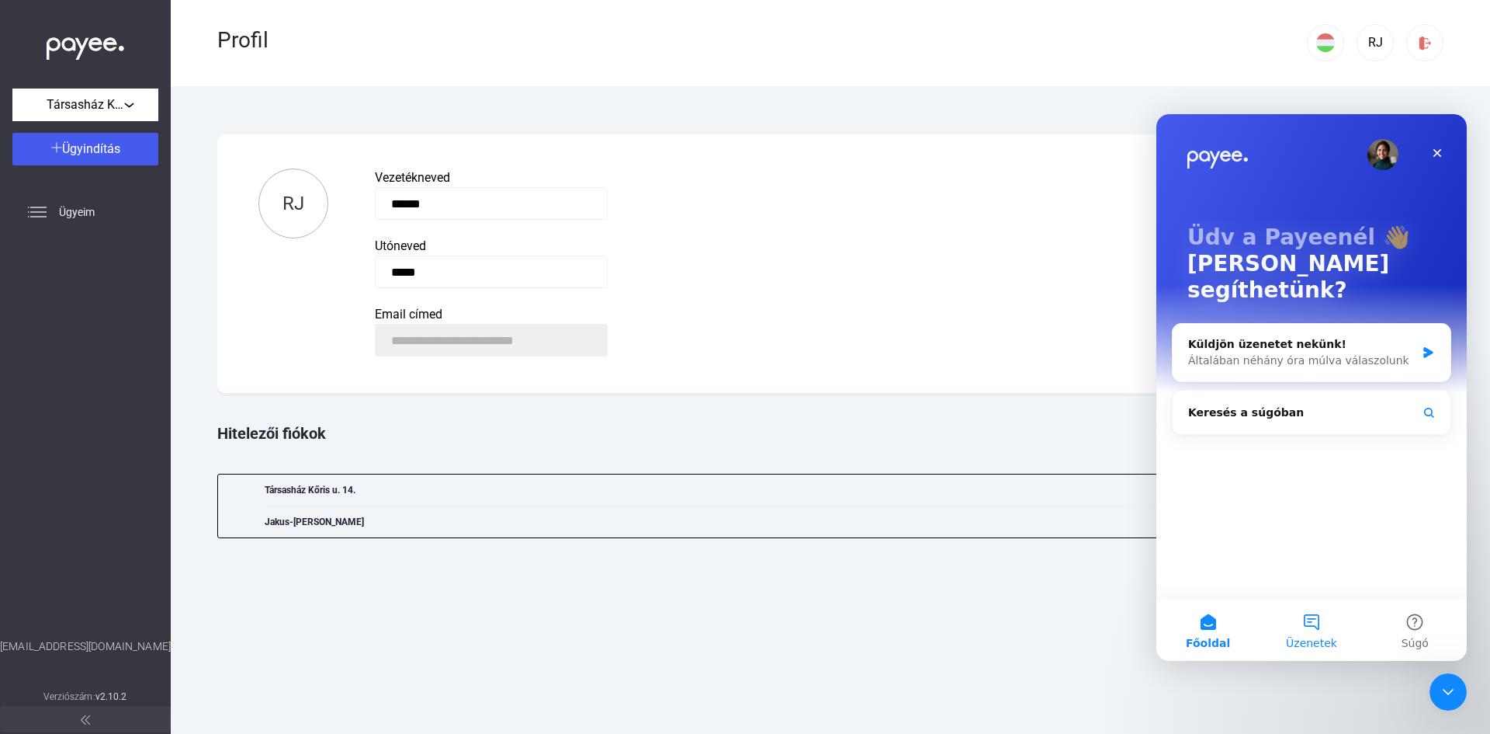
click at [1310, 626] on button "Üzenetek" at bounding box center [1311, 630] width 103 height 62
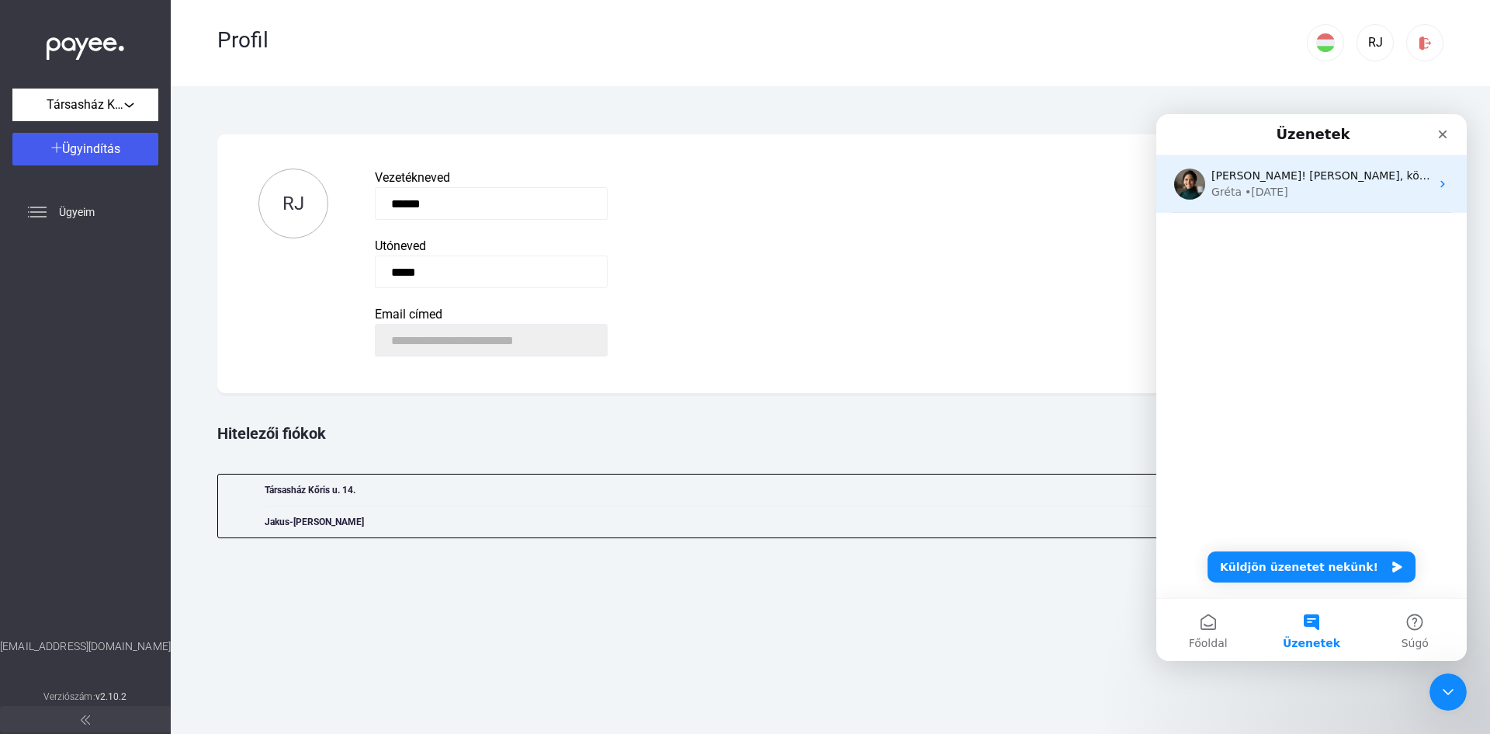
click at [1437, 184] on icon "Intercom messenger" at bounding box center [1443, 184] width 12 height 12
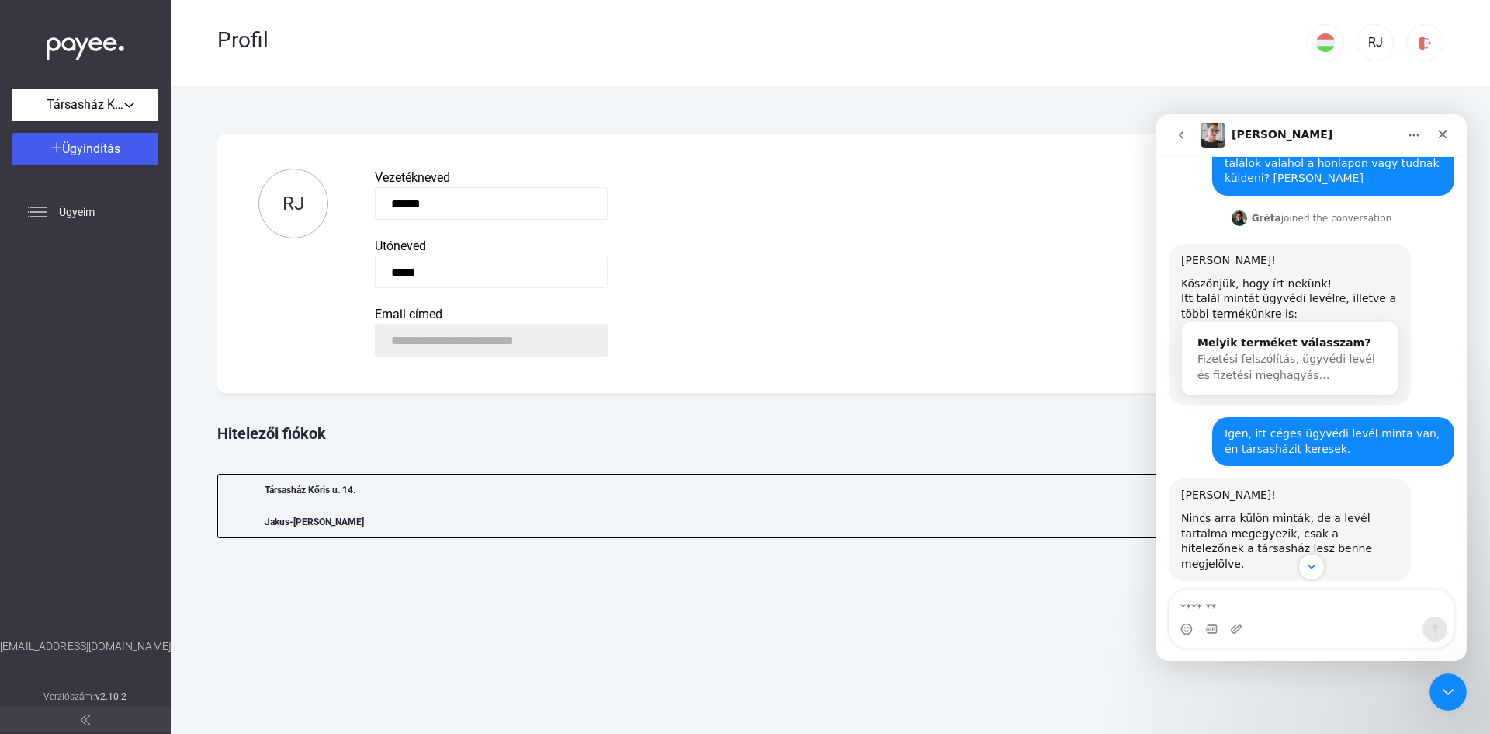
scroll to position [854, 0]
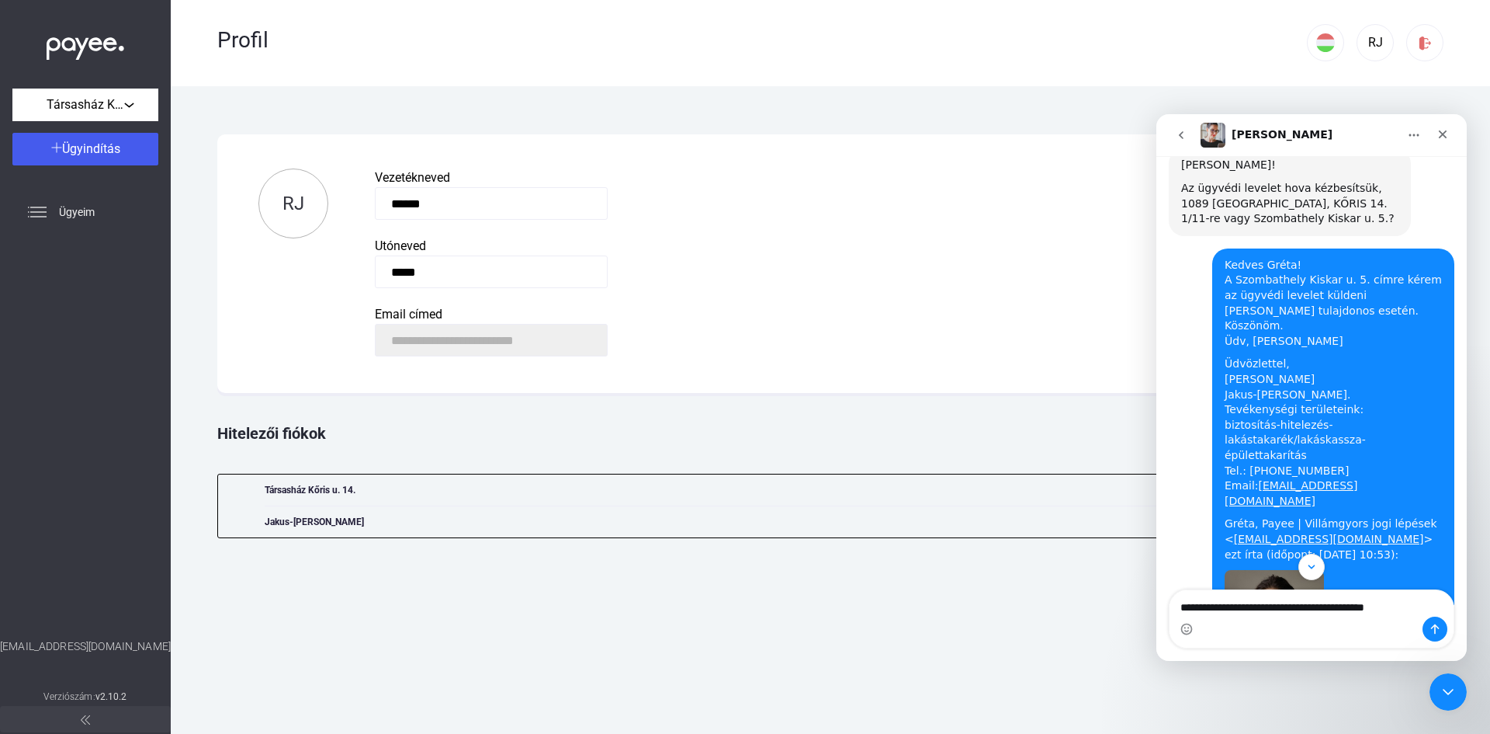
click at [1256, 608] on textarea "**********" at bounding box center [1312, 603] width 284 height 26
click at [1275, 612] on textarea "**********" at bounding box center [1312, 603] width 284 height 26
click at [1277, 609] on textarea "**********" at bounding box center [1312, 603] width 284 height 26
type textarea "**********"
click at [1433, 628] on icon "Üzenet küldése…" at bounding box center [1435, 629] width 12 height 12
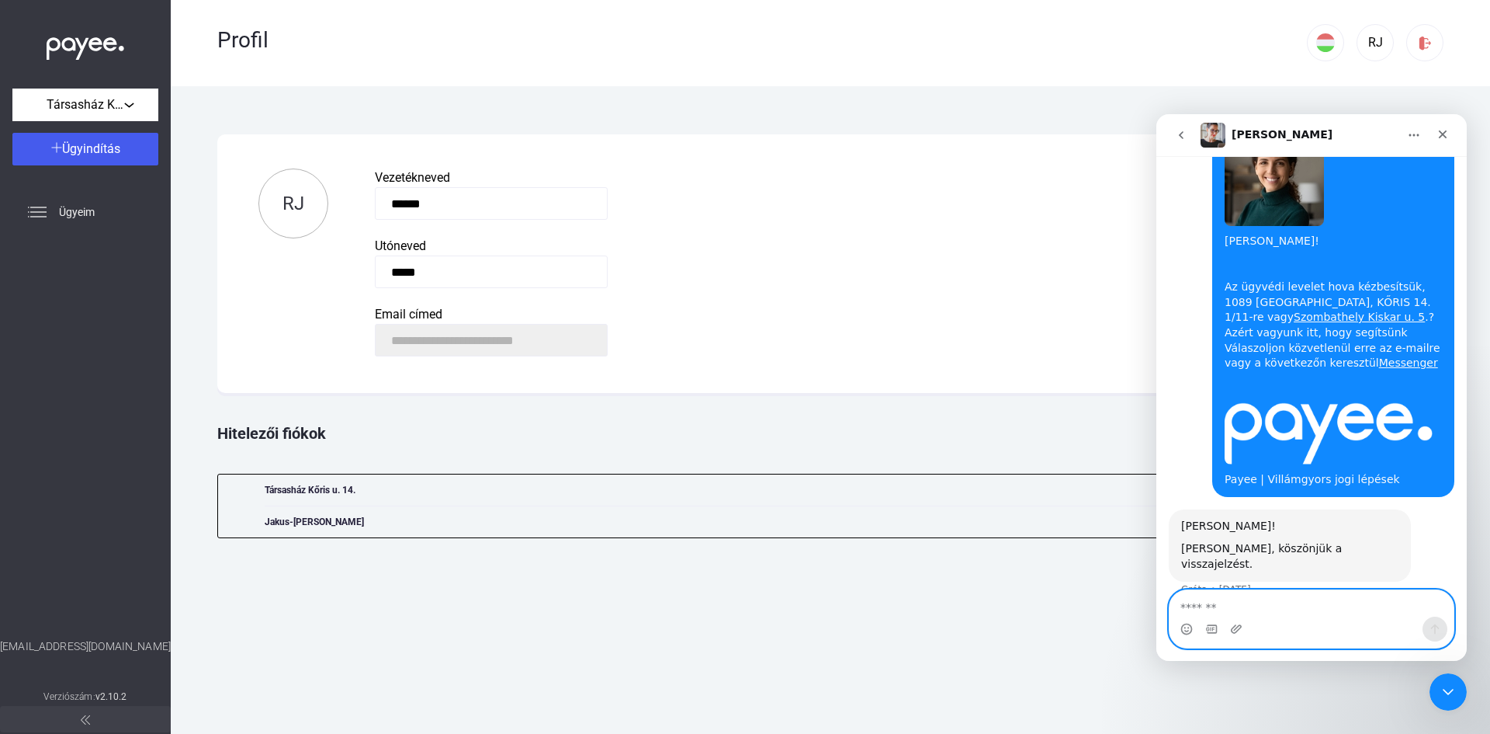
scroll to position [831, 0]
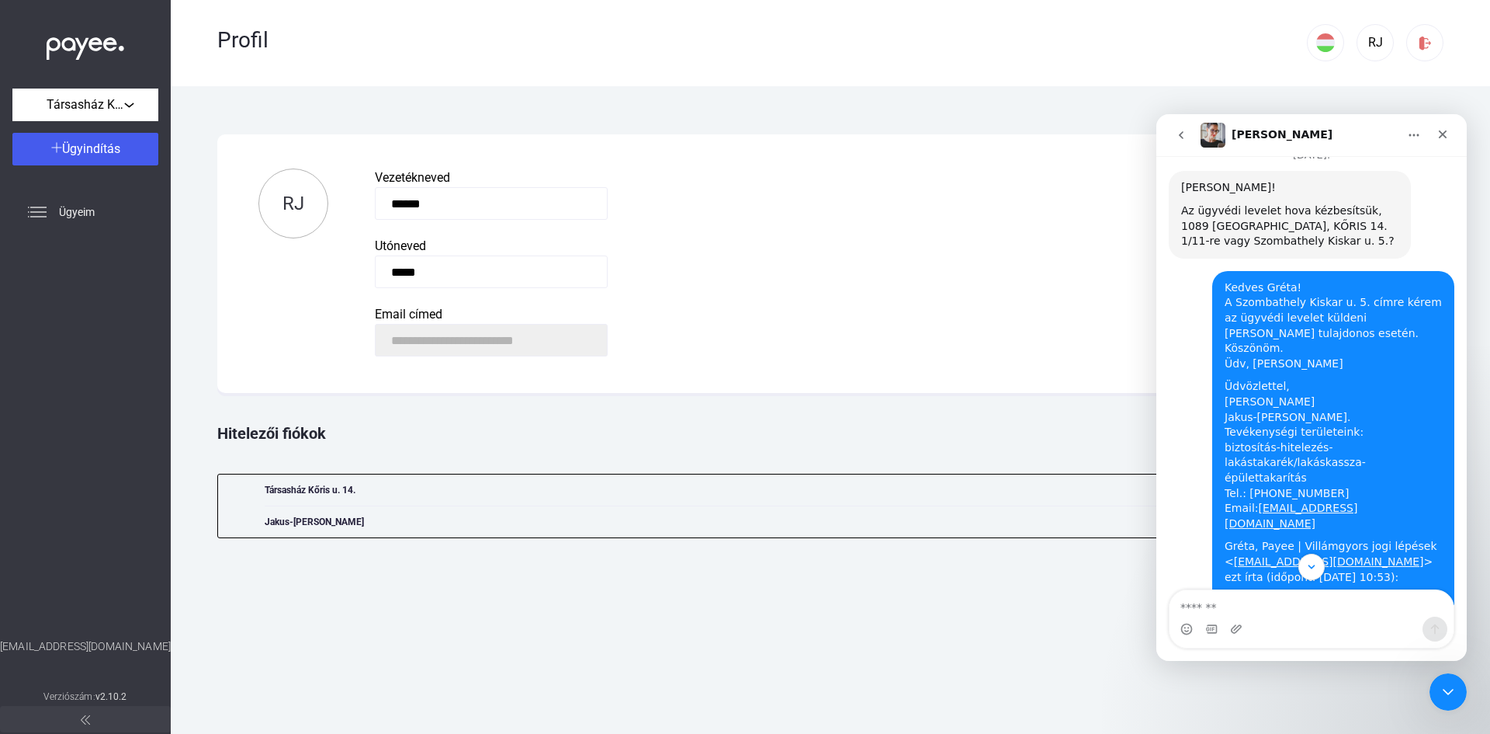
click at [1178, 135] on icon "go back" at bounding box center [1181, 135] width 12 height 12
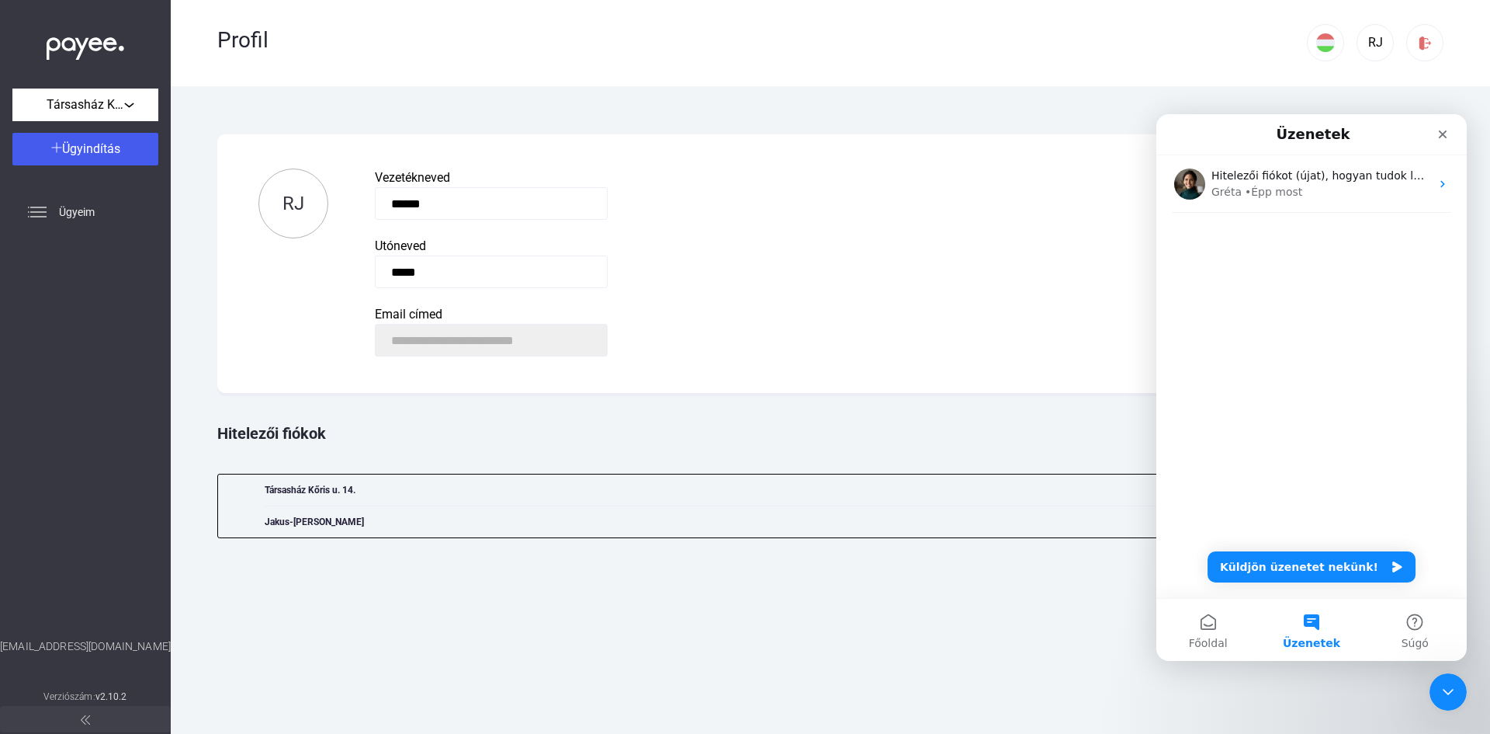
scroll to position [0, 0]
click at [1441, 134] on icon "Bezárás" at bounding box center [1443, 134] width 12 height 12
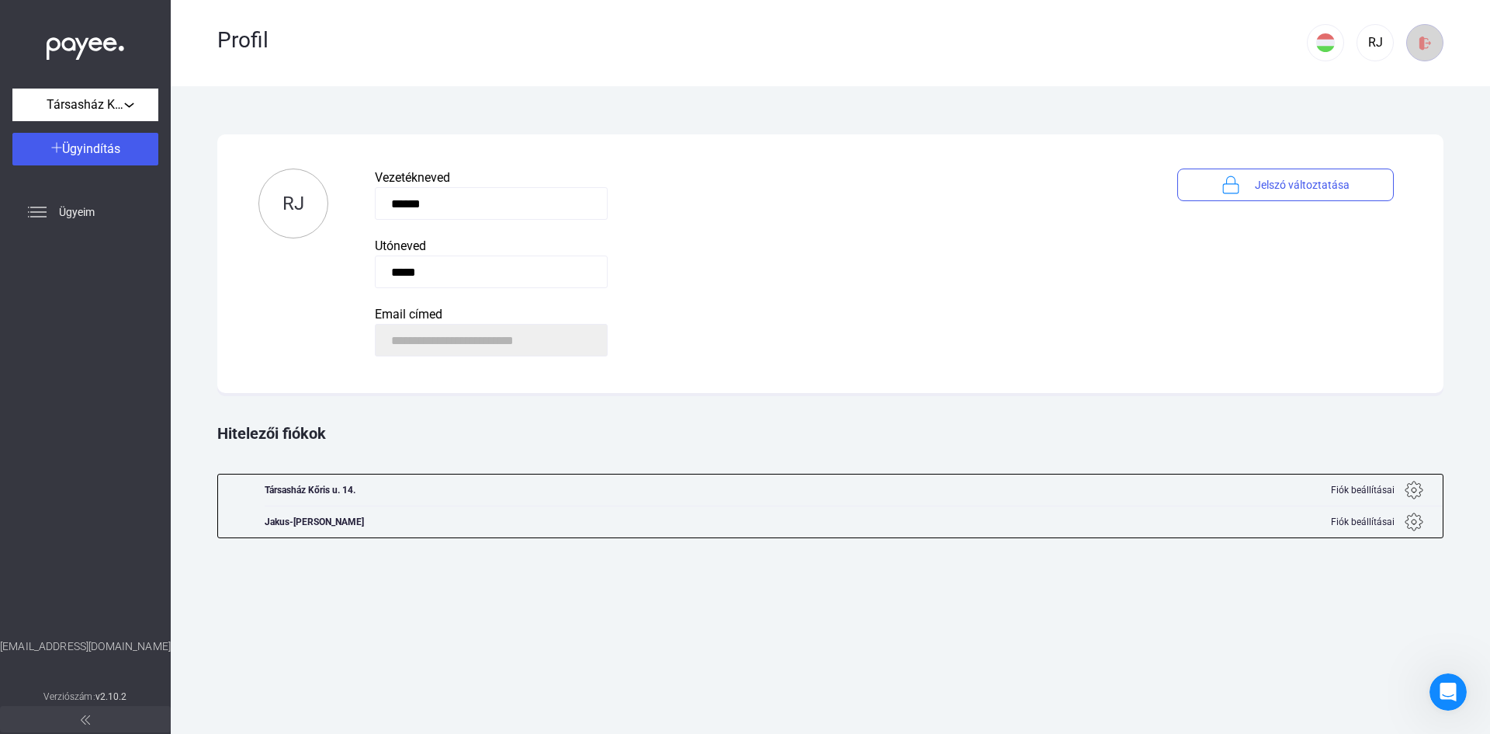
click at [1428, 45] on img at bounding box center [1425, 43] width 16 height 16
